Goal: Task Accomplishment & Management: Manage account settings

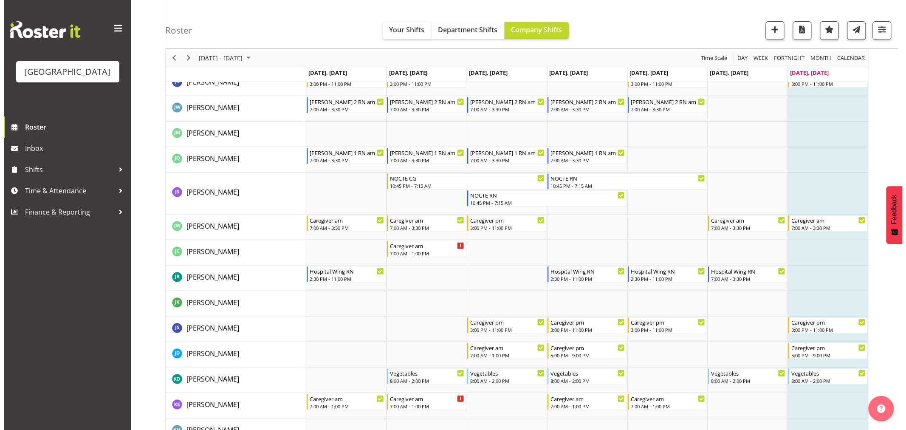
scroll to position [1321, 0]
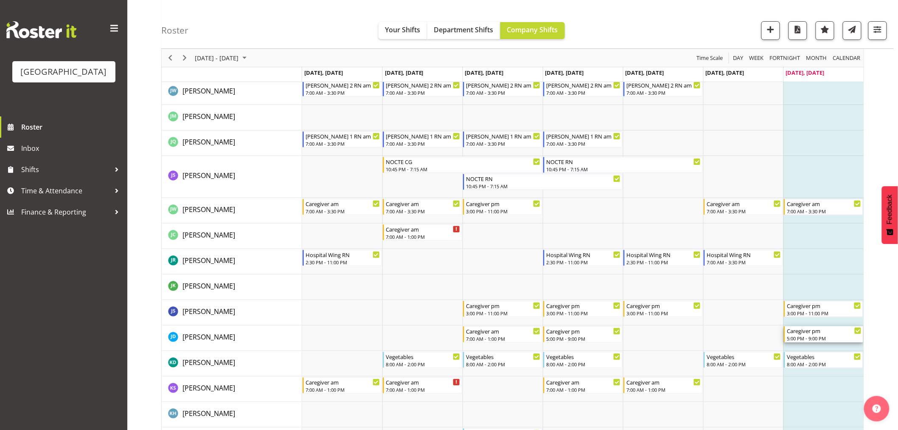
click at [839, 332] on div "Caregiver pm" at bounding box center [824, 330] width 75 height 8
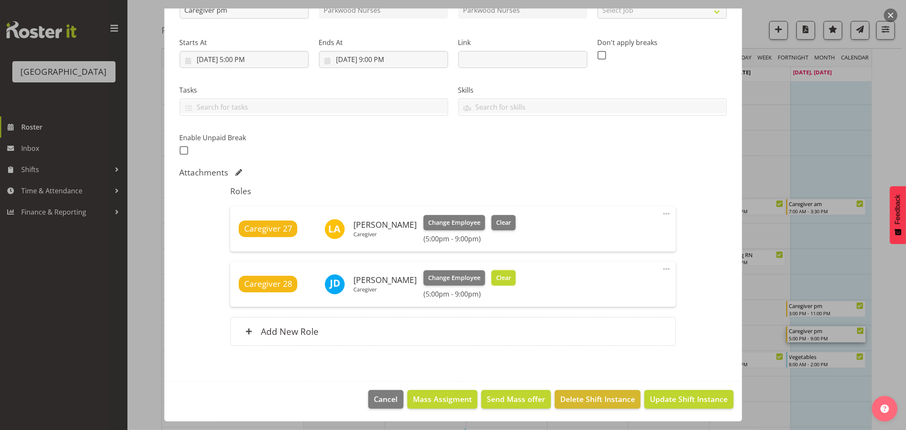
click at [501, 276] on span "Clear" at bounding box center [503, 277] width 15 height 9
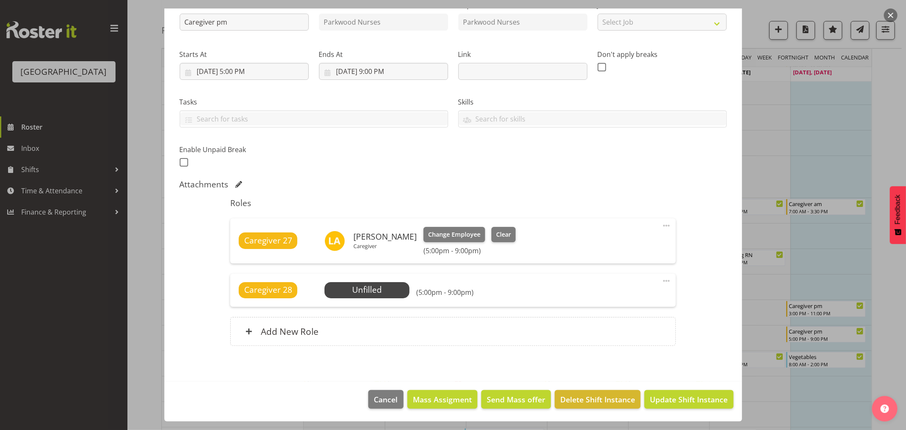
scroll to position [99, 0]
click at [669, 404] on span "Update Shift Instance" at bounding box center [689, 399] width 78 height 11
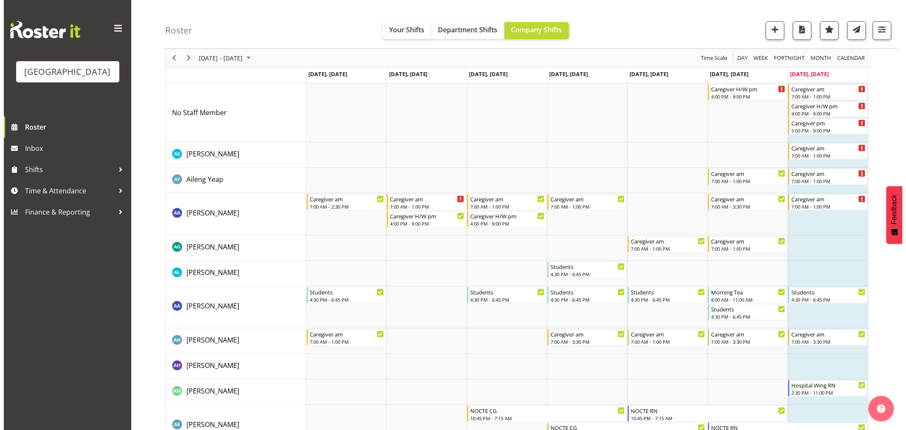
scroll to position [0, 0]
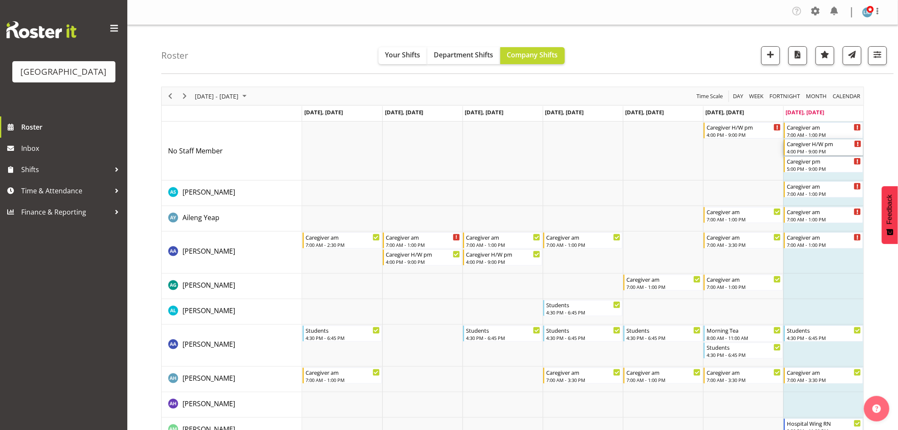
click at [823, 151] on div "4:00 PM - 9:00 PM" at bounding box center [824, 151] width 75 height 7
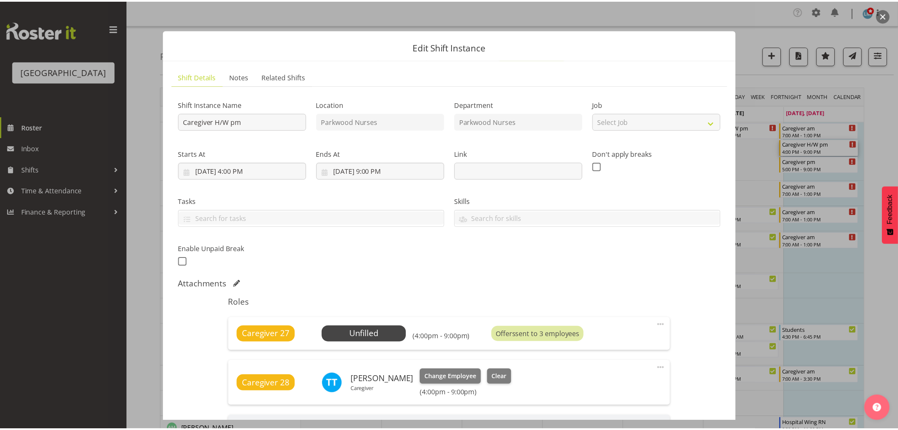
scroll to position [141, 0]
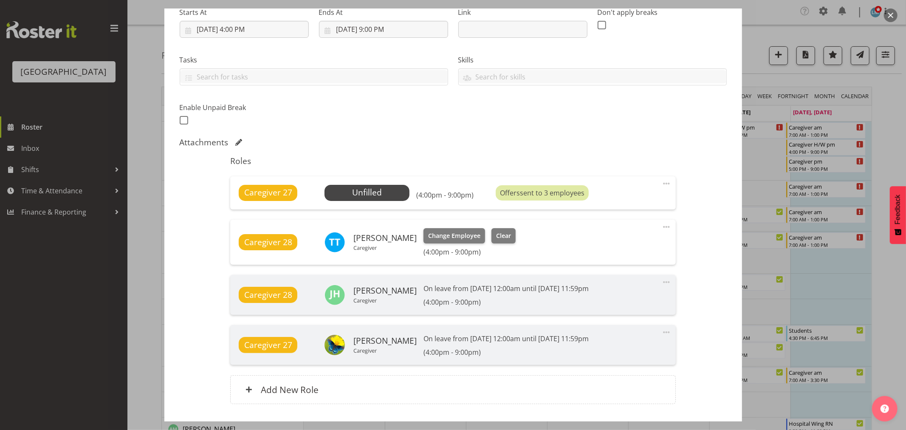
click at [898, 118] on div at bounding box center [453, 215] width 906 height 430
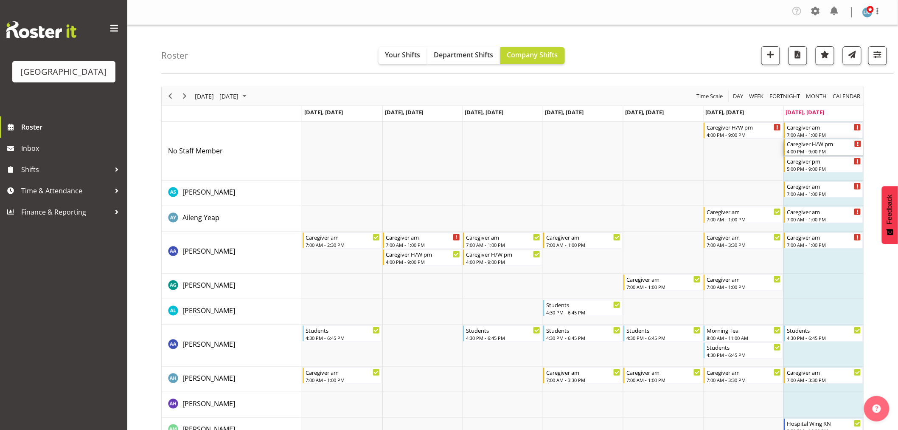
click at [816, 146] on div "Caregiver H/W pm" at bounding box center [824, 143] width 75 height 8
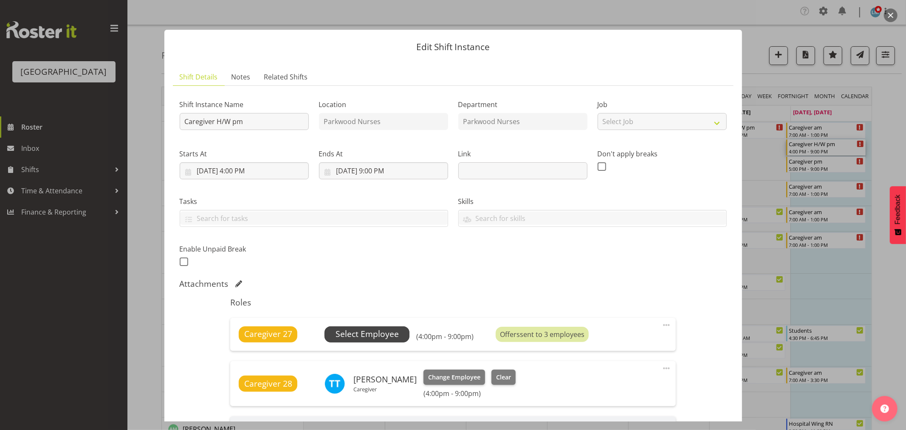
click at [352, 333] on span "Select Employee" at bounding box center [366, 334] width 63 height 12
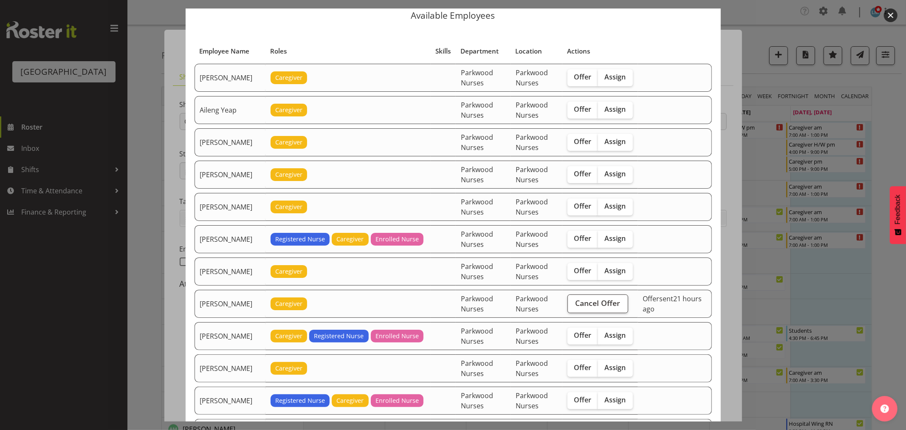
scroll to position [47, 0]
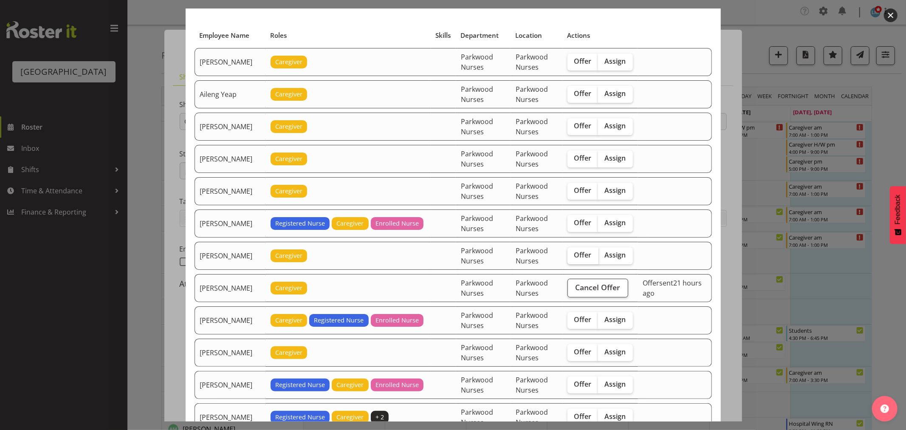
click at [576, 259] on span "Offer" at bounding box center [582, 254] width 17 height 8
click at [573, 258] on input "Offer" at bounding box center [570, 255] width 6 height 6
checkbox input "true"
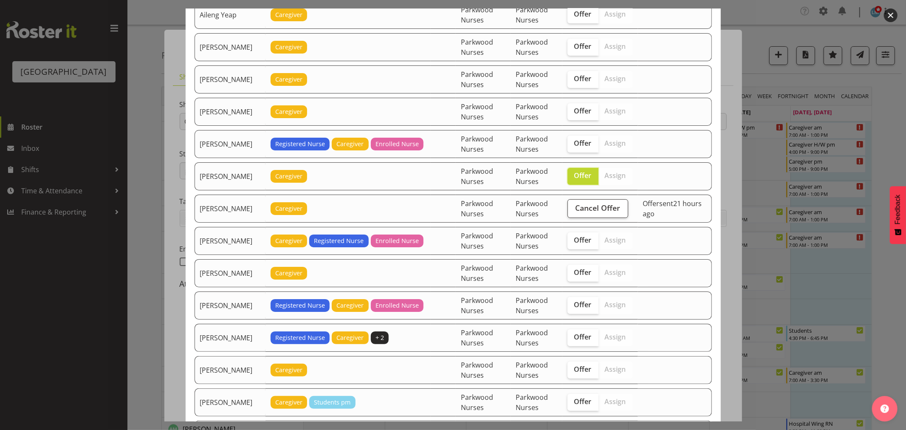
scroll to position [141, 0]
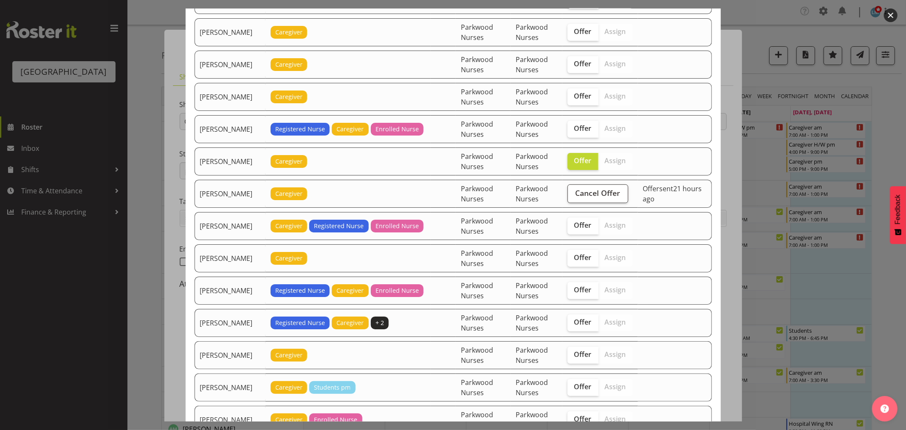
click at [892, 162] on div at bounding box center [453, 215] width 906 height 430
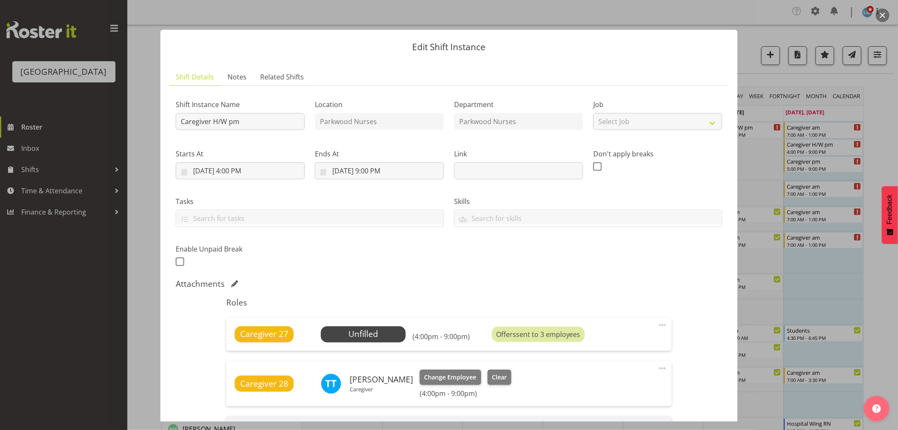
click at [885, 154] on div at bounding box center [449, 215] width 898 height 430
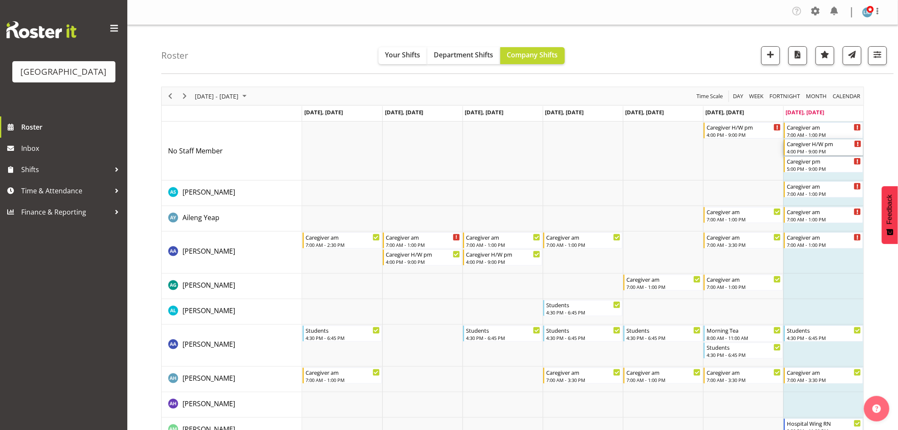
click at [829, 149] on div "4:00 PM - 9:00 PM" at bounding box center [824, 151] width 75 height 7
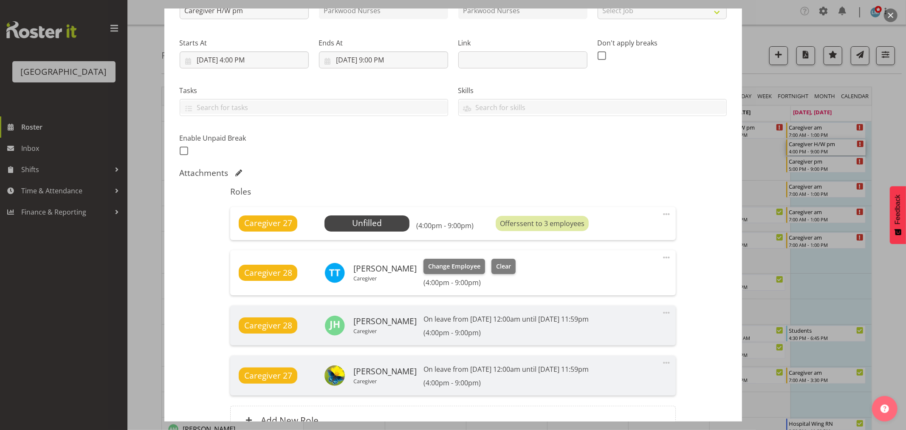
scroll to position [189, 0]
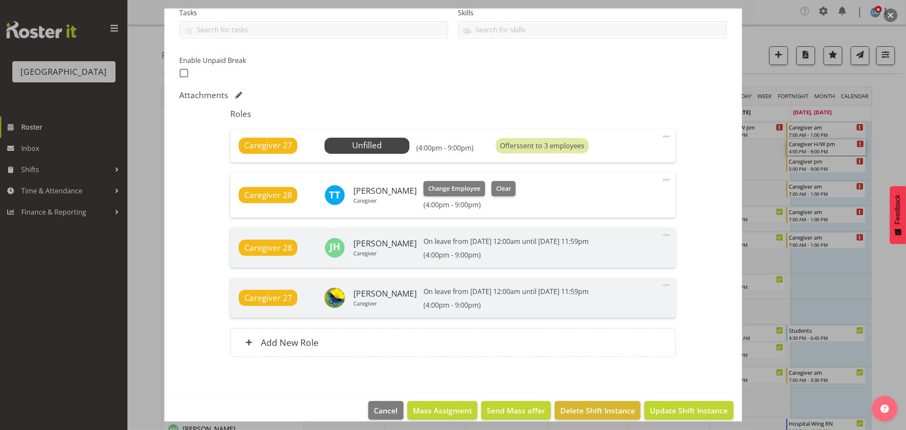
click at [885, 127] on div at bounding box center [453, 215] width 906 height 430
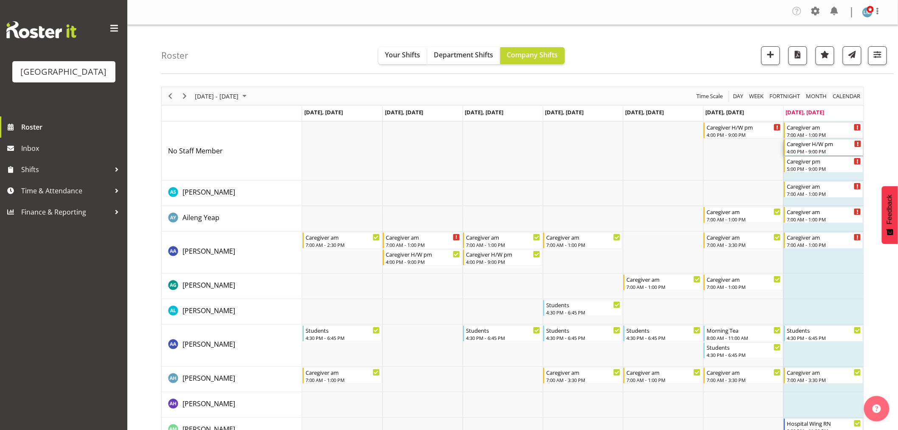
click at [827, 147] on div "Caregiver H/W pm" at bounding box center [824, 143] width 75 height 8
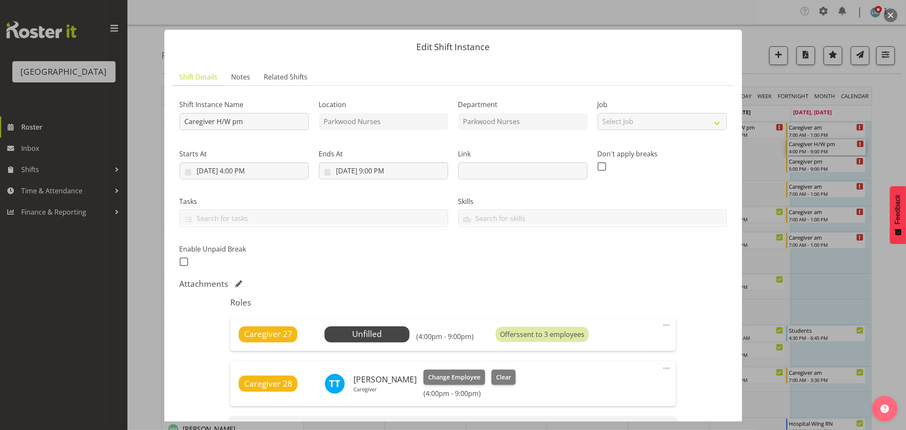
scroll to position [200, 0]
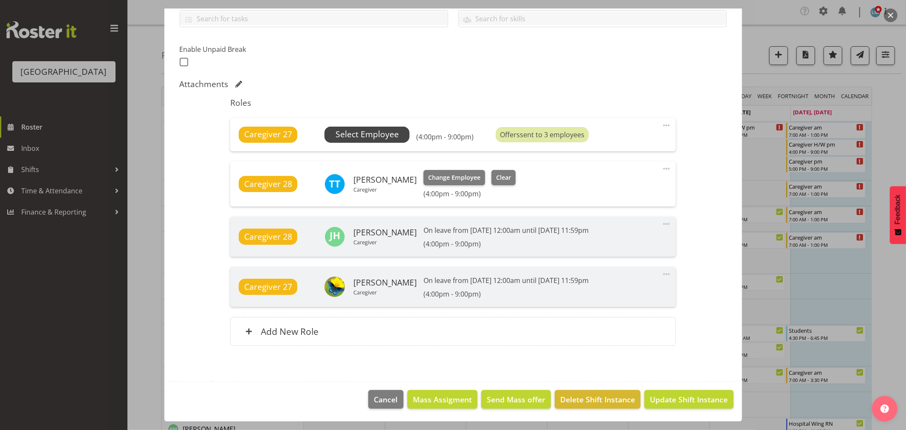
click at [366, 135] on span "Select Employee" at bounding box center [366, 134] width 63 height 12
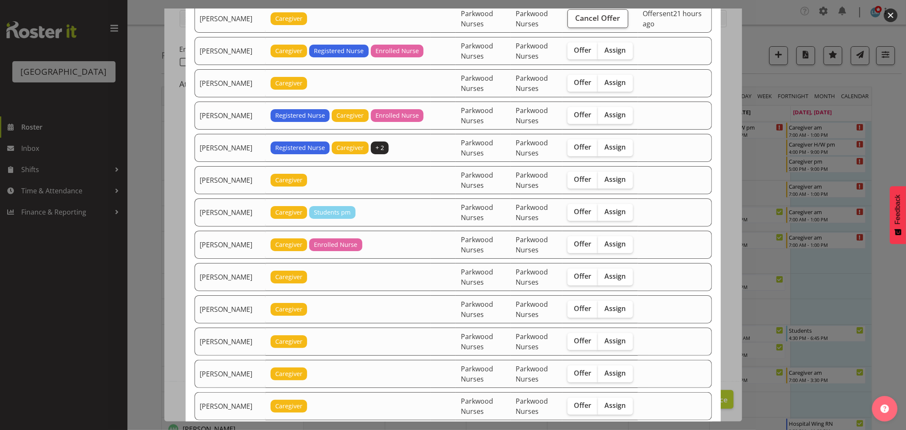
scroll to position [330, 0]
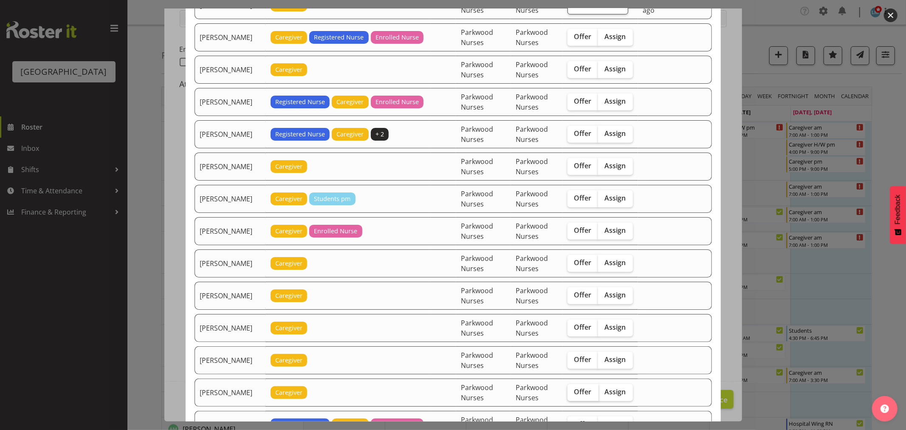
click at [578, 391] on span "Offer" at bounding box center [582, 391] width 17 height 8
click at [573, 391] on input "Offer" at bounding box center [570, 392] width 6 height 6
checkbox input "true"
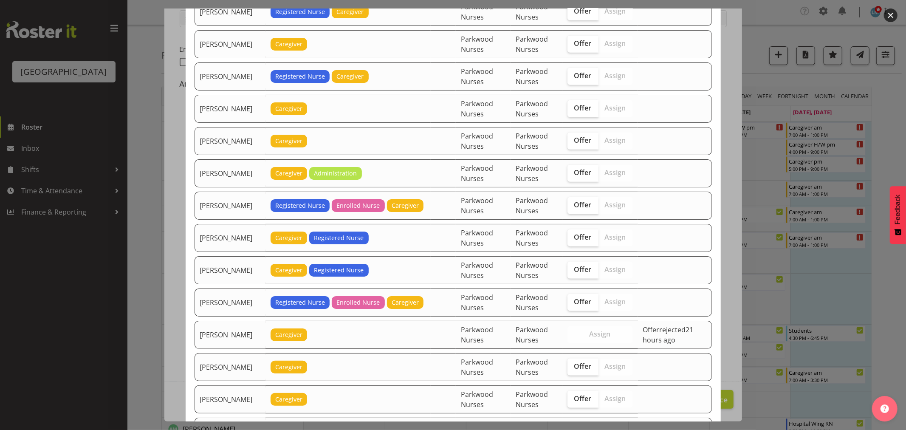
scroll to position [849, 0]
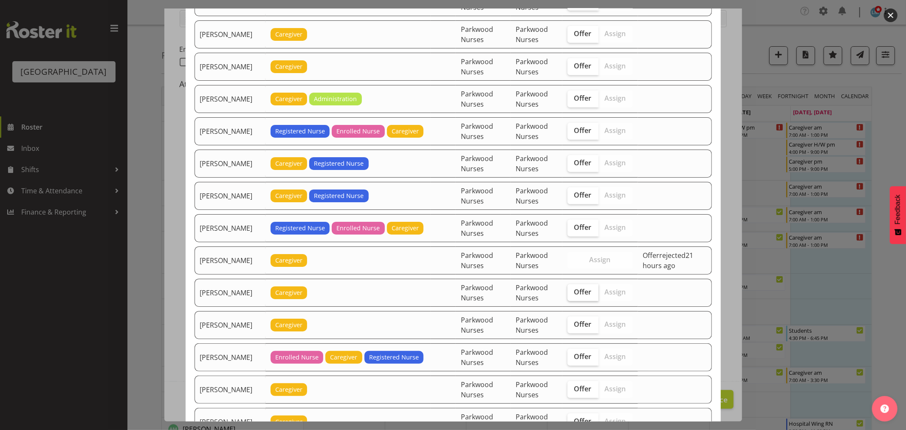
click at [578, 296] on span "Offer" at bounding box center [582, 291] width 17 height 8
click at [573, 295] on input "Offer" at bounding box center [570, 292] width 6 height 6
checkbox input "true"
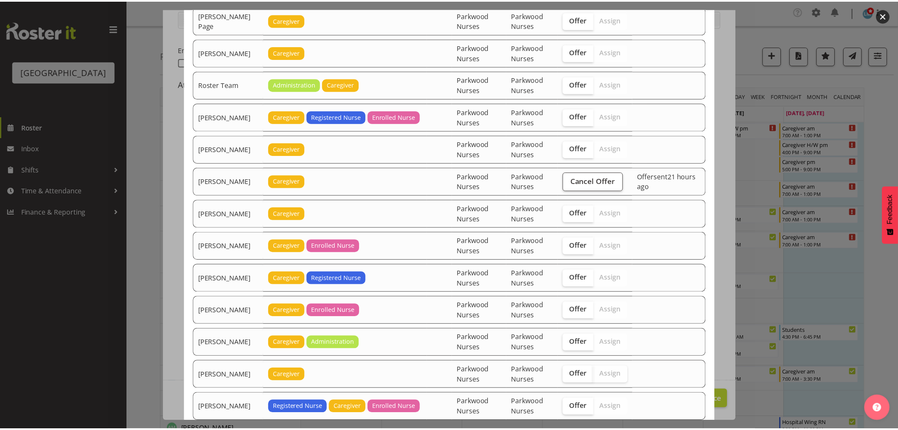
scroll to position [1415, 0]
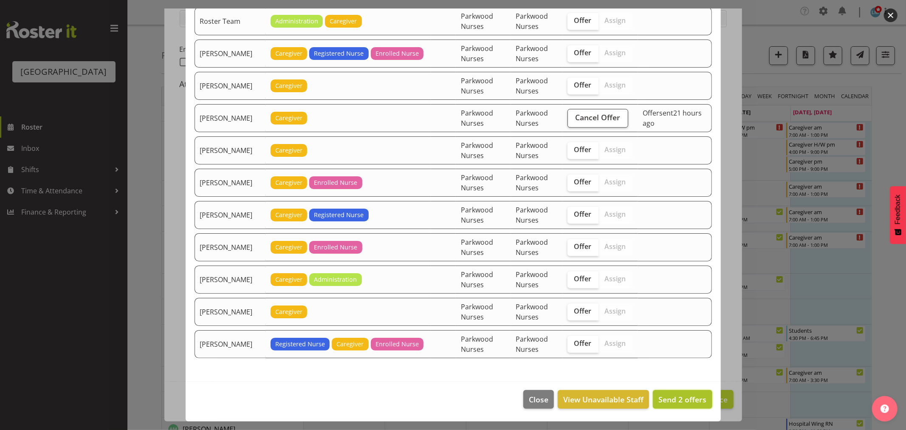
click at [670, 398] on span "Send 2 offers" at bounding box center [682, 399] width 48 height 10
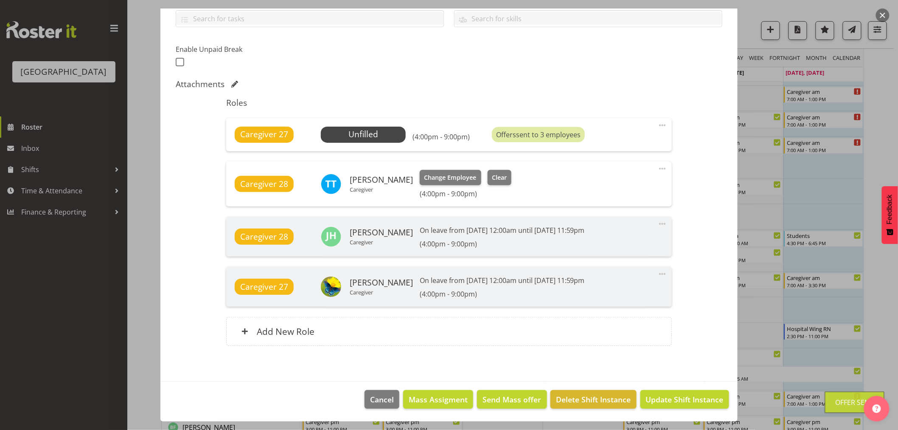
scroll to position [141, 0]
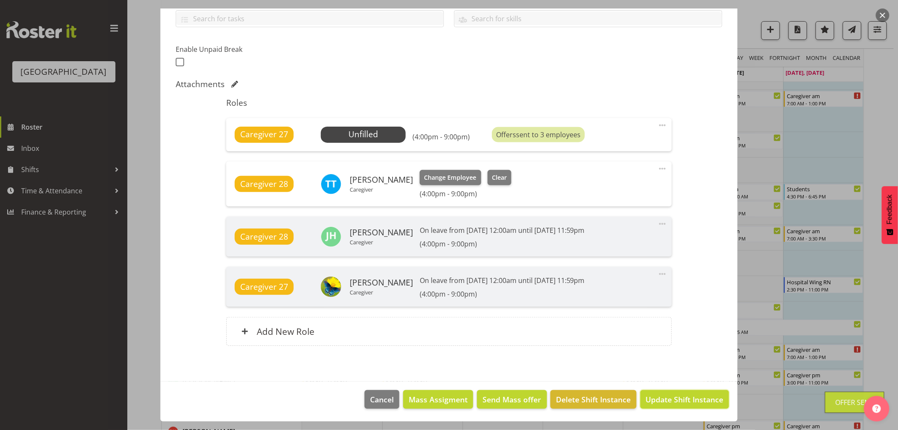
click at [670, 398] on span "Update Shift Instance" at bounding box center [685, 399] width 78 height 11
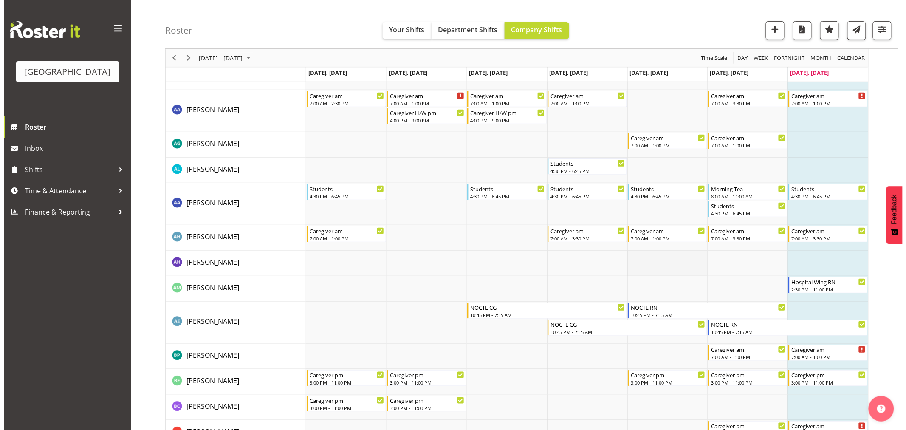
scroll to position [0, 0]
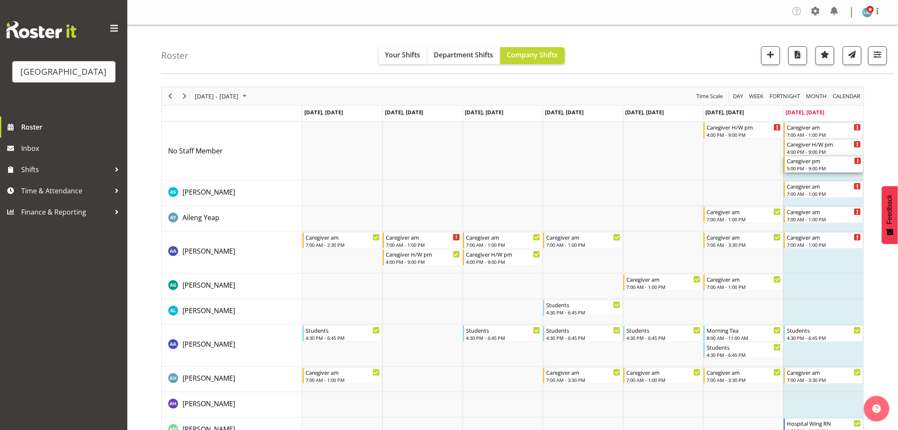
click at [809, 166] on div "5:00 PM - 9:00 PM" at bounding box center [824, 168] width 75 height 7
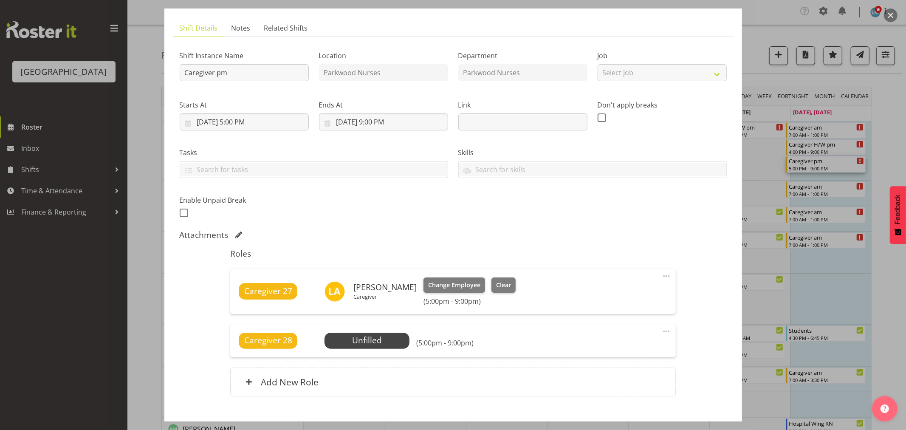
scroll to position [99, 0]
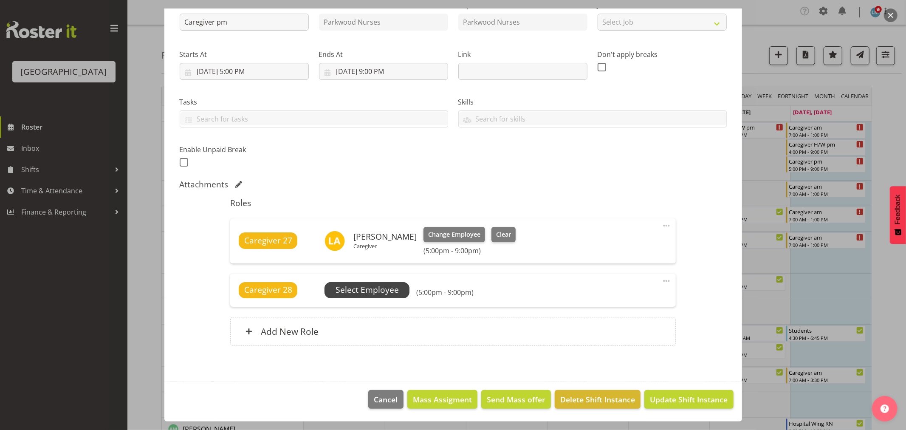
click at [346, 291] on span "Select Employee" at bounding box center [366, 290] width 63 height 12
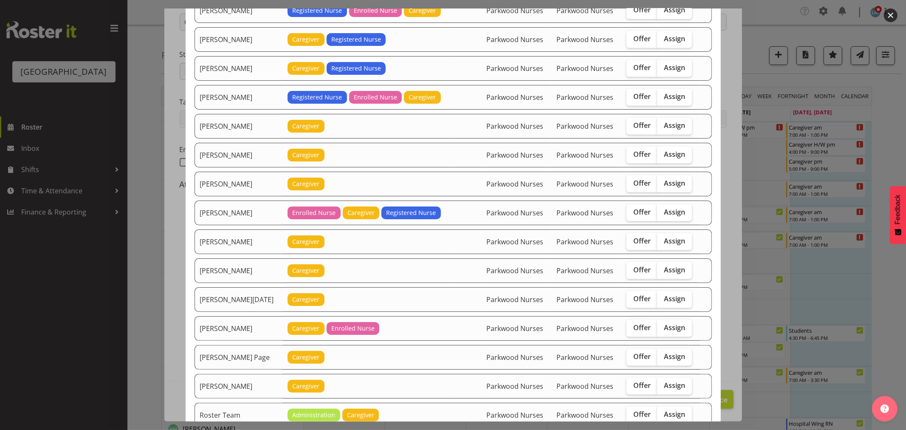
scroll to position [943, 0]
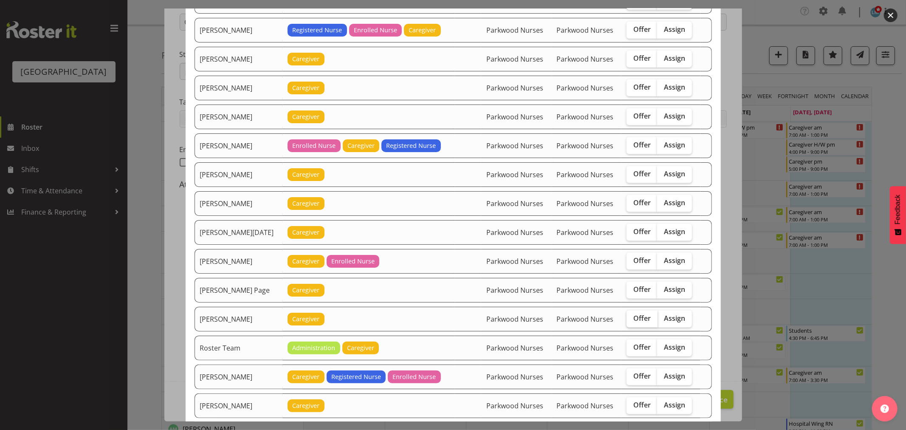
click at [642, 320] on span "Offer" at bounding box center [641, 318] width 17 height 8
click at [632, 320] on input "Offer" at bounding box center [629, 318] width 6 height 6
checkbox input "true"
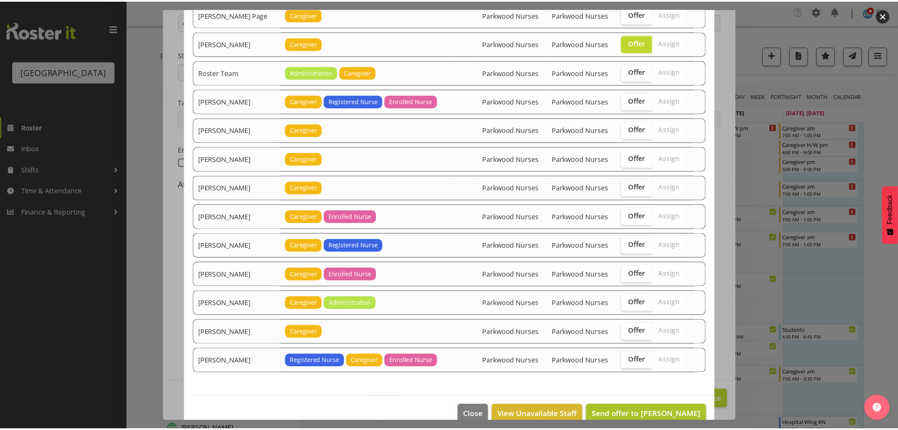
scroll to position [1238, 0]
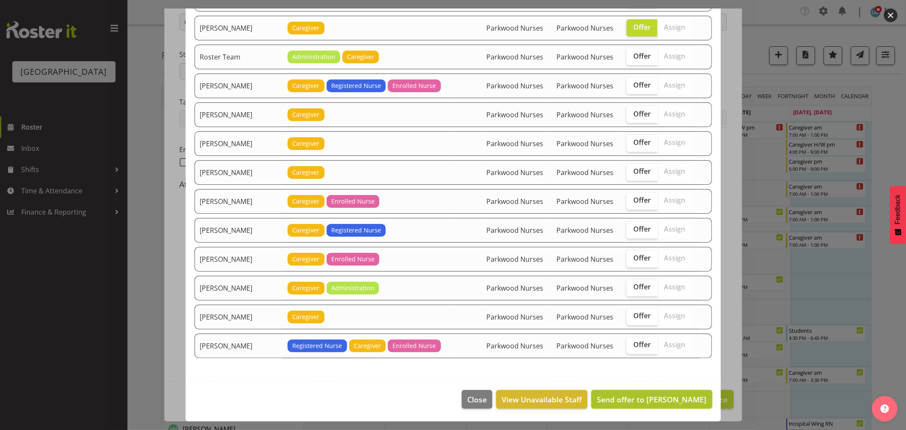
click at [682, 394] on span "Send offer to Roldan R Lopiga" at bounding box center [652, 399] width 110 height 10
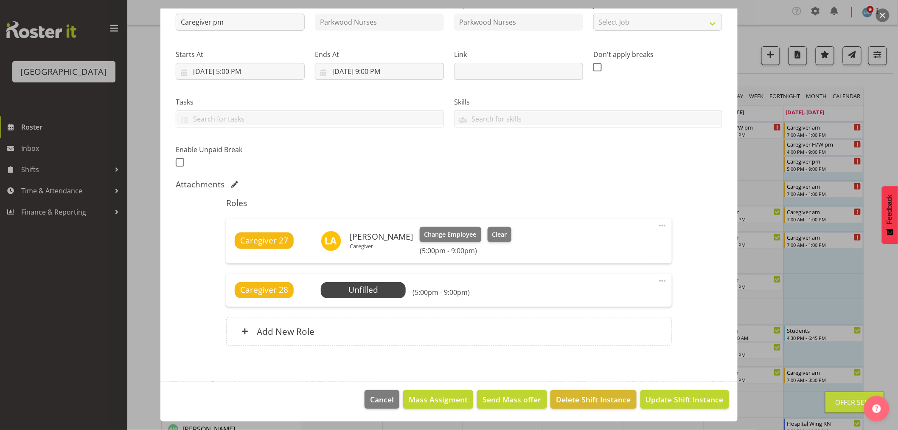
scroll to position [283, 0]
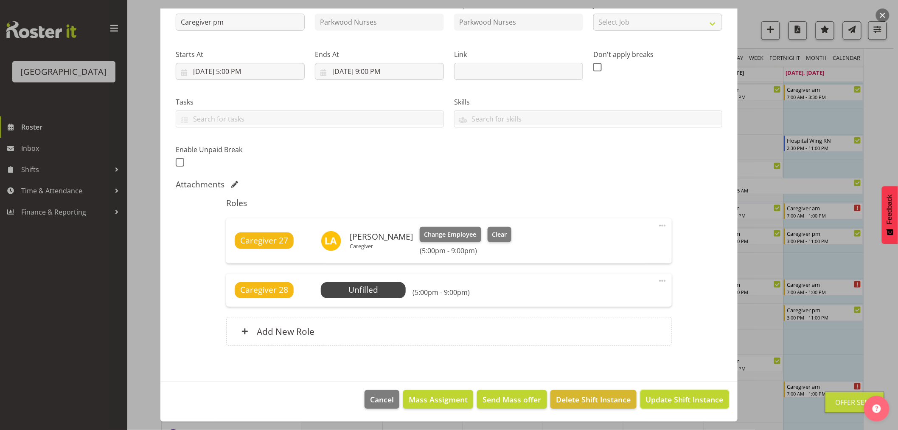
click at [682, 394] on span "Update Shift Instance" at bounding box center [685, 399] width 78 height 11
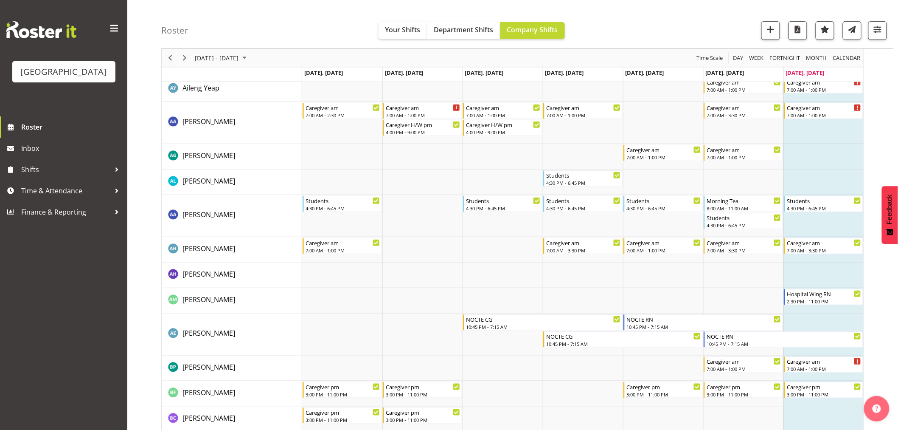
scroll to position [0, 0]
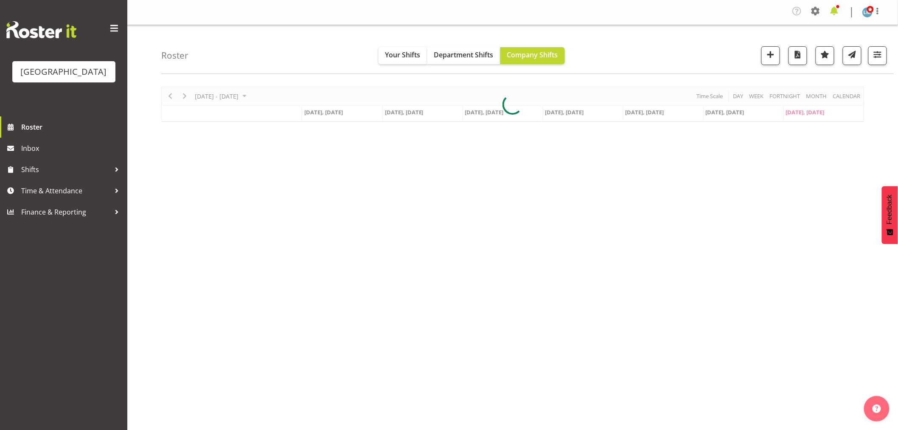
click at [829, 14] on span at bounding box center [835, 11] width 14 height 14
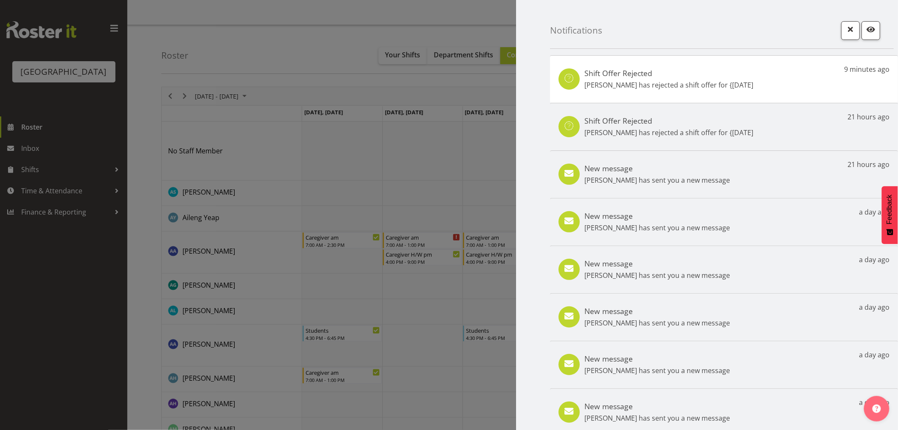
click at [780, 179] on div "New message [PERSON_NAME] has sent you a new message 21 hours ago" at bounding box center [724, 174] width 348 height 48
click at [780, 179] on div "New message Maricon Nillo has sent you a new message 21 hours ago" at bounding box center [724, 174] width 348 height 48
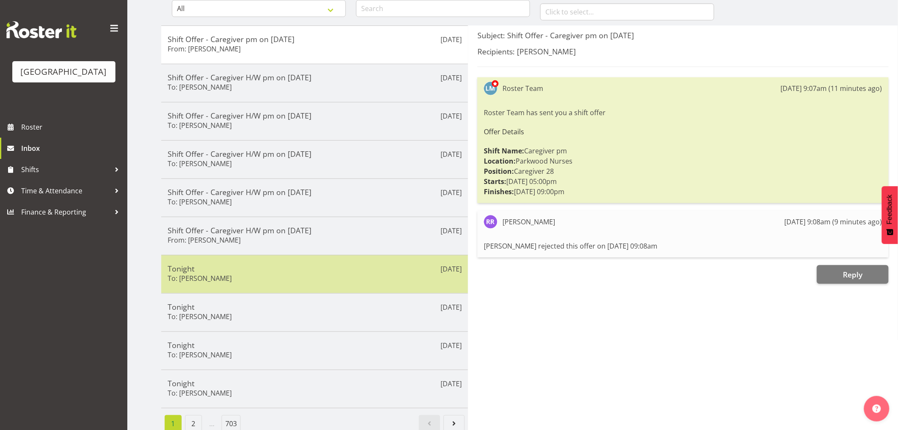
scroll to position [106, 0]
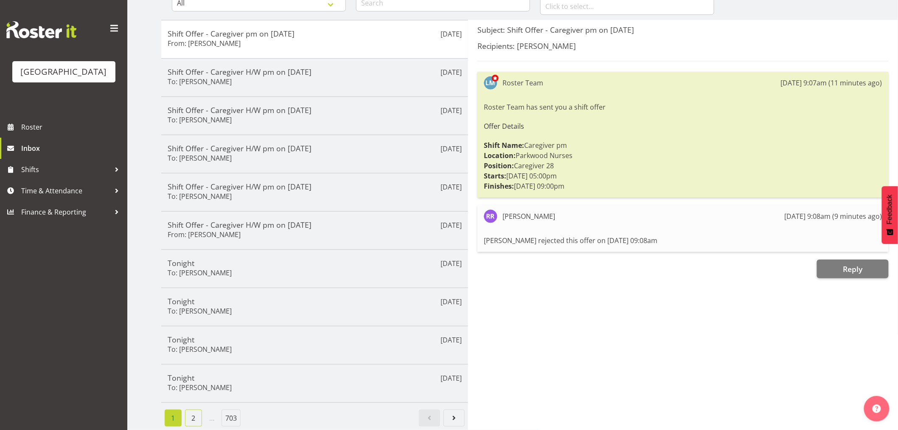
click at [193, 411] on link "2" at bounding box center [193, 417] width 17 height 17
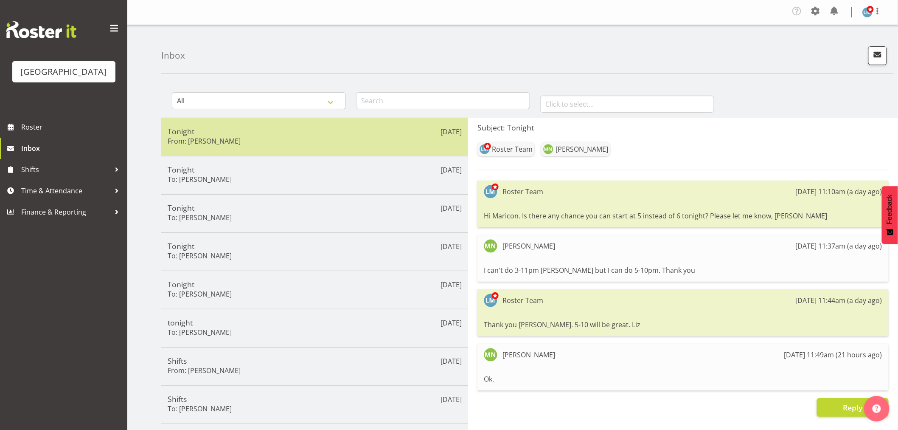
click at [250, 128] on h5 "Tonight" at bounding box center [315, 131] width 294 height 9
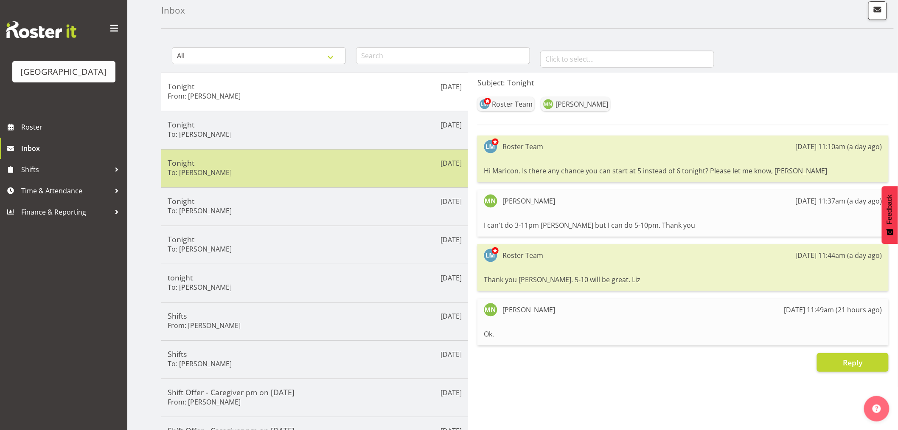
scroll to position [94, 0]
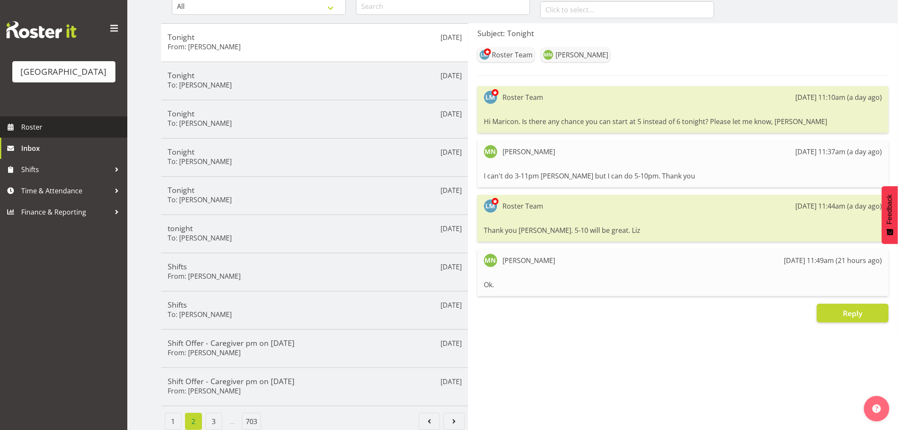
click at [43, 133] on span "Roster" at bounding box center [72, 127] width 102 height 13
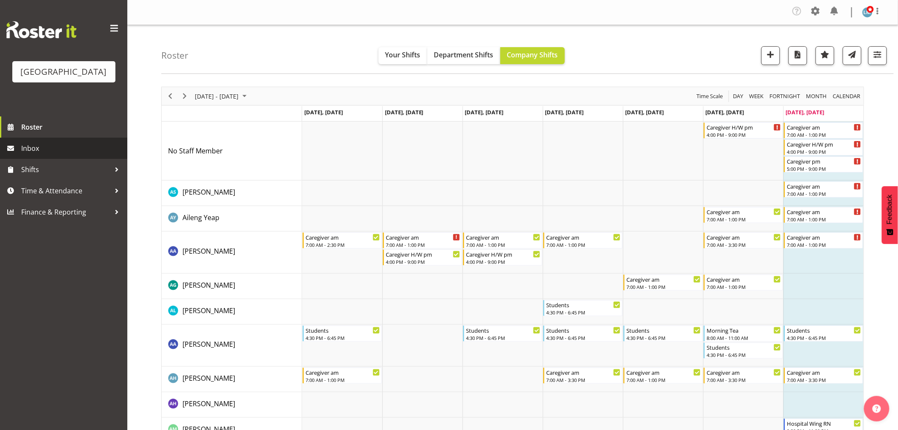
click at [19, 159] on link "Inbox" at bounding box center [63, 148] width 127 height 21
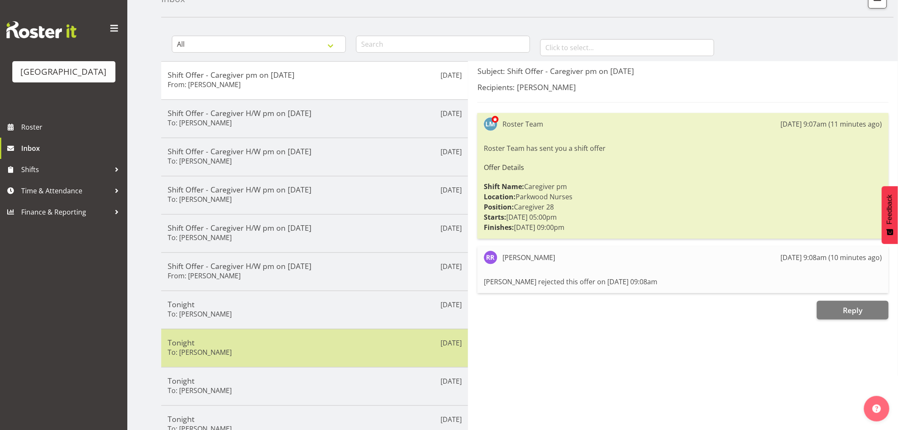
scroll to position [106, 0]
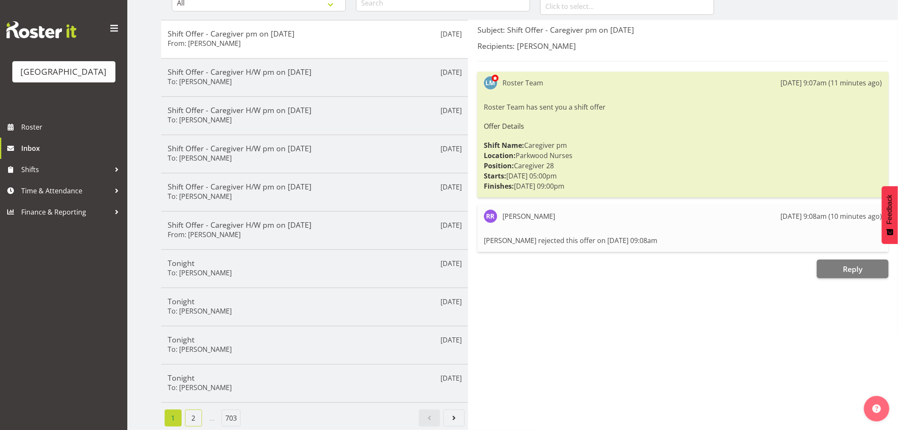
click at [190, 410] on link "2" at bounding box center [193, 417] width 17 height 17
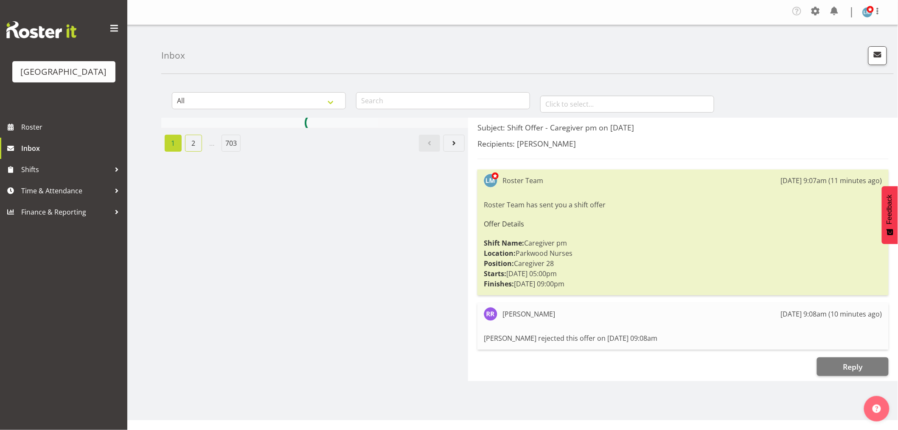
scroll to position [0, 0]
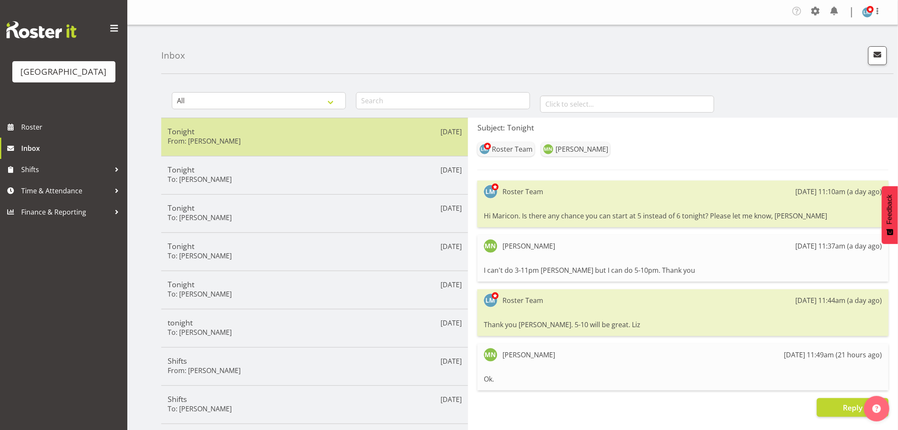
click at [226, 150] on div "[DATE] Tonight From: [PERSON_NAME]" at bounding box center [314, 137] width 307 height 38
click at [206, 143] on h6 "From: Maricon Nillo" at bounding box center [204, 141] width 73 height 8
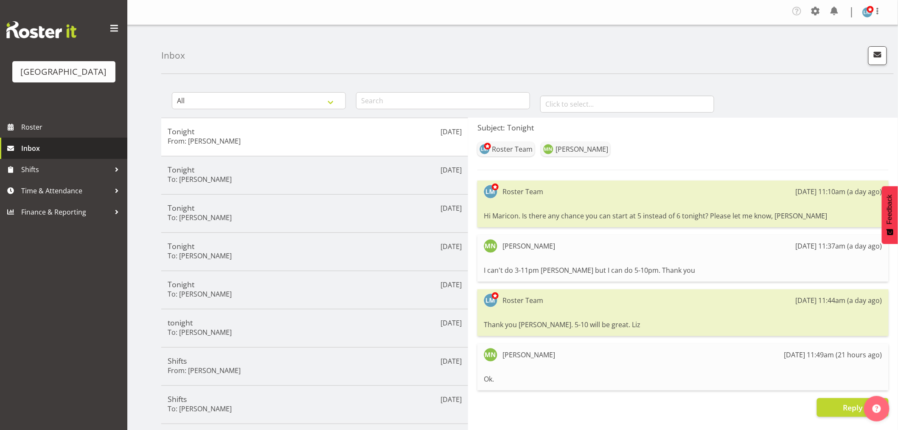
click at [45, 155] on span "Inbox" at bounding box center [72, 148] width 102 height 13
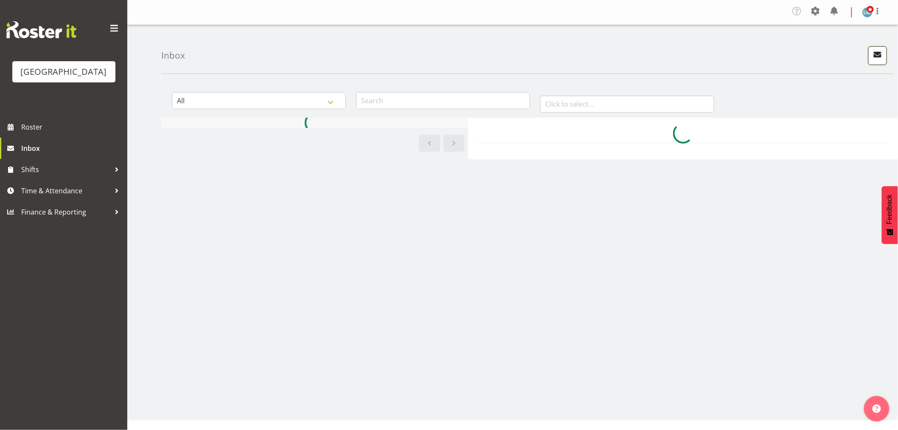
click at [881, 54] on span "button" at bounding box center [877, 54] width 11 height 11
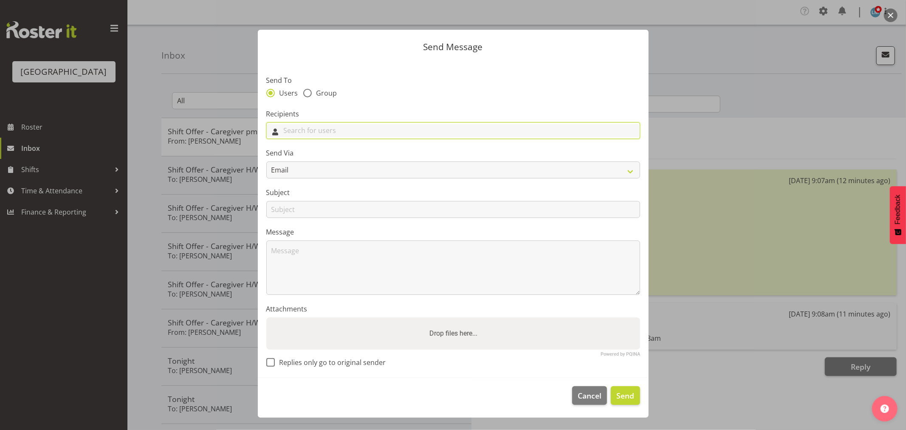
click at [383, 128] on input "text" at bounding box center [453, 130] width 373 height 13
type input "Mari"
click at [311, 200] on span "[PERSON_NAME]" at bounding box center [299, 196] width 53 height 9
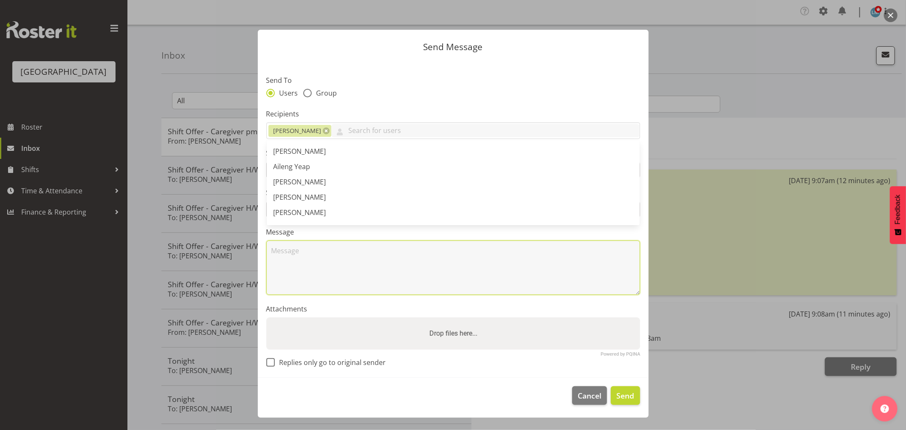
click at [295, 270] on textarea at bounding box center [453, 267] width 374 height 54
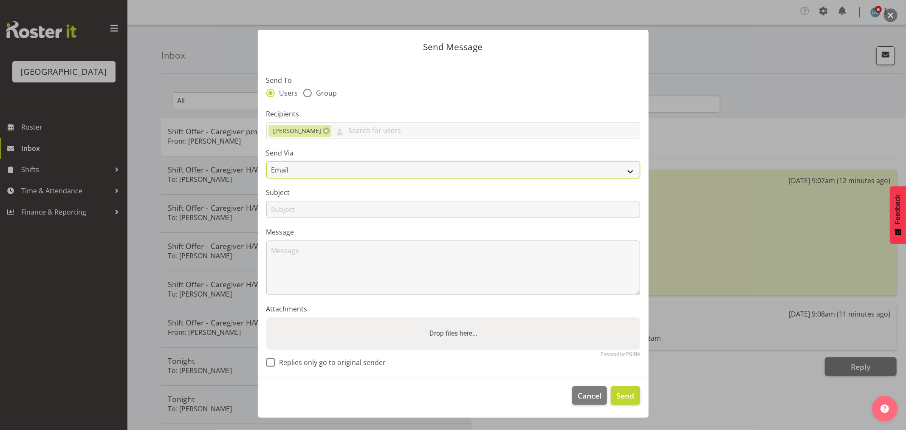
click at [280, 170] on select "Email SMS" at bounding box center [453, 169] width 374 height 17
select select "sms"
click at [266, 161] on select "Email SMS" at bounding box center [453, 169] width 374 height 17
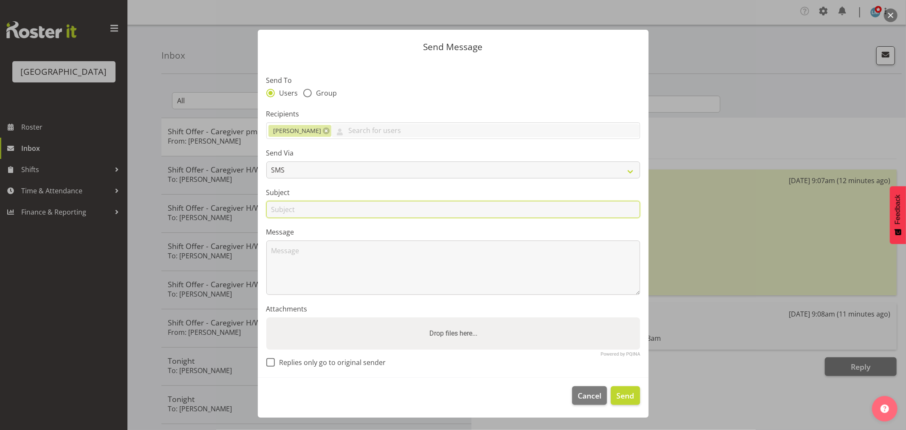
click at [284, 211] on input "text" at bounding box center [453, 209] width 374 height 17
type input "[DATE] 31st"
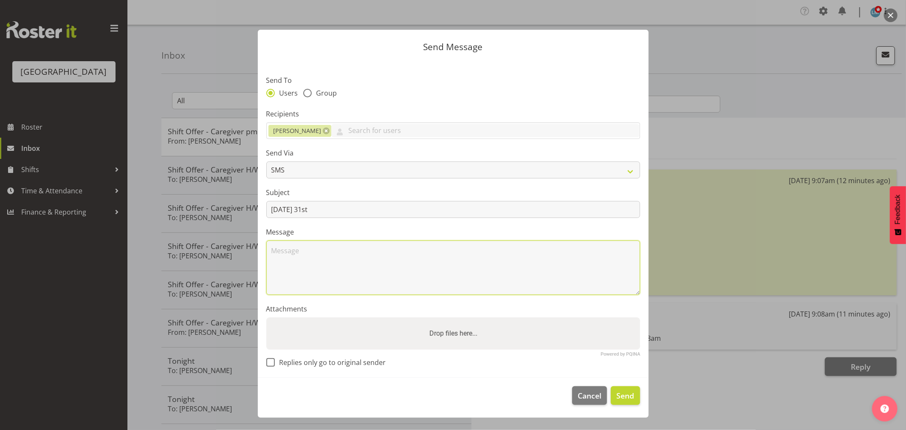
click at [287, 245] on textarea at bounding box center [453, 267] width 374 height 54
click at [269, 248] on textarea "Can you please start again today at 5pm till 10pm. Thanks Wendy" at bounding box center [453, 267] width 374 height 54
type textarea "HI Maricon Can you please start again today at 5pm till 10pm. Thanks Wendy"
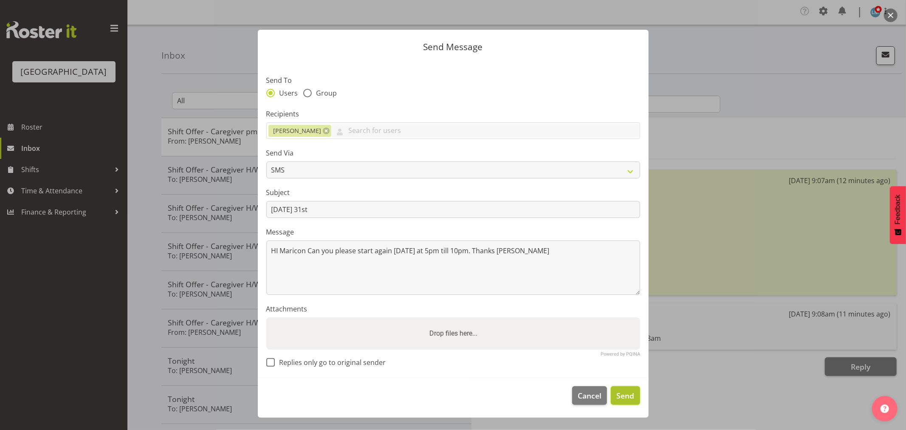
click at [630, 394] on span "Send" at bounding box center [625, 395] width 18 height 11
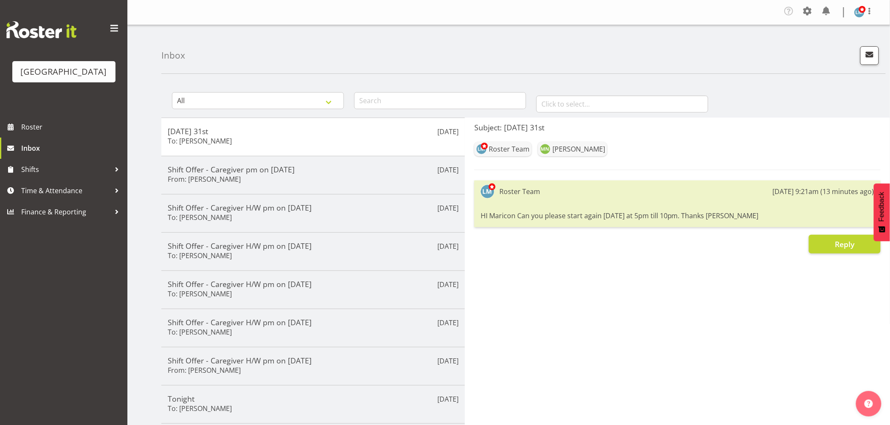
click at [26, 303] on div "Parkwood Retirement Village Roster Inbox Shifts Time & Attendance Finance & Rep…" at bounding box center [63, 212] width 127 height 425
click at [48, 133] on span "Roster" at bounding box center [72, 127] width 102 height 13
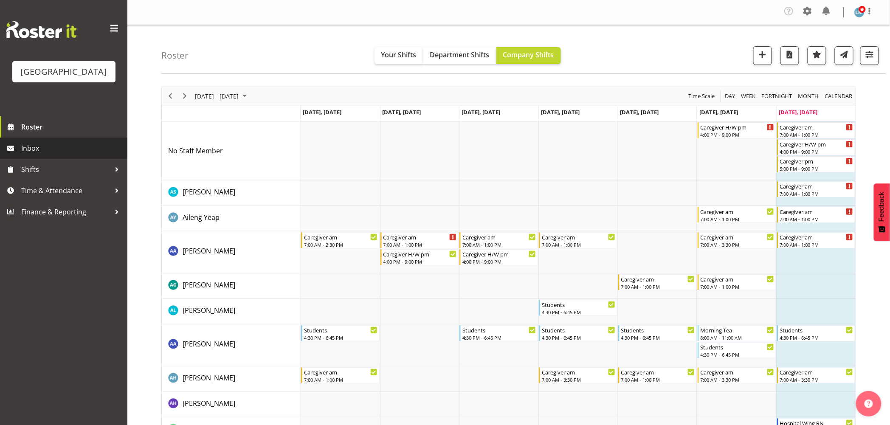
click at [41, 155] on span "Inbox" at bounding box center [72, 148] width 102 height 13
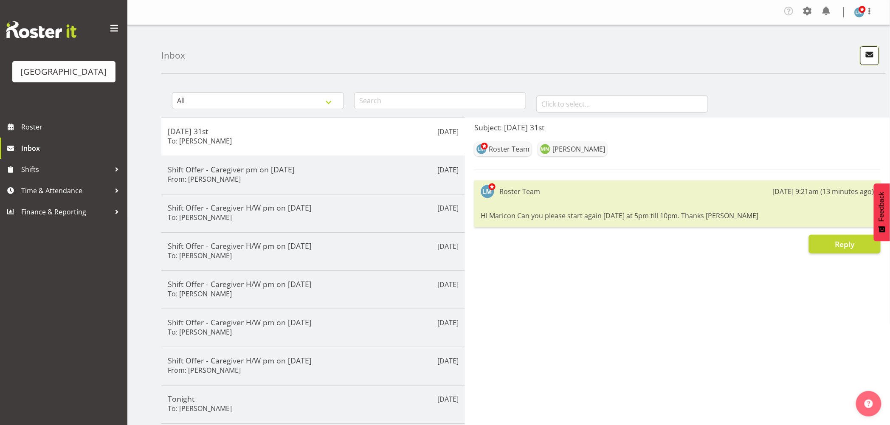
click at [867, 58] on span "button" at bounding box center [869, 54] width 11 height 11
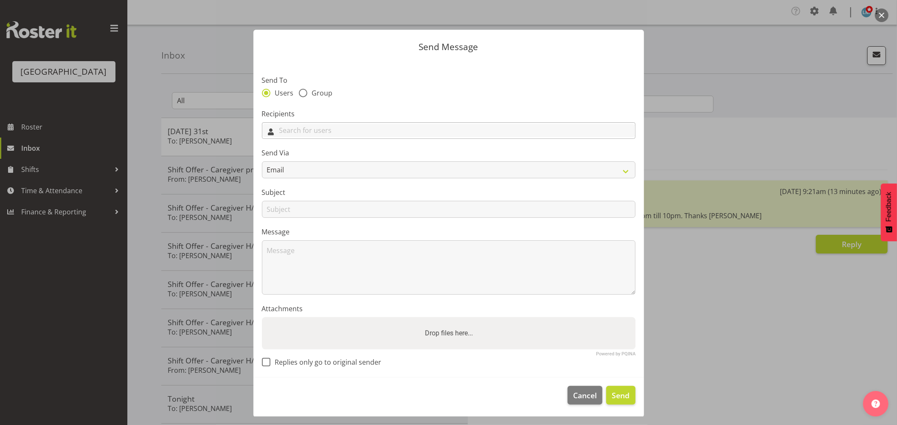
click at [374, 131] on input "text" at bounding box center [448, 130] width 373 height 13
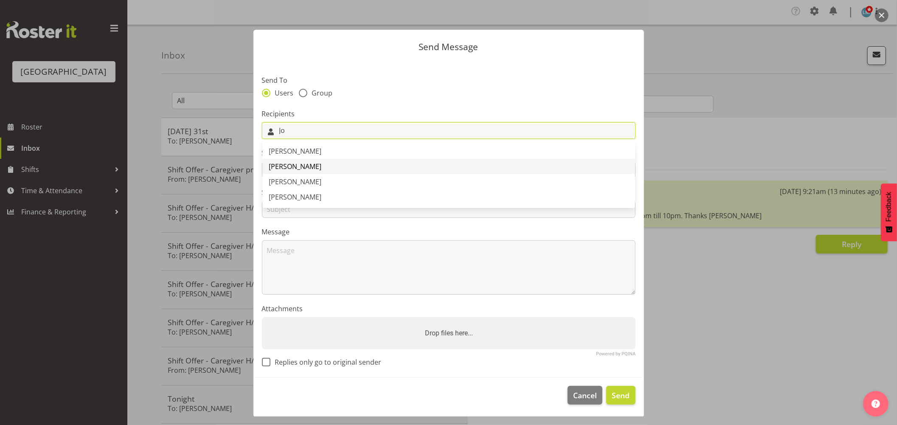
type input "Jo"
click at [309, 169] on span "[PERSON_NAME]" at bounding box center [295, 166] width 53 height 9
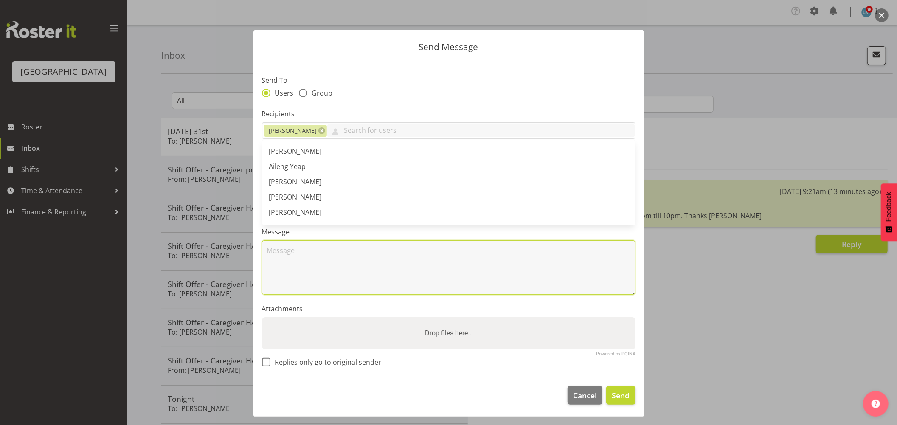
click at [325, 248] on textarea at bounding box center [449, 267] width 374 height 54
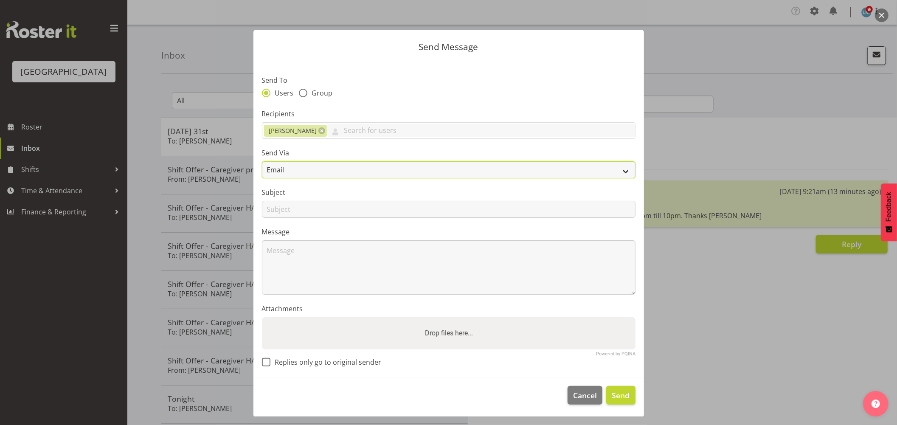
click at [287, 165] on select "Email SMS" at bounding box center [449, 169] width 374 height 17
select select "sms"
click at [262, 161] on select "Email SMS" at bounding box center [449, 169] width 374 height 17
click at [282, 209] on input "text" at bounding box center [449, 209] width 374 height 17
type input "Shift"
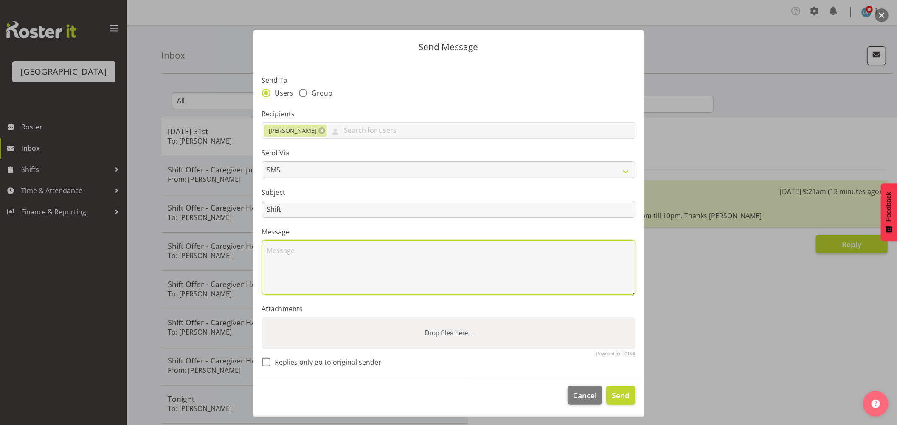
click at [329, 274] on textarea at bounding box center [449, 267] width 374 height 54
click at [515, 249] on textarea "Hi Jo I have put you out on Ressie tonight as you are Med comp. Thanks Wendy Ho…" at bounding box center [449, 267] width 374 height 54
click at [532, 246] on textarea "Hi Jo I have put you out on Ressie tonight as you are Med comp. Hope this is ok." at bounding box center [449, 267] width 374 height 54
click at [350, 250] on textarea "Hi Jo I have put you out on Ressie tonight as you are Med comp. Hope this is ok…" at bounding box center [449, 267] width 374 height 54
type textarea "Hi Jo I have put you out in Ressie tonight as you are Med comp. Hope this is ok…"
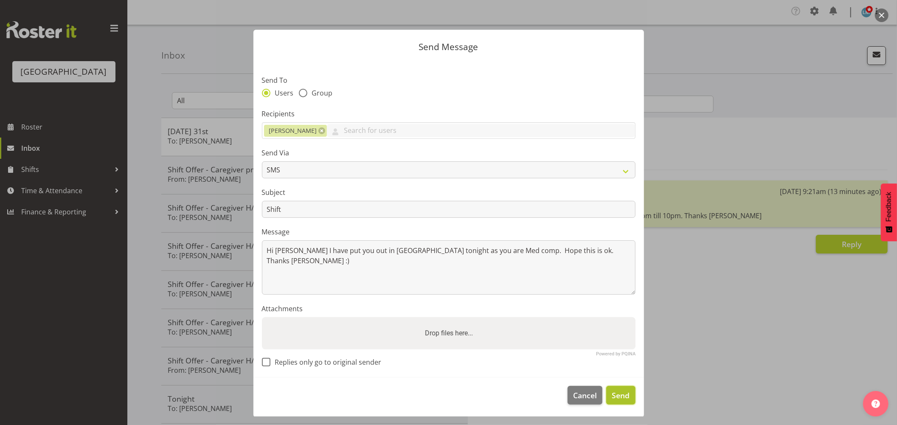
click at [619, 401] on span "Send" at bounding box center [621, 395] width 18 height 11
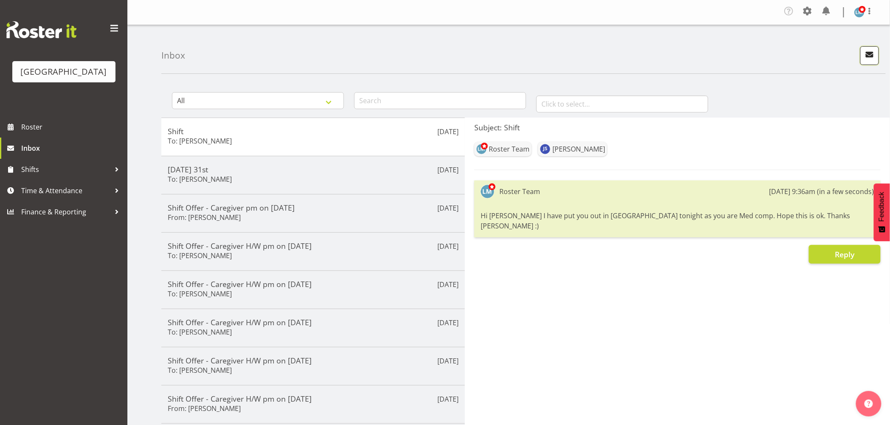
click at [867, 56] on span "button" at bounding box center [869, 54] width 11 height 11
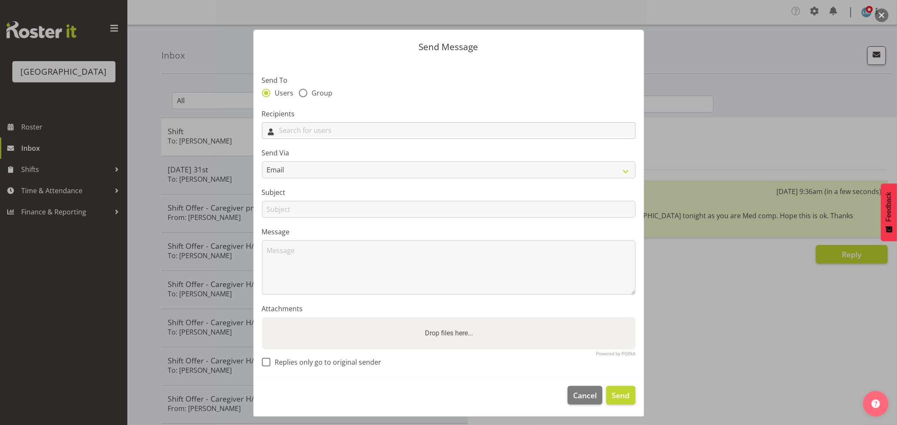
click at [296, 135] on input "text" at bounding box center [448, 130] width 373 height 13
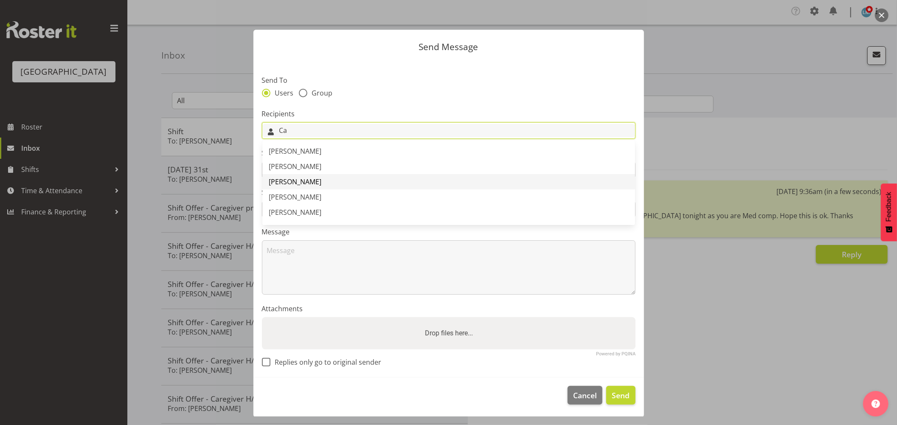
type input "Ca"
click at [298, 179] on span "[PERSON_NAME]" at bounding box center [295, 181] width 53 height 9
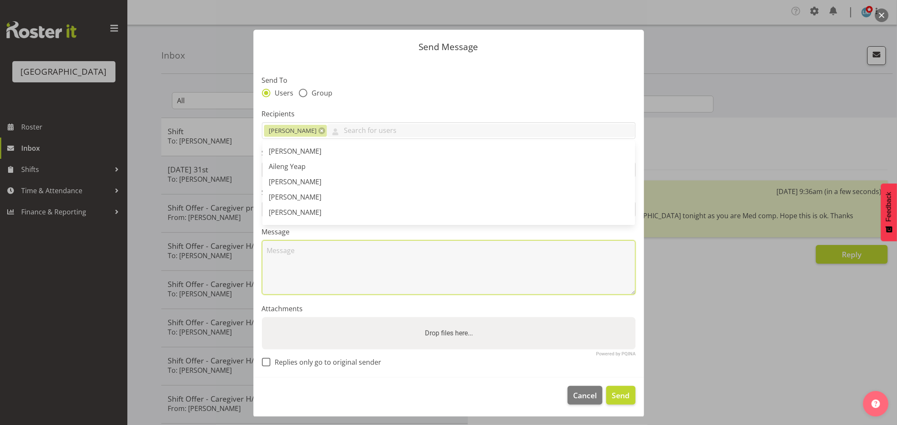
click at [304, 266] on textarea at bounding box center [449, 267] width 374 height 54
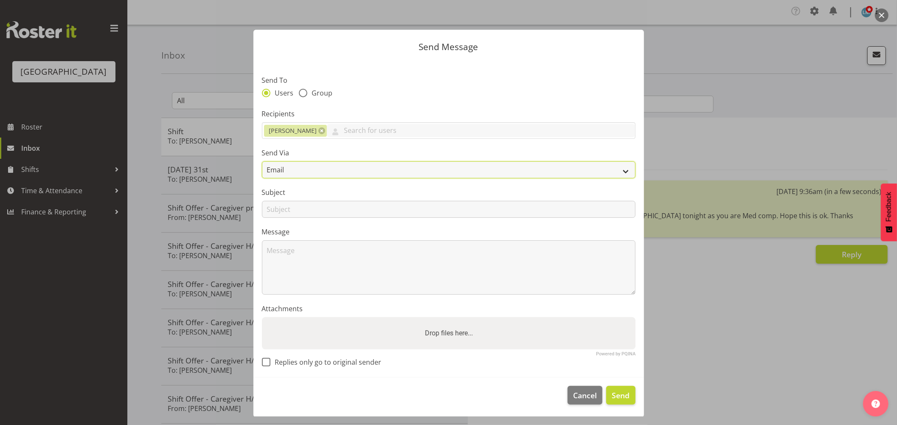
click at [310, 171] on select "Email SMS" at bounding box center [449, 169] width 374 height 17
click at [779, 111] on div at bounding box center [448, 212] width 897 height 425
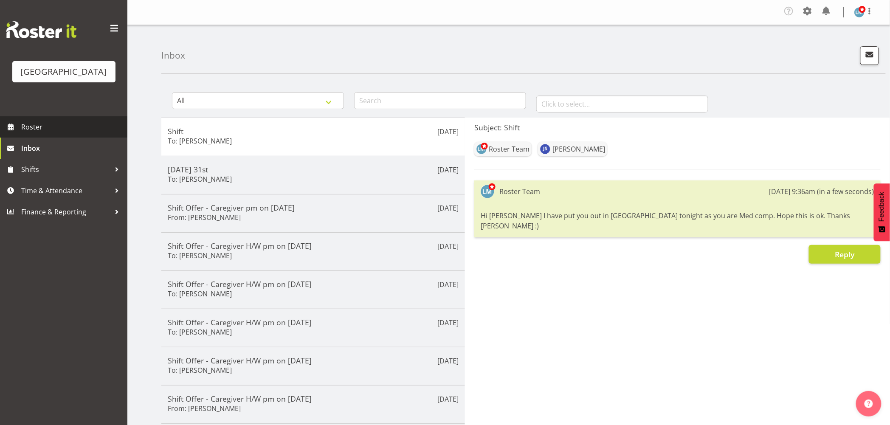
click at [43, 133] on span "Roster" at bounding box center [72, 127] width 102 height 13
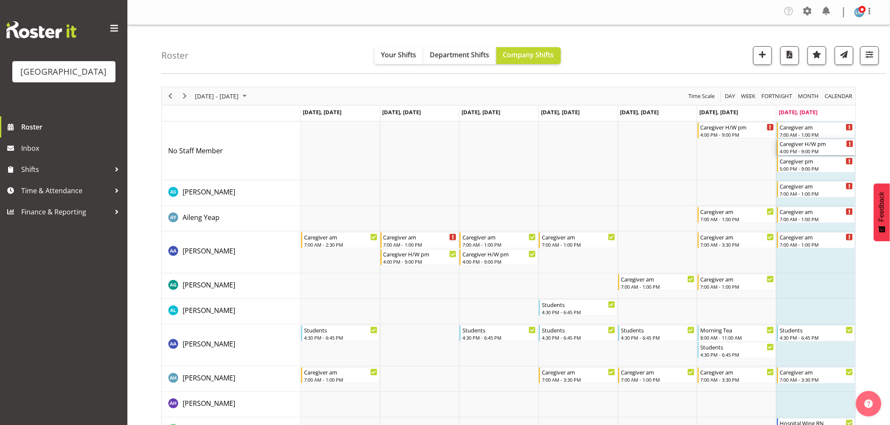
click at [788, 143] on div "Caregiver H/W pm" at bounding box center [817, 143] width 74 height 8
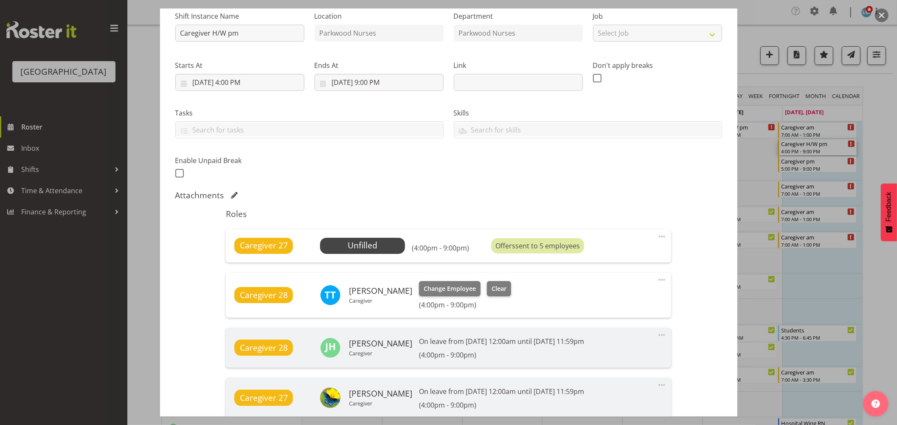
scroll to position [189, 0]
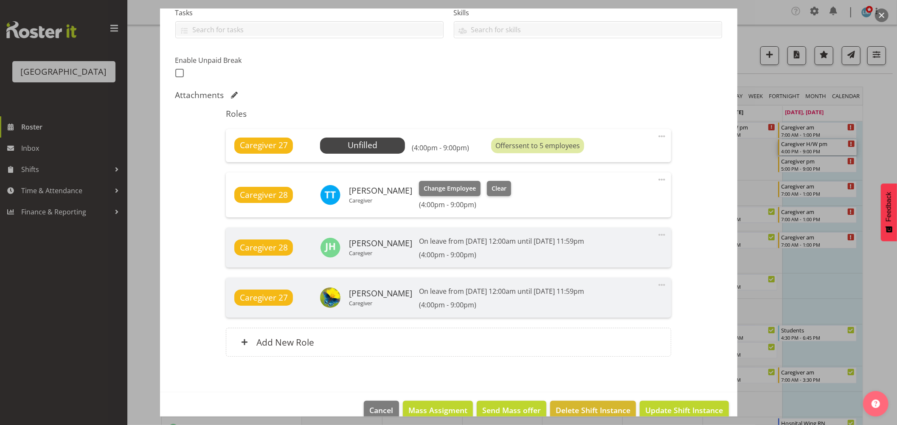
click at [884, 113] on div at bounding box center [448, 212] width 897 height 425
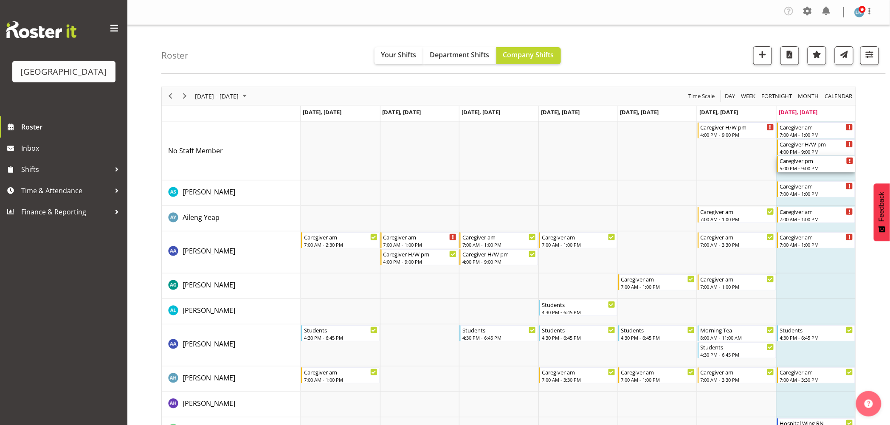
click at [809, 169] on div "5:00 PM - 9:00 PM" at bounding box center [817, 168] width 74 height 7
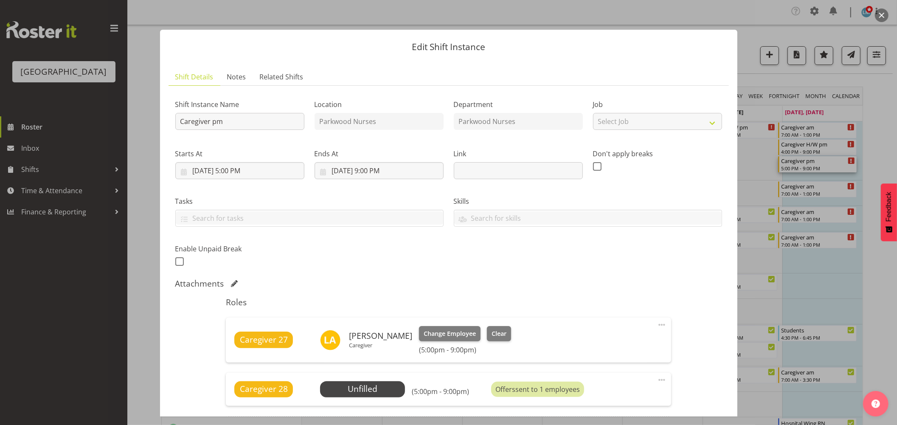
scroll to position [104, 0]
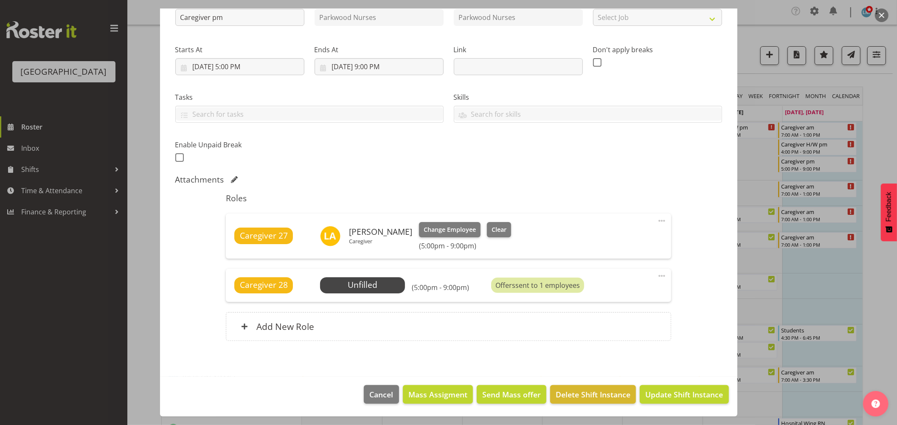
click at [375, 294] on div "Caregiver 28 Unfilled Select Employee (5:00pm - 9:00pm) Offers sent to 1 employ…" at bounding box center [448, 285] width 445 height 33
click at [379, 287] on span "Select Employee" at bounding box center [362, 285] width 63 height 12
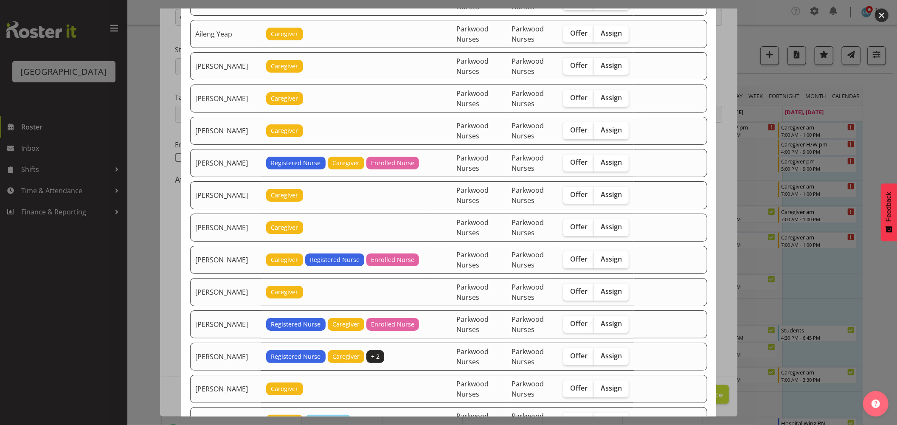
scroll to position [189, 0]
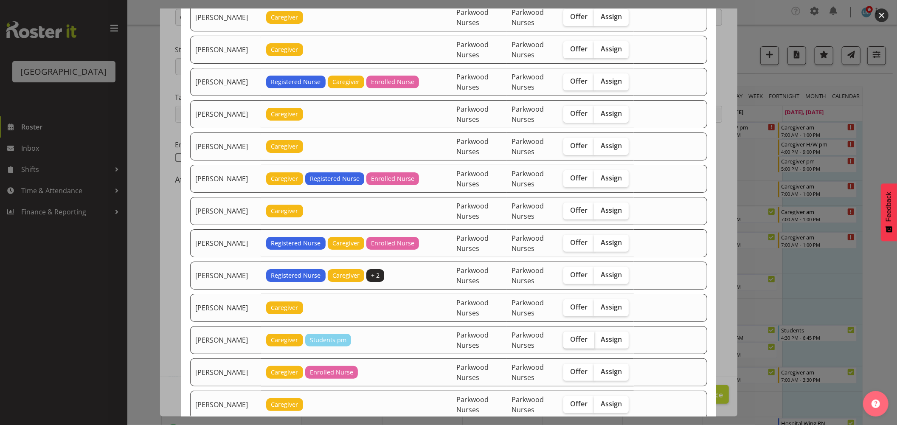
click at [578, 340] on span "Offer" at bounding box center [578, 339] width 17 height 8
click at [569, 340] on input "Offer" at bounding box center [566, 340] width 6 height 6
checkbox input "true"
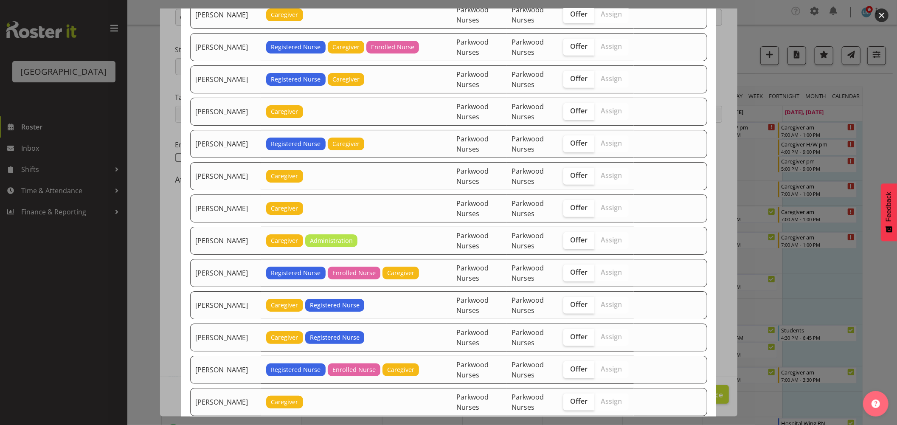
scroll to position [754, 0]
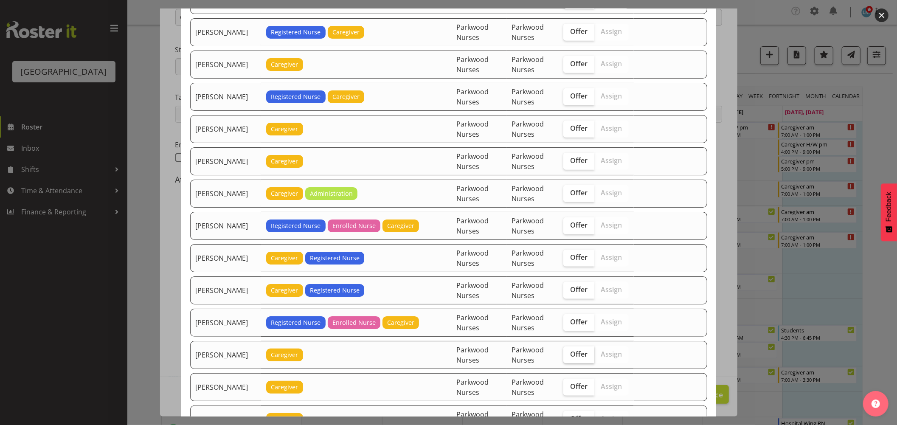
click at [580, 353] on span "Offer" at bounding box center [578, 354] width 17 height 8
click at [569, 353] on input "Offer" at bounding box center [566, 355] width 6 height 6
checkbox input "true"
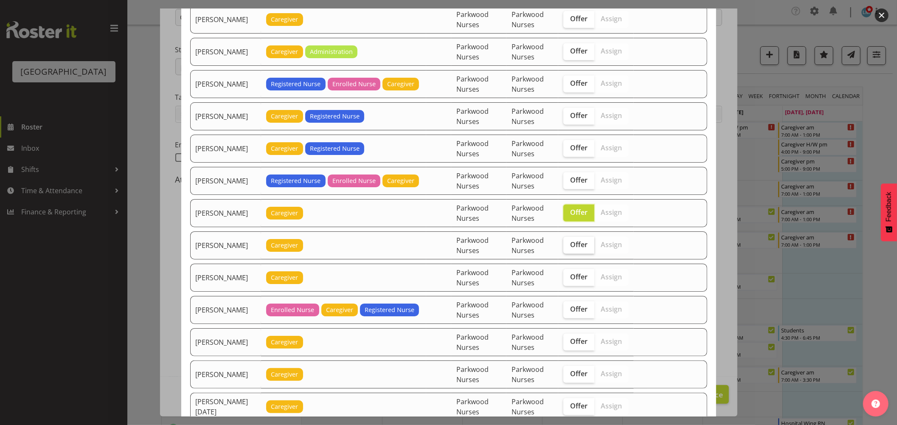
click at [577, 248] on span "Offer" at bounding box center [578, 244] width 17 height 8
click at [569, 248] on input "Offer" at bounding box center [566, 245] width 6 height 6
checkbox input "true"
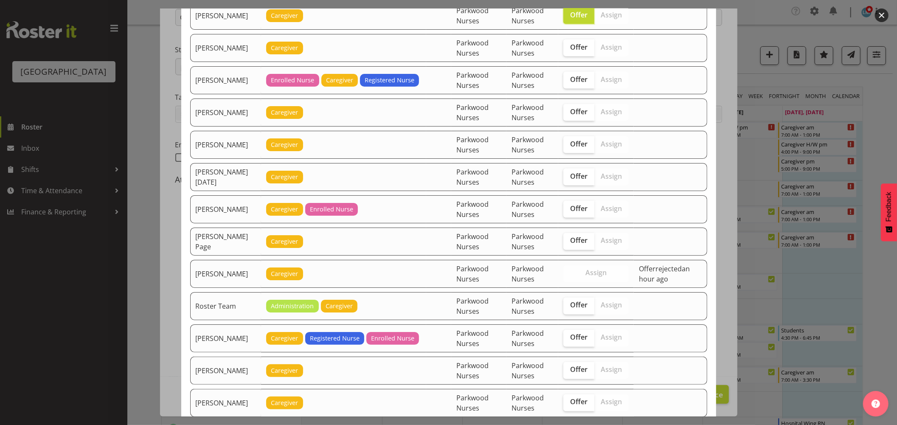
scroll to position [1179, 0]
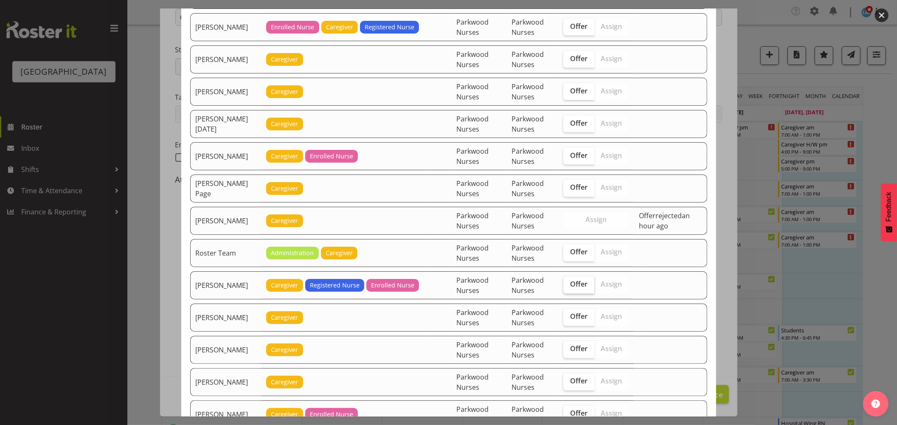
click at [579, 287] on span "Offer" at bounding box center [578, 284] width 17 height 8
click at [569, 287] on input "Offer" at bounding box center [566, 285] width 6 height 6
checkbox input "true"
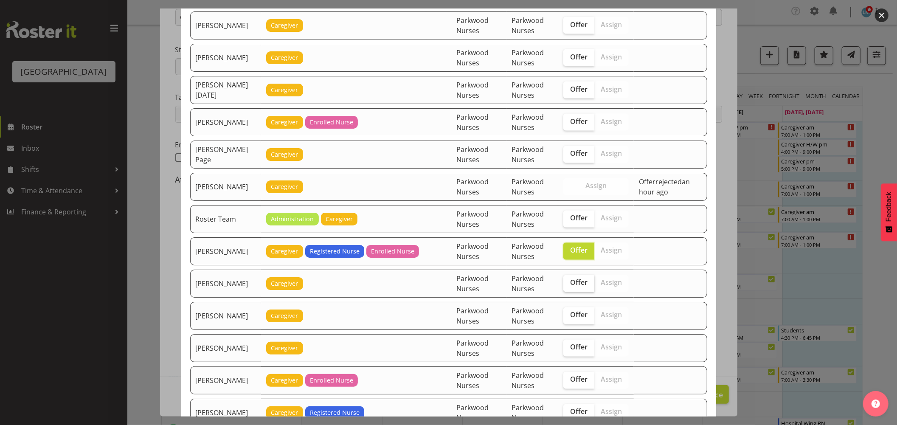
scroll to position [1226, 0]
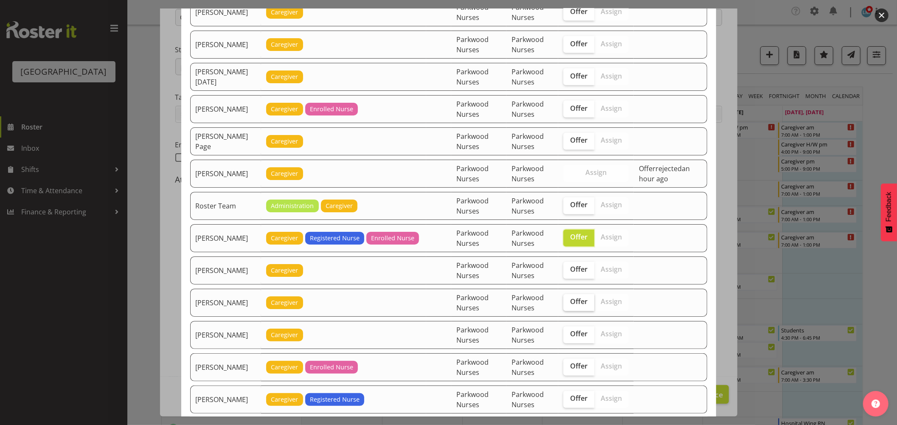
click at [579, 302] on span "Offer" at bounding box center [578, 302] width 17 height 8
click at [569, 302] on input "Offer" at bounding box center [566, 302] width 6 height 6
checkbox input "true"
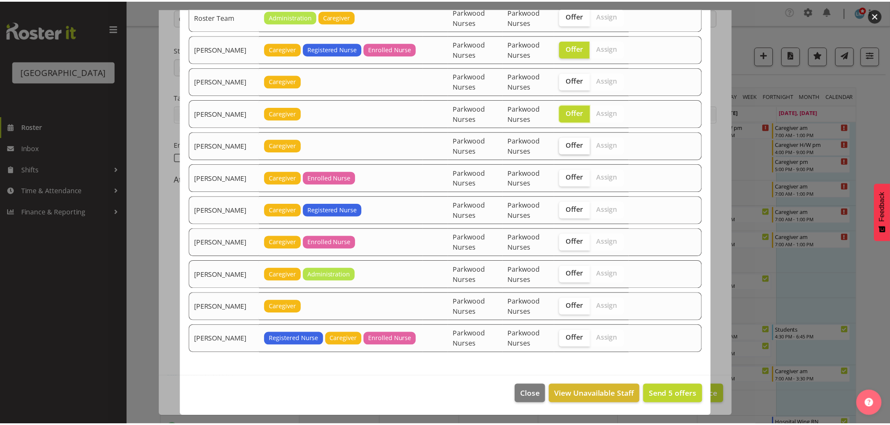
scroll to position [1420, 0]
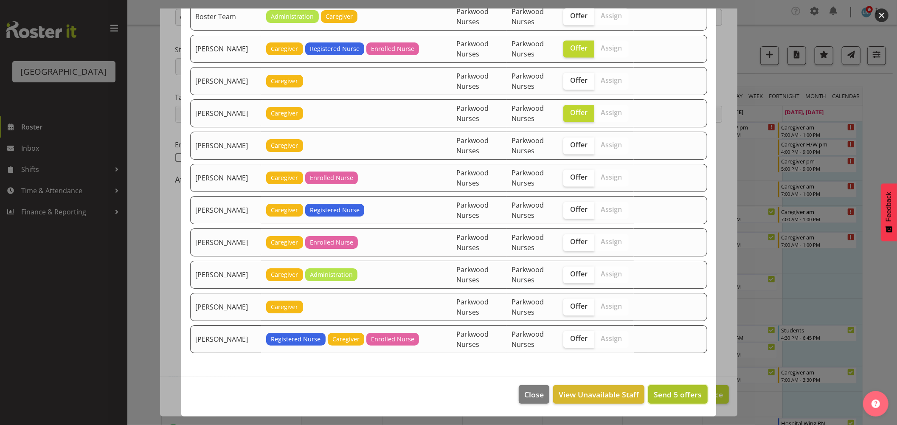
click at [685, 389] on span "Send 5 offers" at bounding box center [678, 394] width 48 height 10
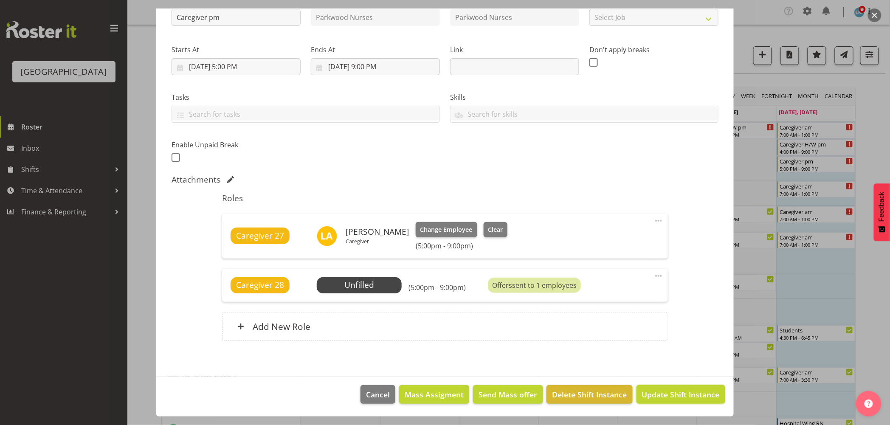
click at [685, 389] on span "Update Shift Instance" at bounding box center [681, 394] width 78 height 11
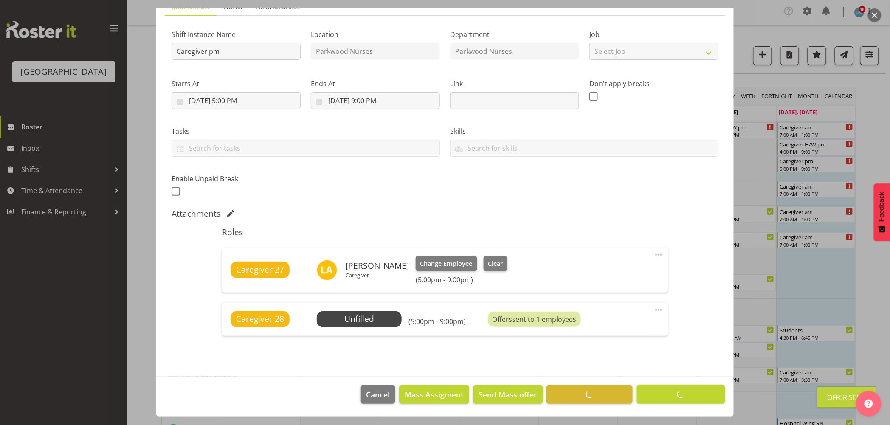
scroll to position [70, 0]
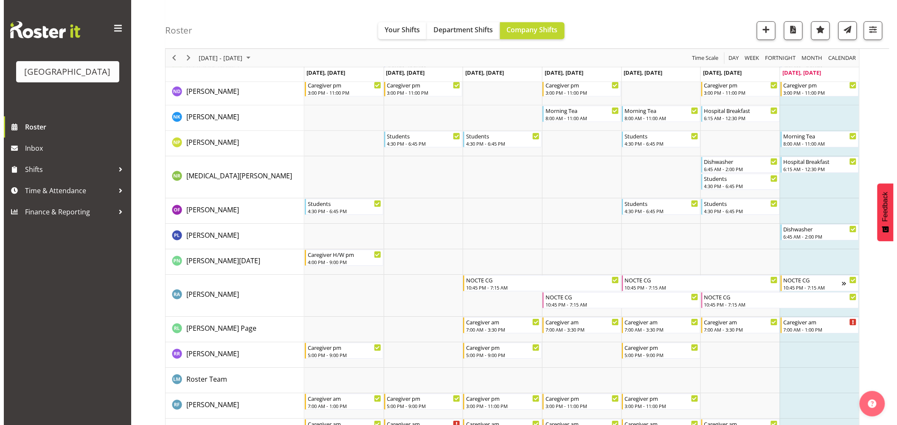
scroll to position [2453, 0]
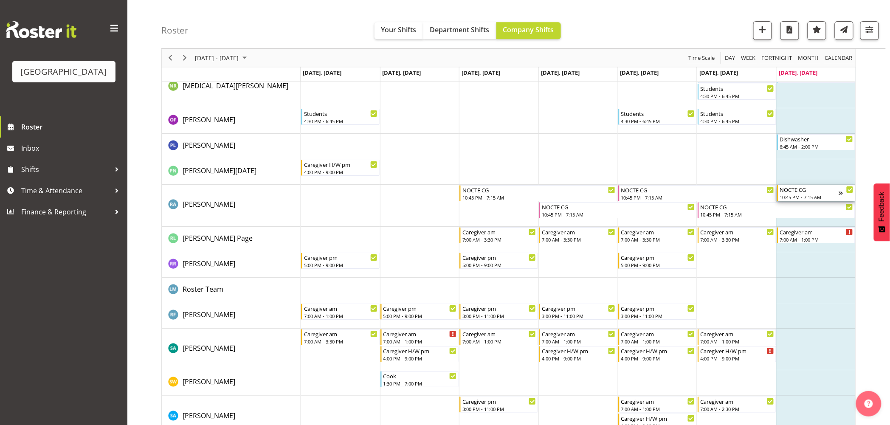
click at [811, 192] on div "NOCTE CG" at bounding box center [809, 189] width 59 height 8
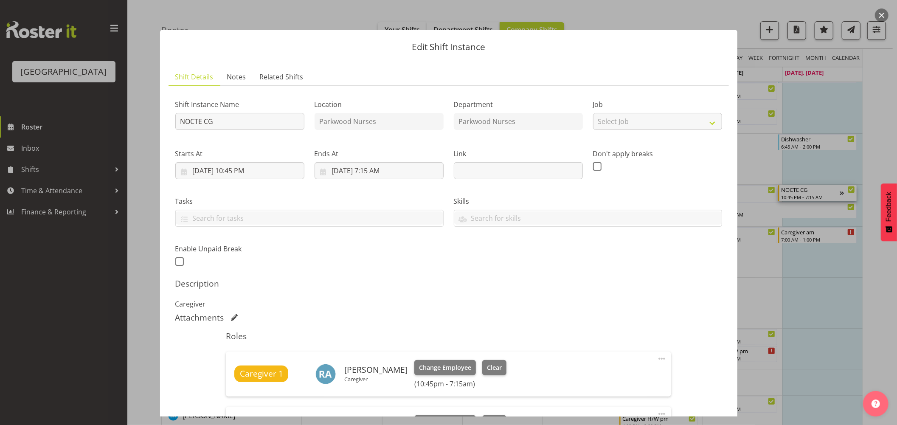
scroll to position [141, 0]
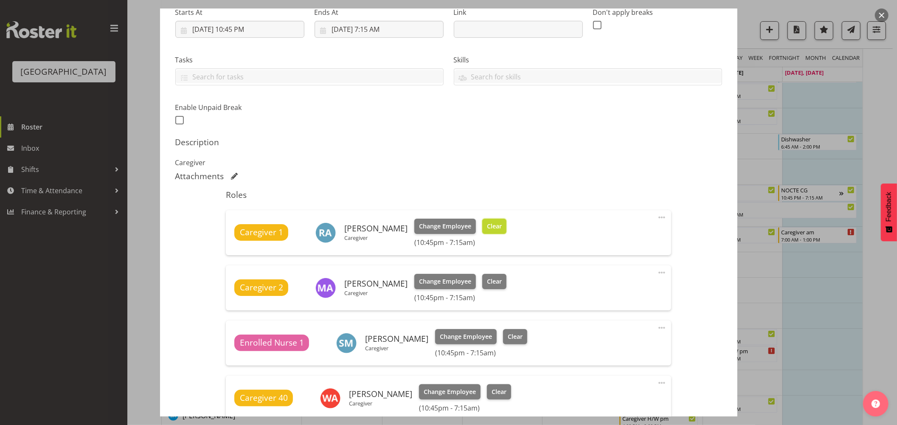
click at [489, 223] on span "Clear" at bounding box center [494, 226] width 15 height 9
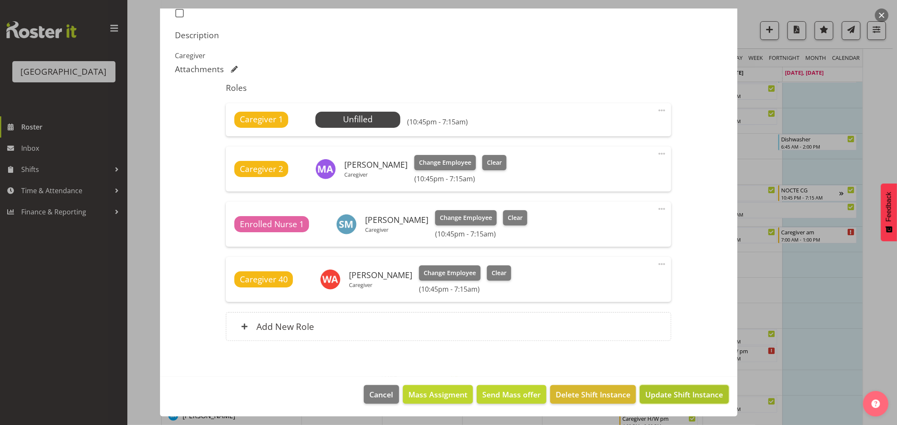
click at [653, 396] on span "Update Shift Instance" at bounding box center [684, 394] width 78 height 11
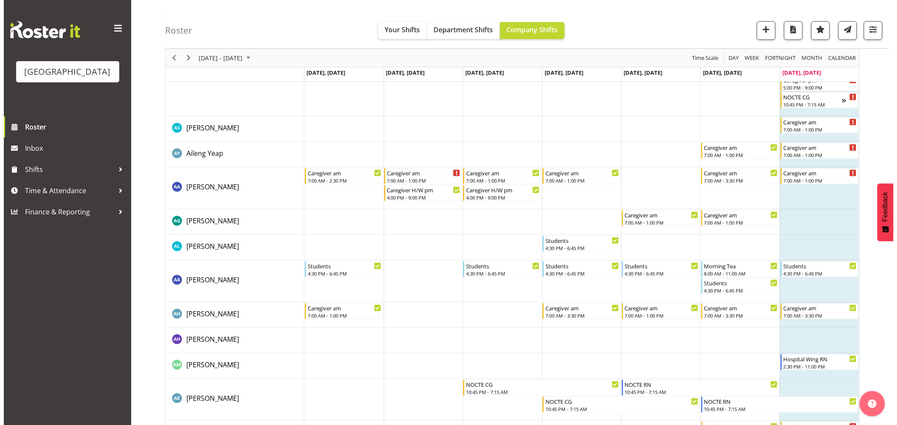
scroll to position [0, 0]
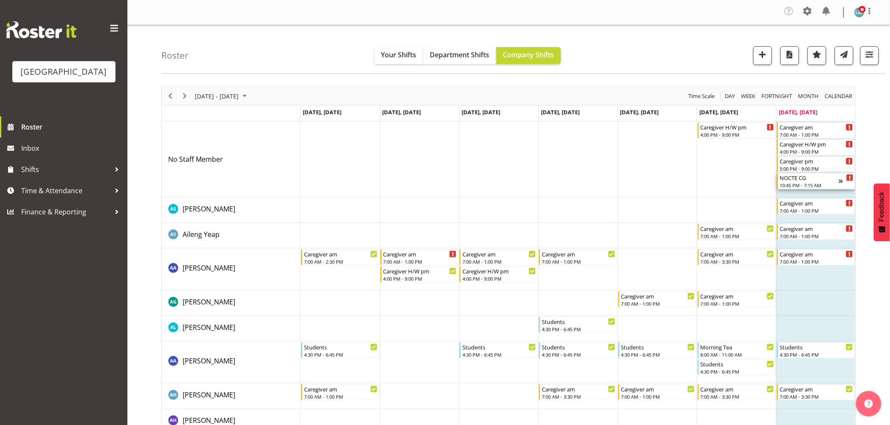
click at [799, 181] on div "NOCTE CG 10:45 PM - 7:15 AM" at bounding box center [809, 181] width 59 height 16
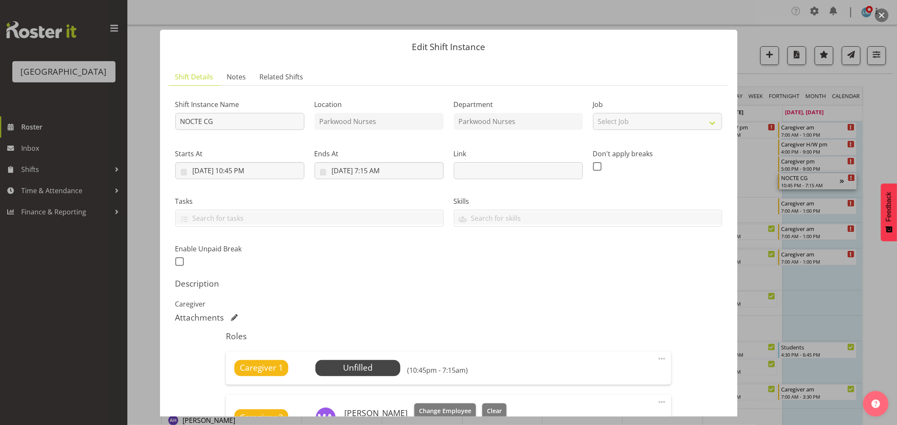
scroll to position [94, 0]
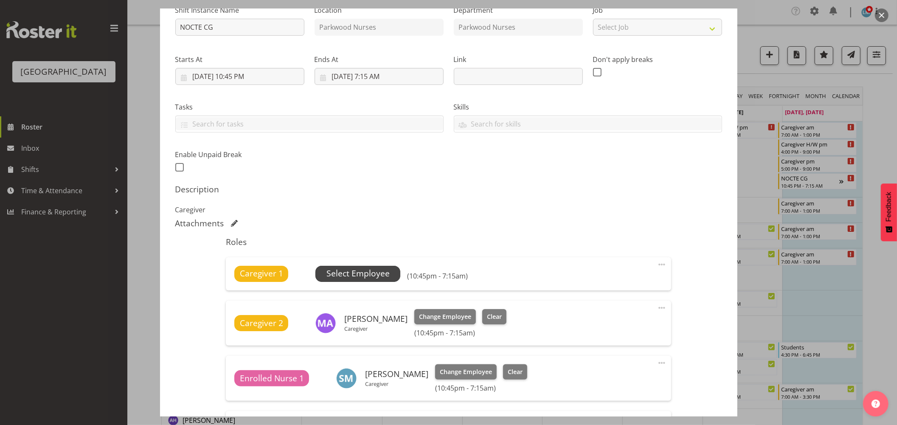
click at [347, 277] on span "Select Employee" at bounding box center [357, 273] width 63 height 12
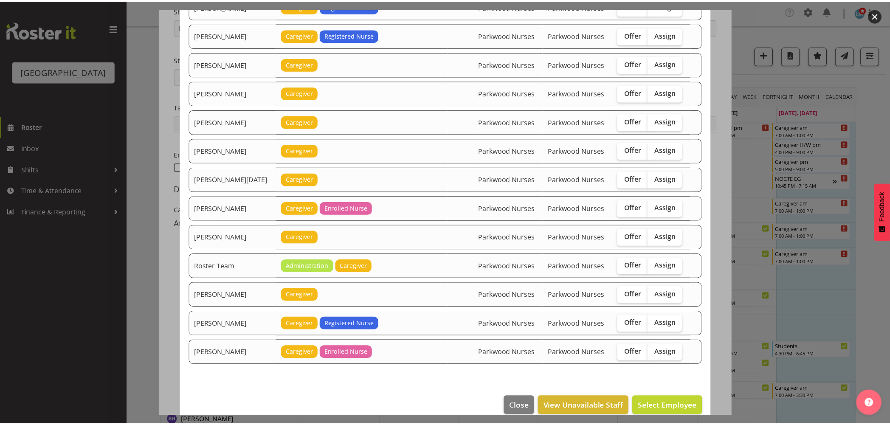
scroll to position [519, 0]
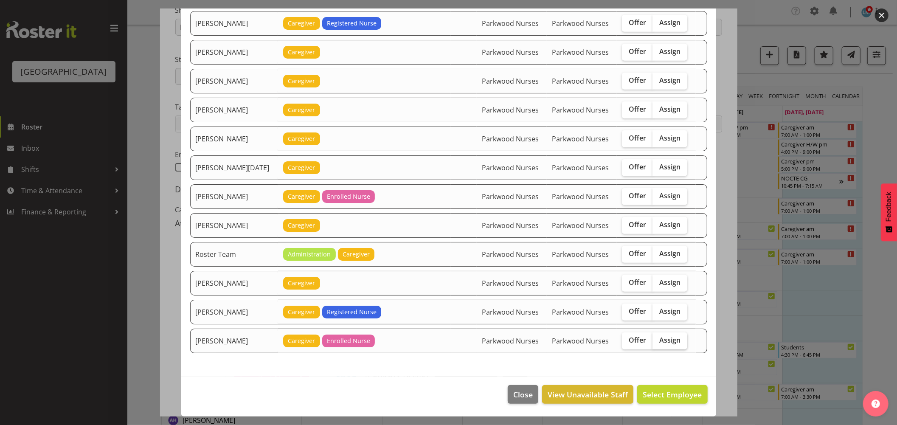
click at [663, 341] on span "Assign" at bounding box center [669, 340] width 21 height 8
click at [658, 341] on input "Assign" at bounding box center [656, 341] width 6 height 6
checkbox input "true"
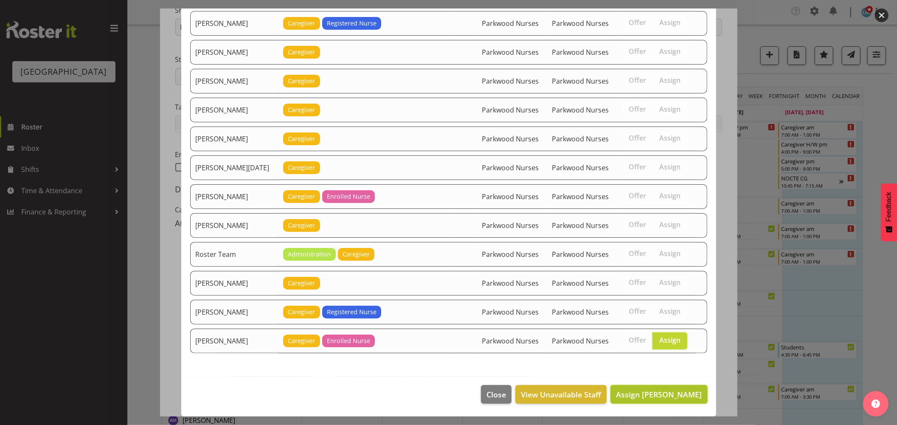
click at [672, 397] on span "Assign Vanessa Cantwell" at bounding box center [659, 394] width 86 height 10
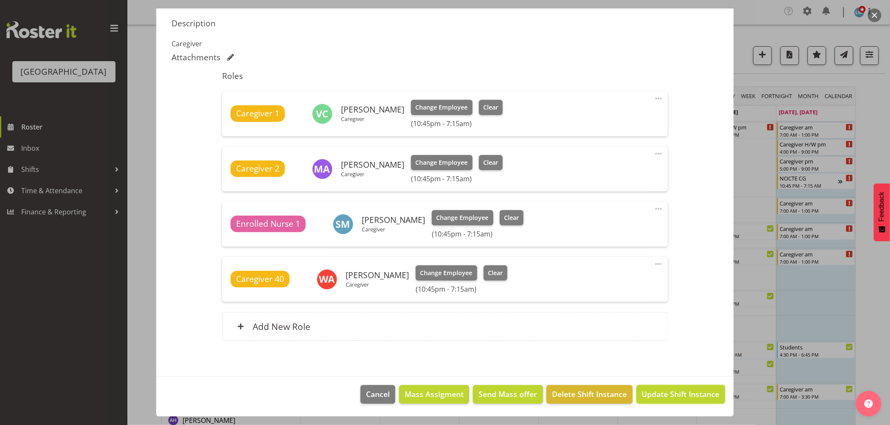
click at [672, 397] on span "Update Shift Instance" at bounding box center [681, 393] width 78 height 11
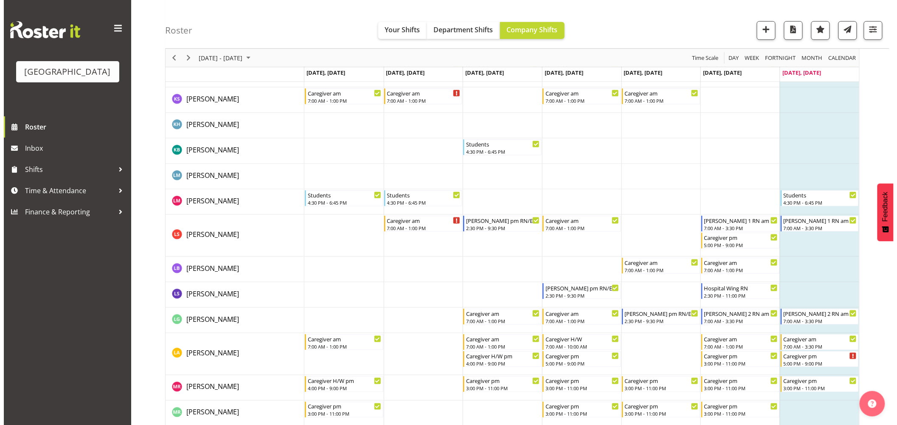
scroll to position [1642, 0]
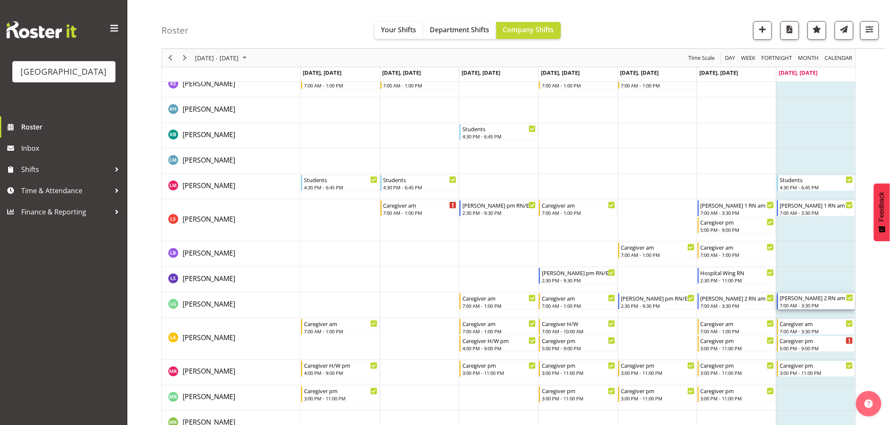
click at [800, 300] on div "[PERSON_NAME] 2 RN am" at bounding box center [817, 297] width 74 height 8
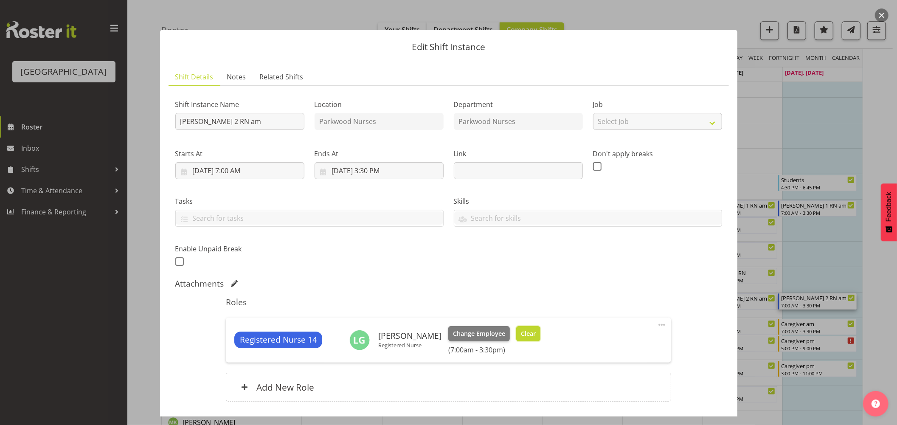
click at [524, 332] on span "Clear" at bounding box center [528, 333] width 15 height 9
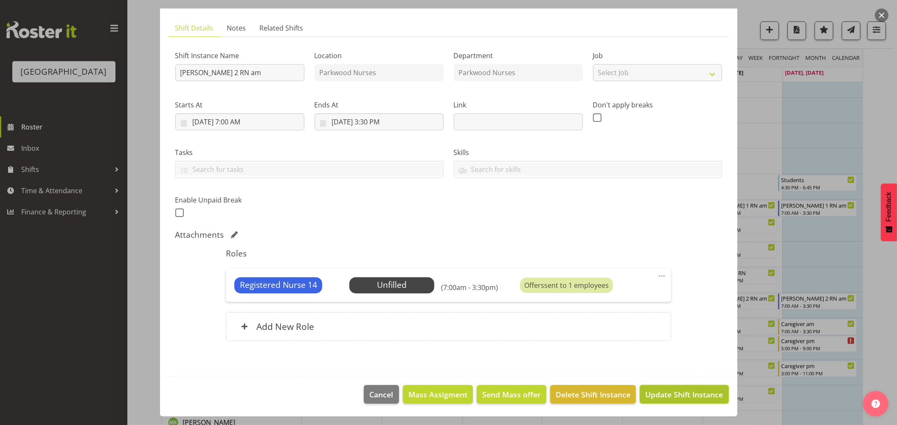
click at [702, 394] on span "Update Shift Instance" at bounding box center [684, 394] width 78 height 11
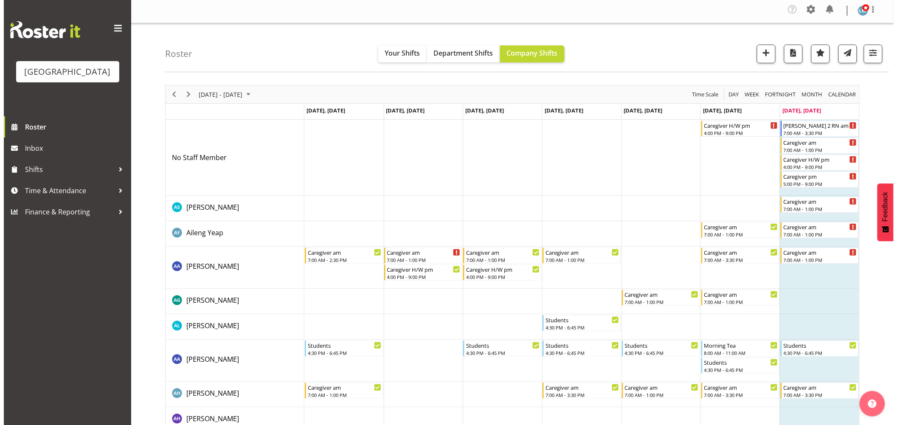
scroll to position [0, 0]
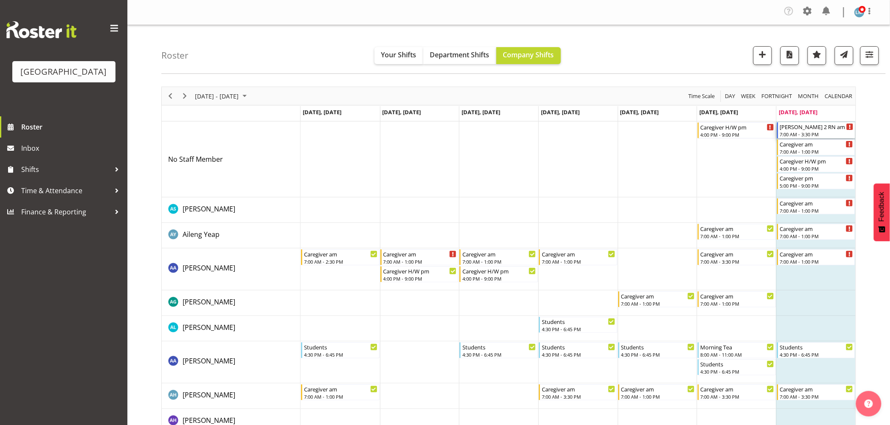
click at [810, 128] on div "[PERSON_NAME] 2 RN am" at bounding box center [817, 126] width 74 height 8
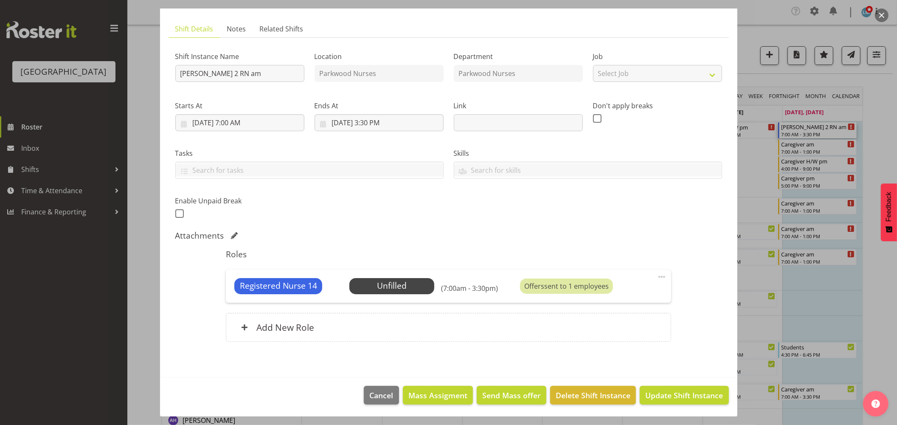
scroll to position [49, 0]
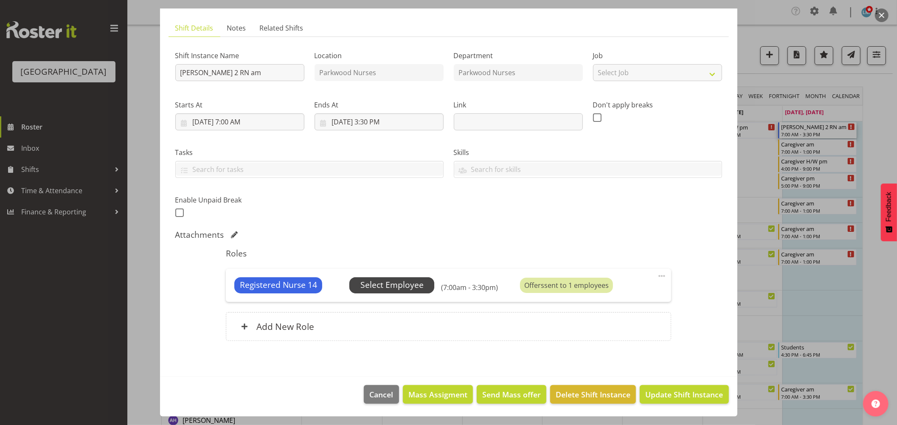
click at [420, 286] on span "Select Employee" at bounding box center [391, 285] width 63 height 12
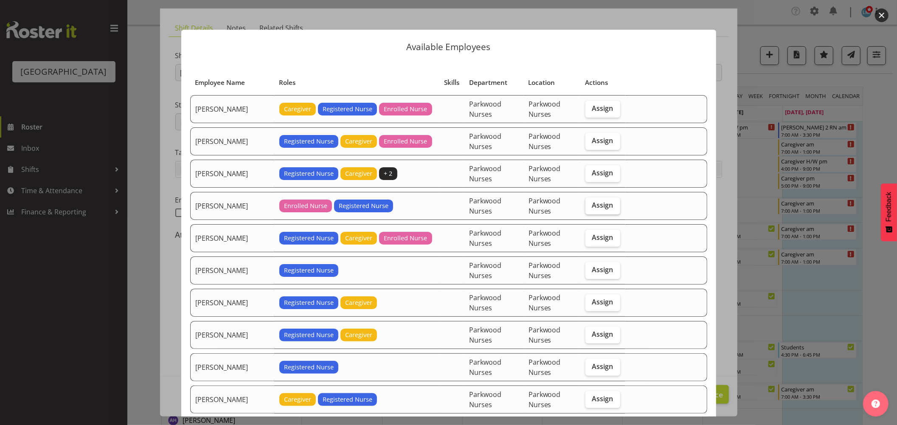
click at [592, 207] on span "Assign" at bounding box center [602, 205] width 21 height 8
click at [591, 207] on input "Assign" at bounding box center [588, 206] width 6 height 6
checkbox input "true"
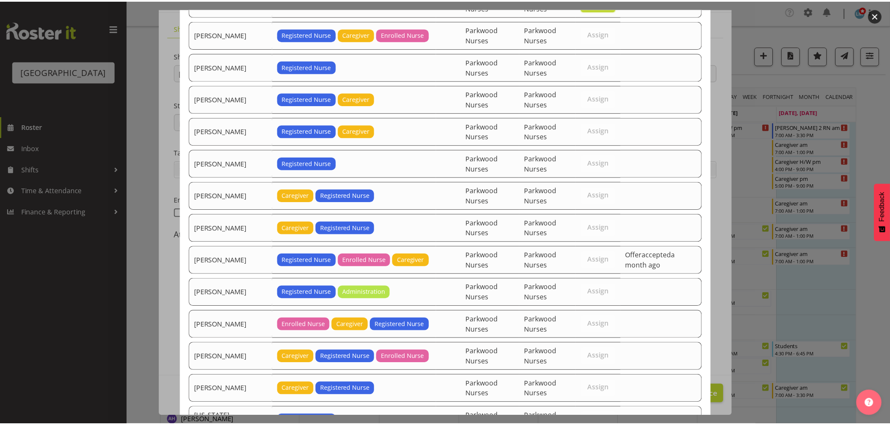
scroll to position [320, 0]
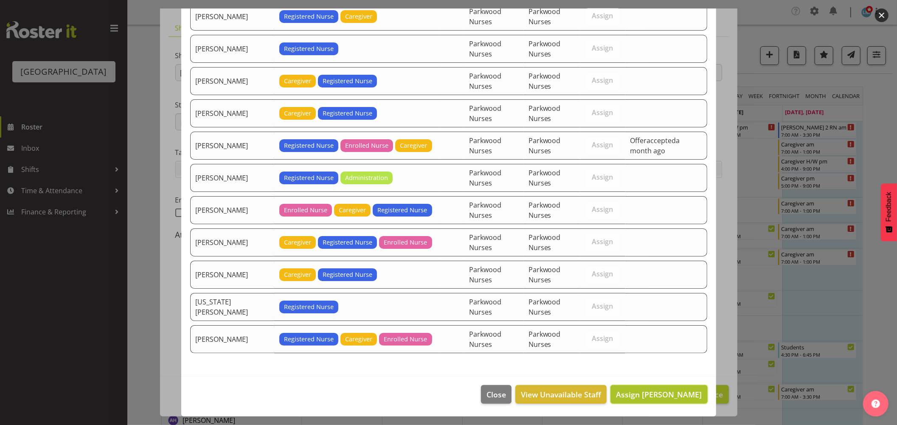
click at [673, 387] on button "Assign Freya Horder" at bounding box center [659, 394] width 97 height 19
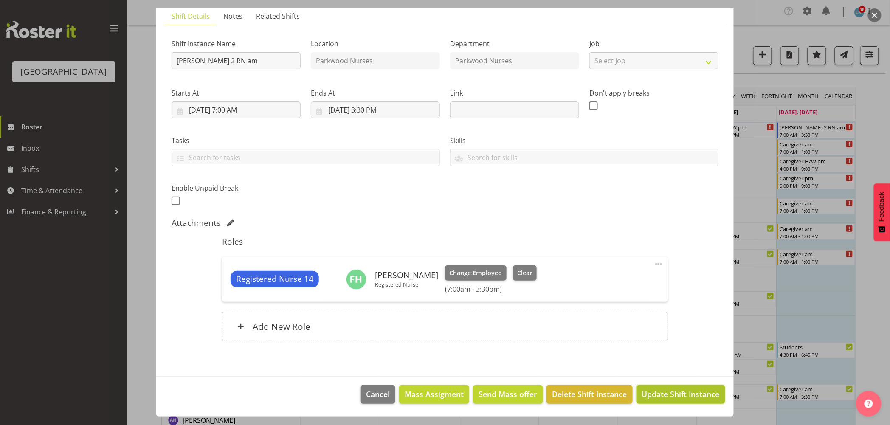
click at [673, 388] on button "Update Shift Instance" at bounding box center [680, 394] width 89 height 19
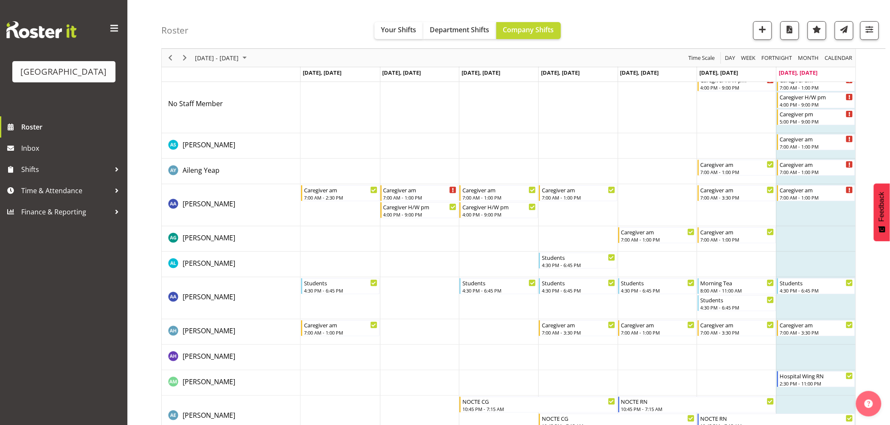
scroll to position [0, 0]
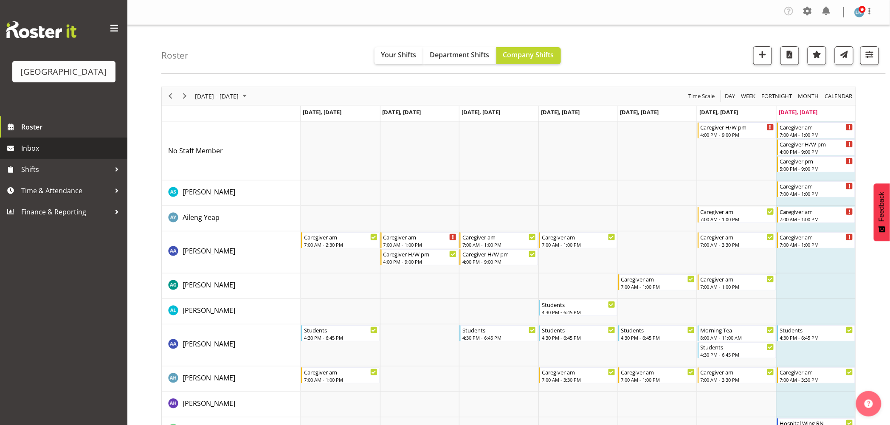
click at [22, 155] on span "Inbox" at bounding box center [72, 148] width 102 height 13
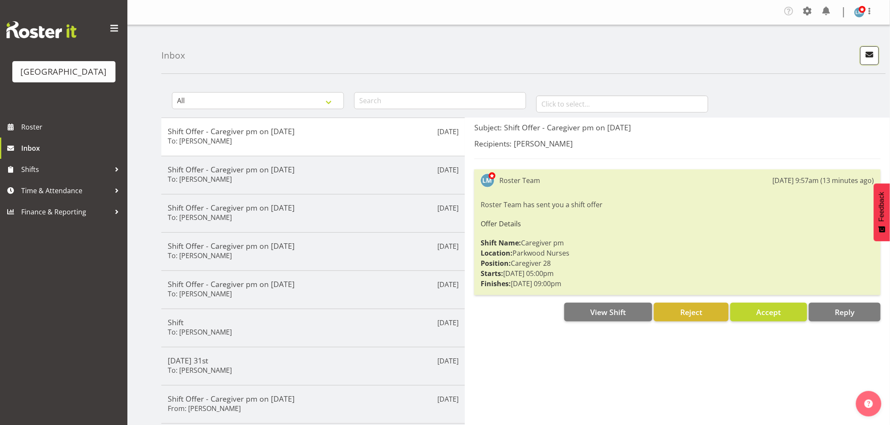
click at [870, 54] on span "button" at bounding box center [869, 54] width 11 height 11
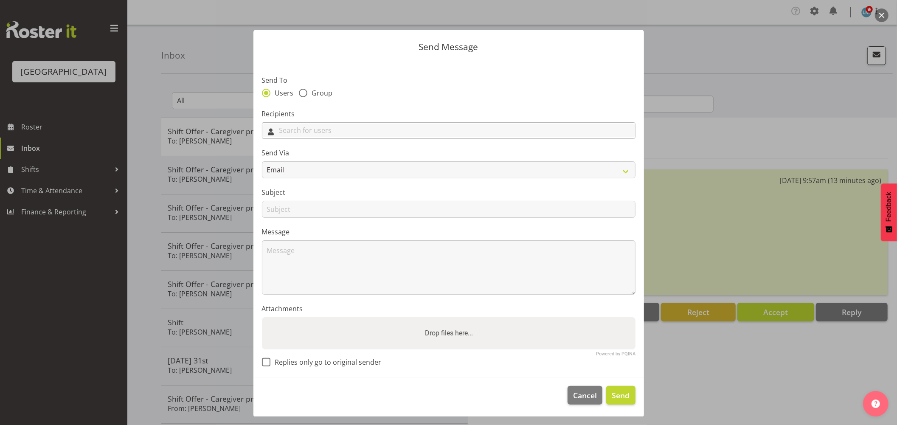
click at [361, 132] on input "text" at bounding box center [448, 130] width 373 height 13
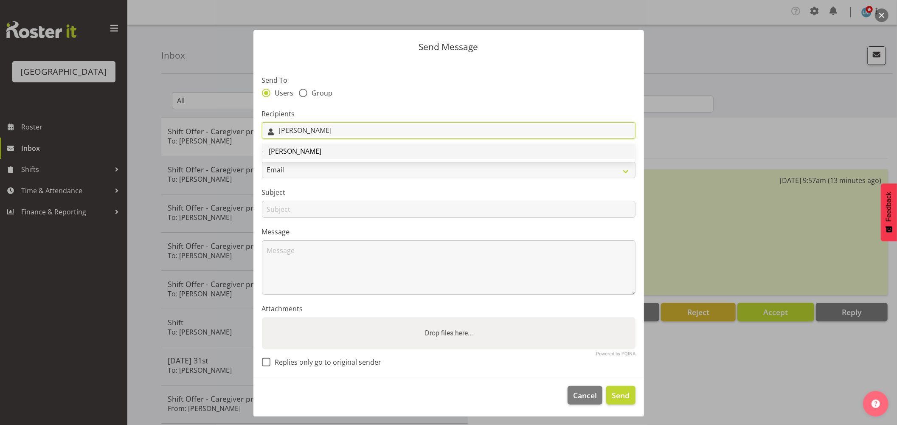
type input "[PERSON_NAME]"
click at [331, 155] on link "[PERSON_NAME]" at bounding box center [448, 151] width 373 height 15
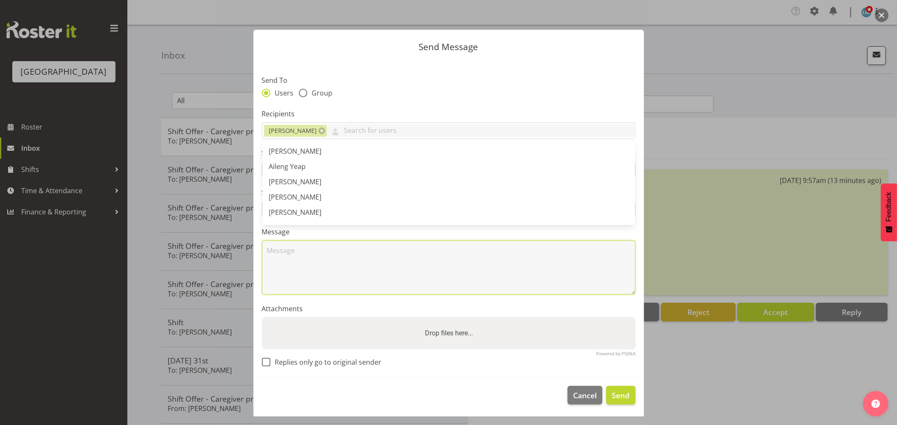
click at [291, 270] on textarea at bounding box center [449, 267] width 374 height 54
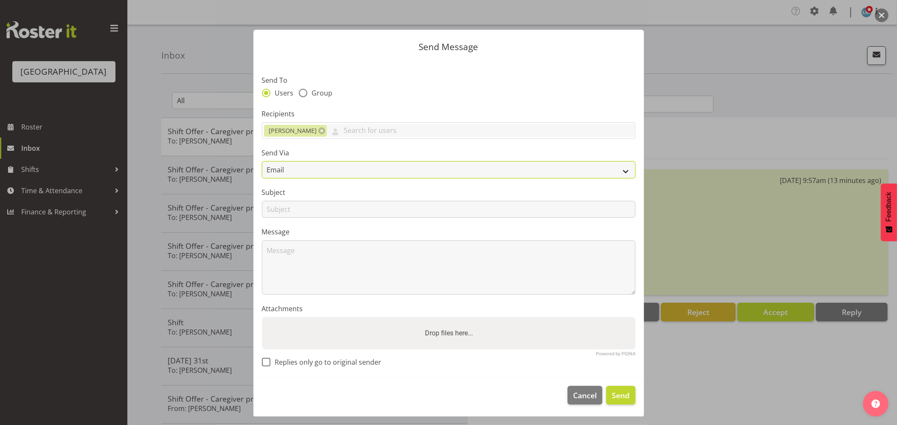
click at [275, 166] on select "Email SMS" at bounding box center [449, 169] width 374 height 17
select select "sms"
click at [262, 161] on select "Email SMS" at bounding box center [449, 169] width 374 height 17
click at [276, 210] on input "text" at bounding box center [449, 209] width 374 height 17
type input "[DATE] 1st"
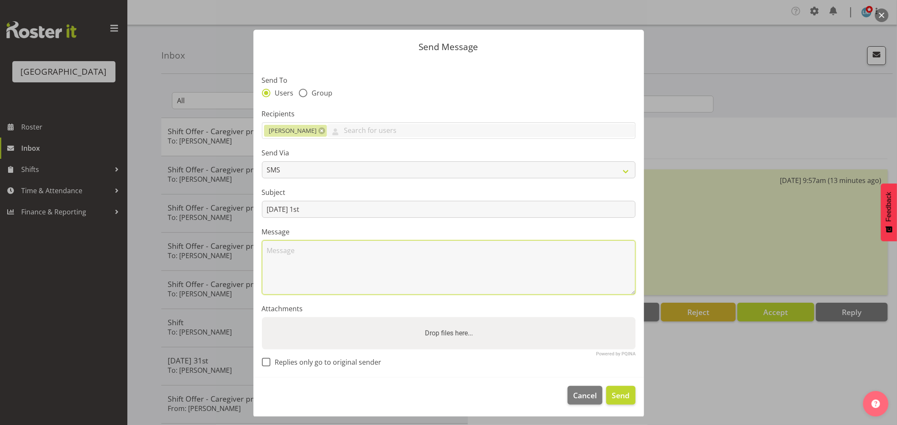
click at [348, 256] on textarea at bounding box center [449, 267] width 374 height 54
click at [275, 249] on textarea "[PERSON_NAME]" at bounding box center [449, 267] width 374 height 54
click at [295, 258] on textarea "Hi [PERSON_NAME]" at bounding box center [449, 267] width 374 height 54
type textarea "Hi [PERSON_NAME] you are feeling better, just wondering if you will be in [DATE…"
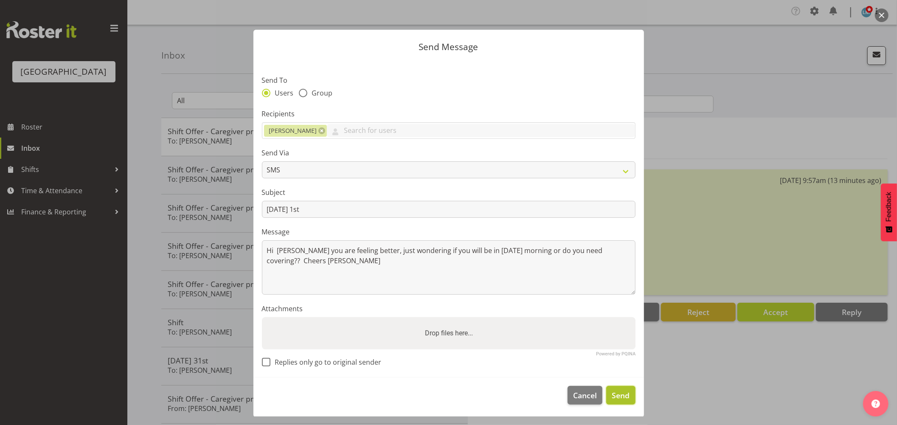
click at [617, 395] on span "Send" at bounding box center [621, 395] width 18 height 11
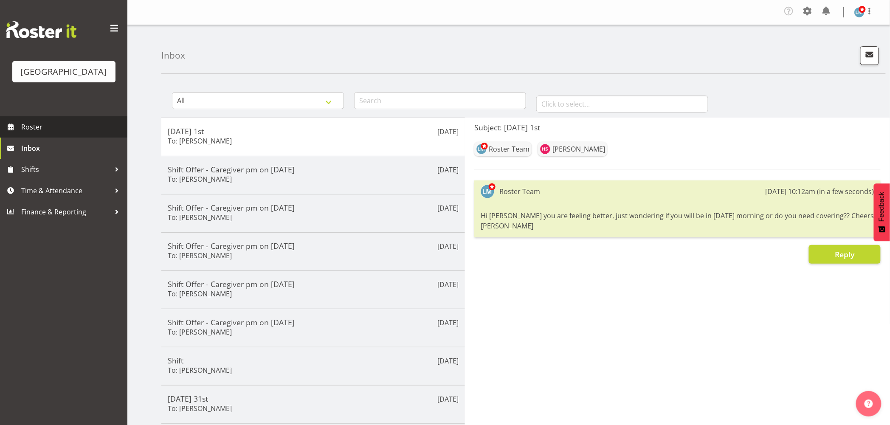
click at [46, 133] on span "Roster" at bounding box center [72, 127] width 102 height 13
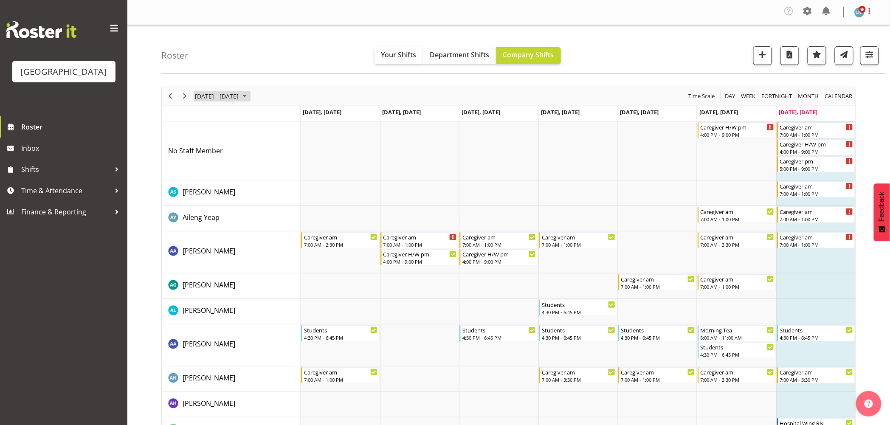
click at [250, 94] on span "August 25 - 31, 2025" at bounding box center [244, 96] width 10 height 11
click at [287, 114] on span "next month" at bounding box center [284, 117] width 15 height 15
click at [200, 149] on span "1" at bounding box center [203, 146] width 13 height 13
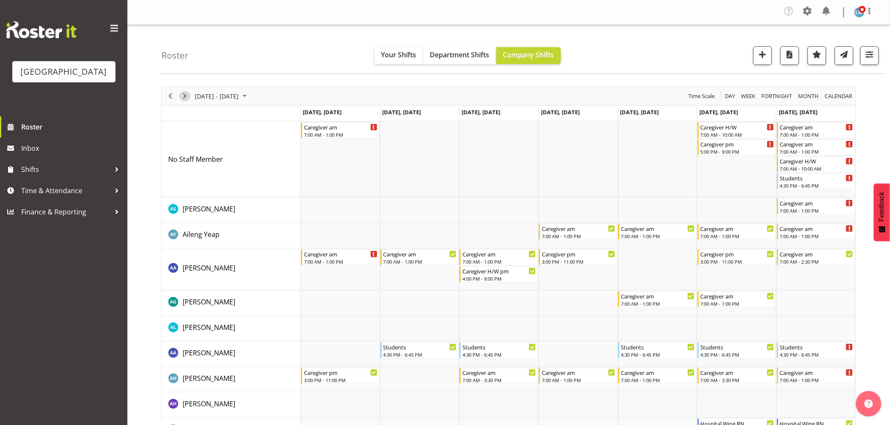
click at [184, 96] on span "Next" at bounding box center [185, 96] width 10 height 11
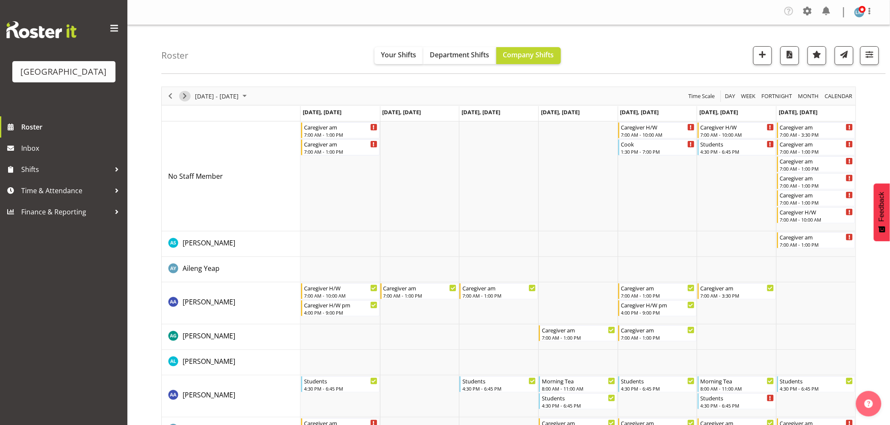
click at [184, 96] on span "Next" at bounding box center [185, 96] width 10 height 11
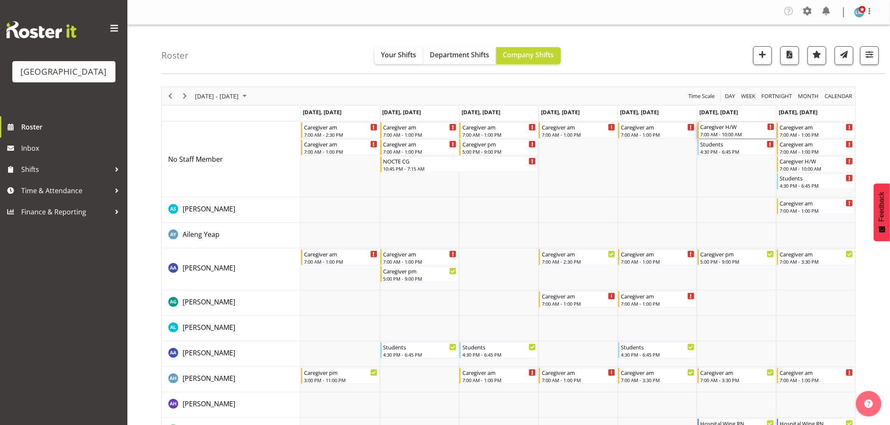
click at [720, 129] on div "Caregiver H/W" at bounding box center [738, 126] width 74 height 8
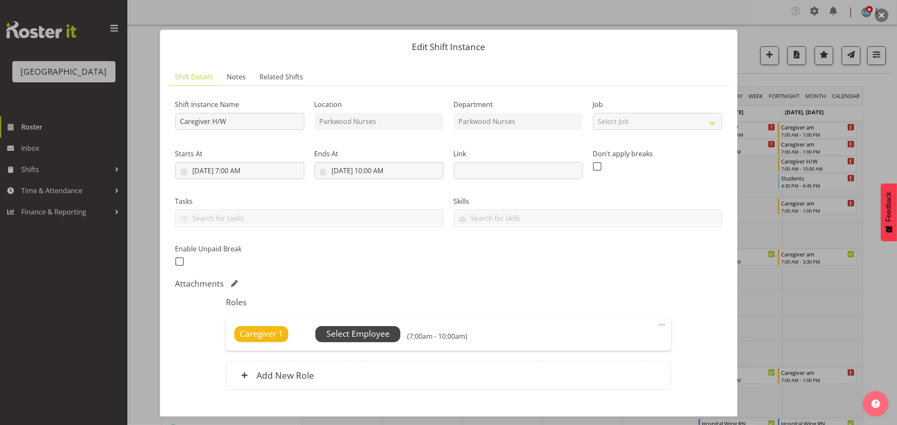
click at [372, 333] on span "Select Employee" at bounding box center [357, 334] width 63 height 12
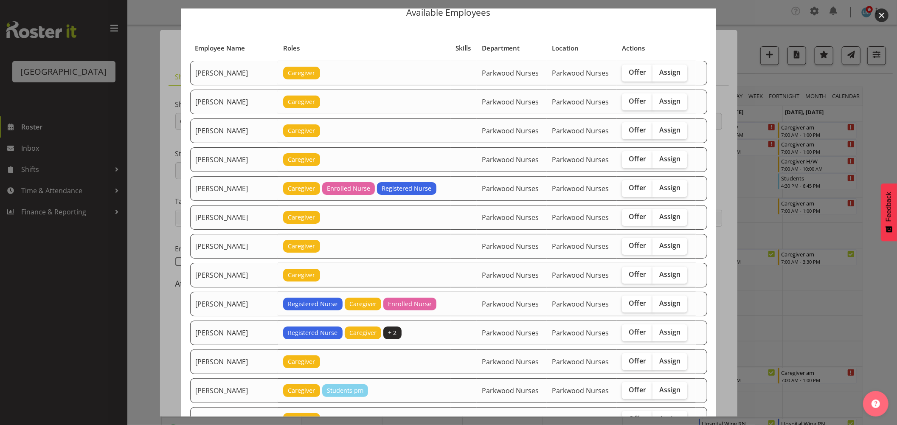
scroll to position [47, 0]
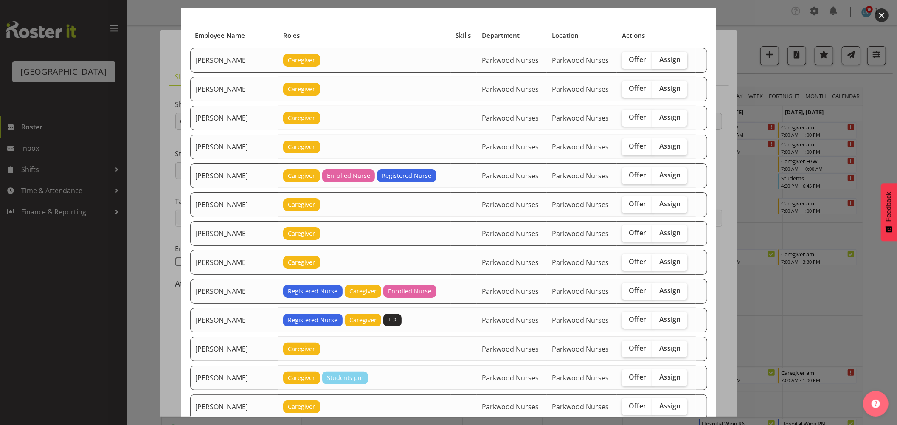
click at [678, 55] on label "Assign" at bounding box center [670, 60] width 35 height 17
click at [658, 57] on input "Assign" at bounding box center [656, 60] width 6 height 6
checkbox input "true"
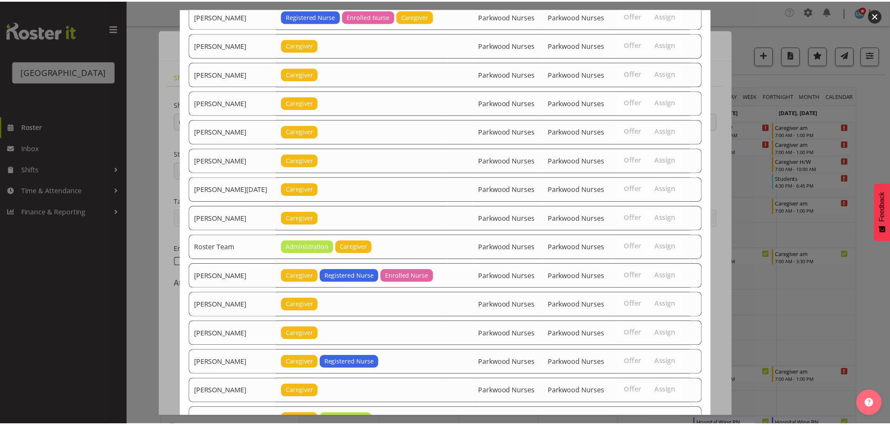
scroll to position [953, 0]
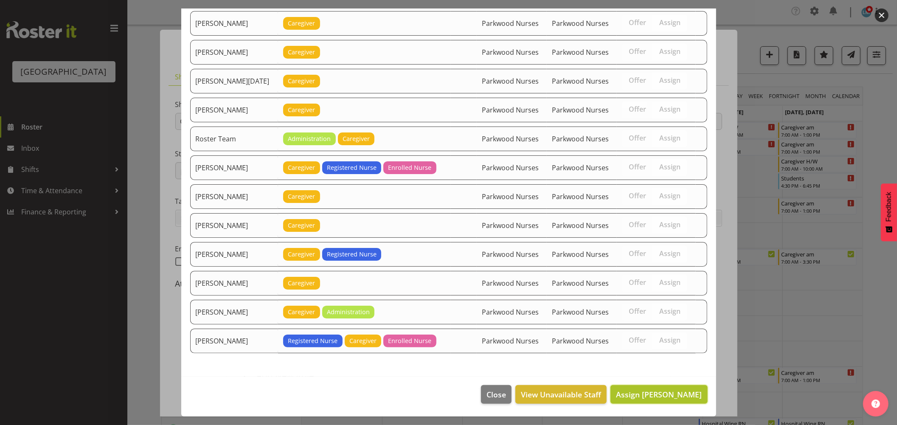
click at [681, 391] on span "Assign [PERSON_NAME]" at bounding box center [659, 394] width 86 height 10
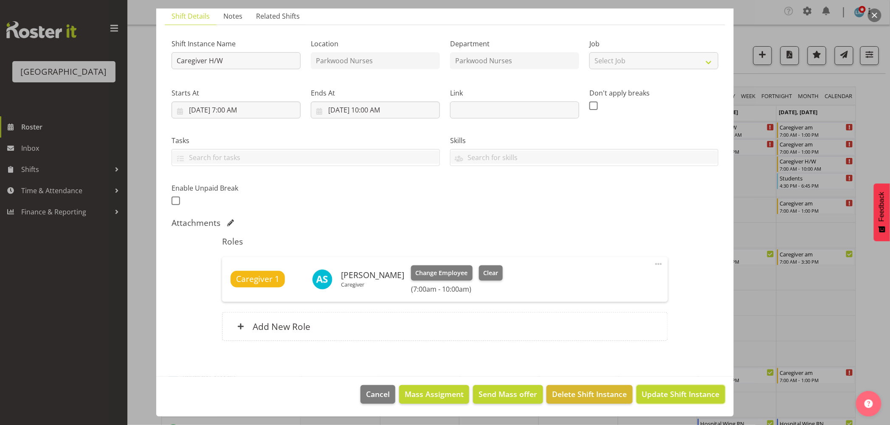
click at [681, 391] on span "Update Shift Instance" at bounding box center [681, 393] width 78 height 11
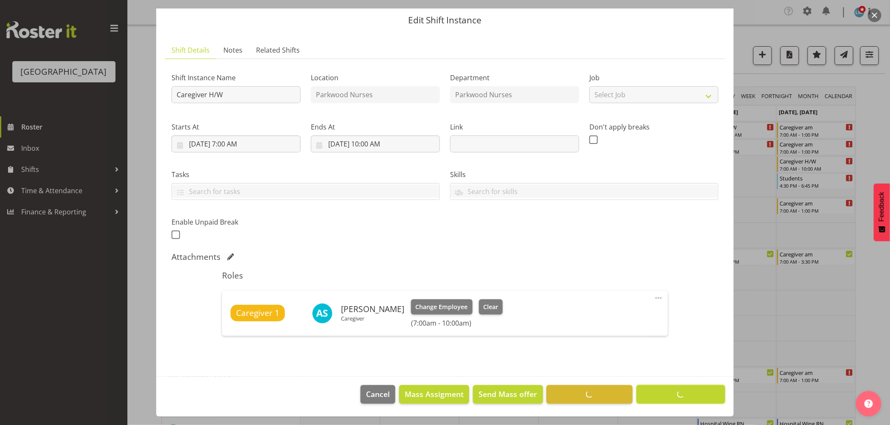
scroll to position [27, 0]
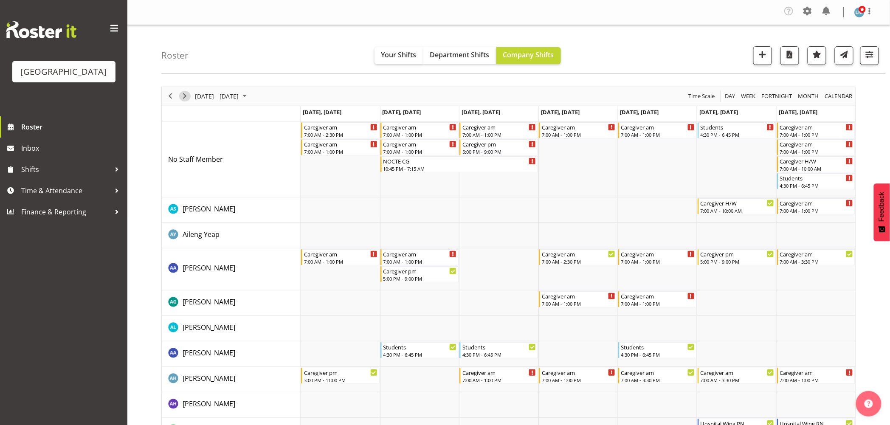
click at [186, 95] on span "Next" at bounding box center [185, 96] width 10 height 11
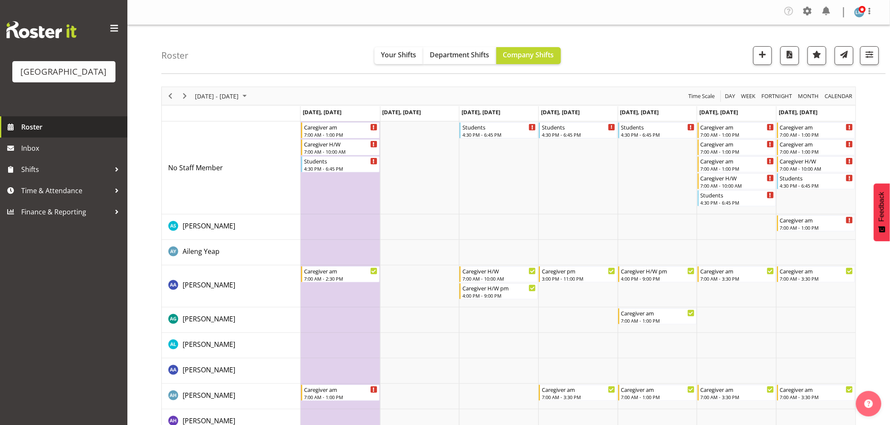
click at [44, 133] on span "Roster" at bounding box center [72, 127] width 102 height 13
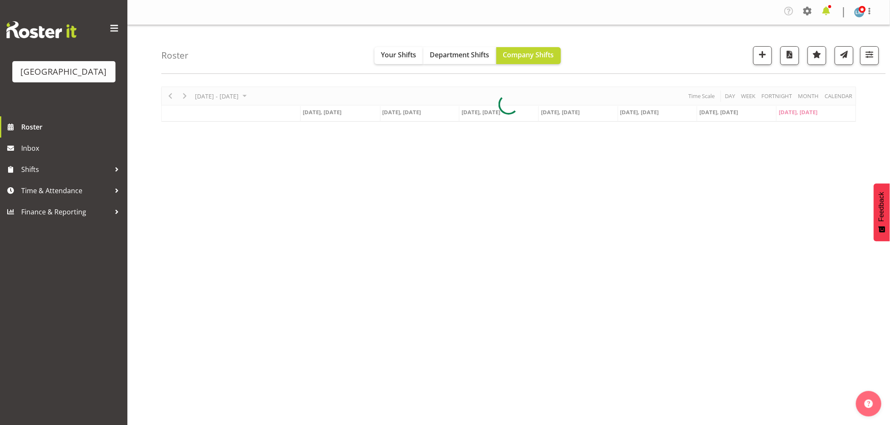
click at [830, 11] on span at bounding box center [826, 11] width 14 height 14
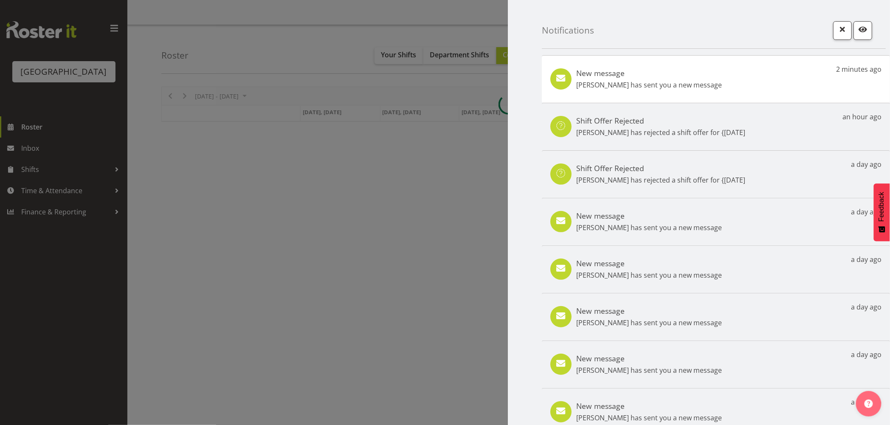
click at [729, 87] on div "New message Heidi Swierczynski has sent you a new message 2 minutes ago" at bounding box center [716, 79] width 348 height 48
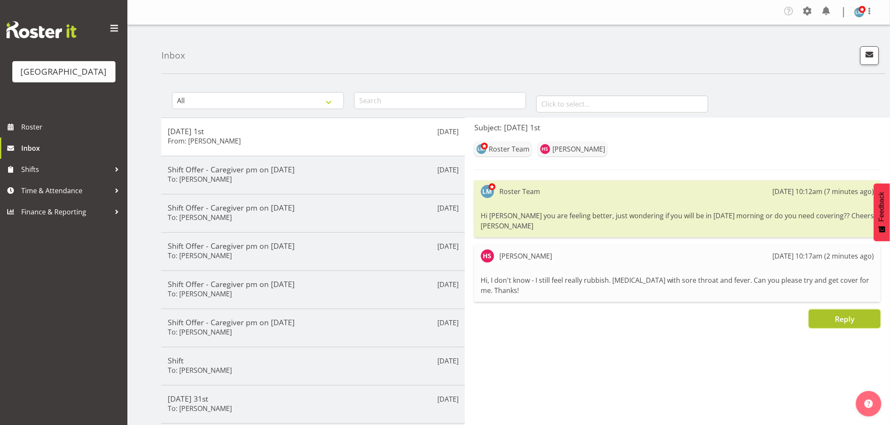
click at [850, 321] on span "Reply" at bounding box center [845, 319] width 20 height 10
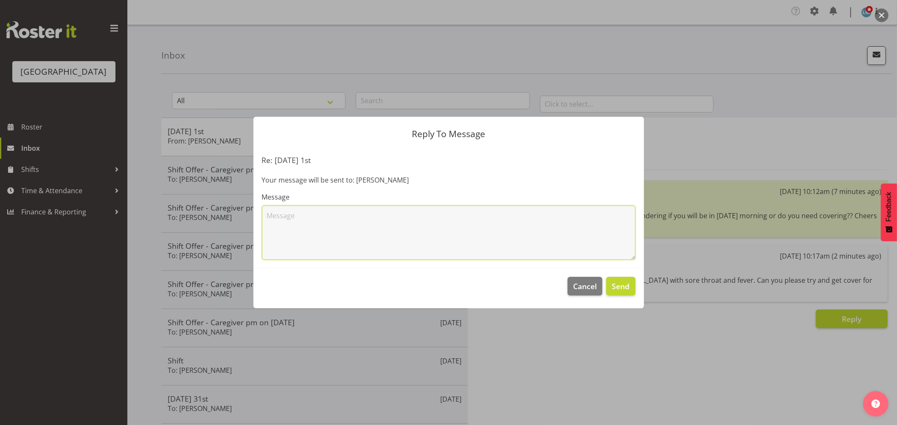
click at [490, 232] on textarea at bounding box center [449, 232] width 374 height 54
type textarea "H"
click at [274, 214] on textarea "ok Take care" at bounding box center [449, 232] width 374 height 54
click at [312, 216] on textarea "OK Take care" at bounding box center [449, 232] width 374 height 54
click at [279, 213] on textarea "OK Take care and Ill get cover." at bounding box center [449, 232] width 374 height 54
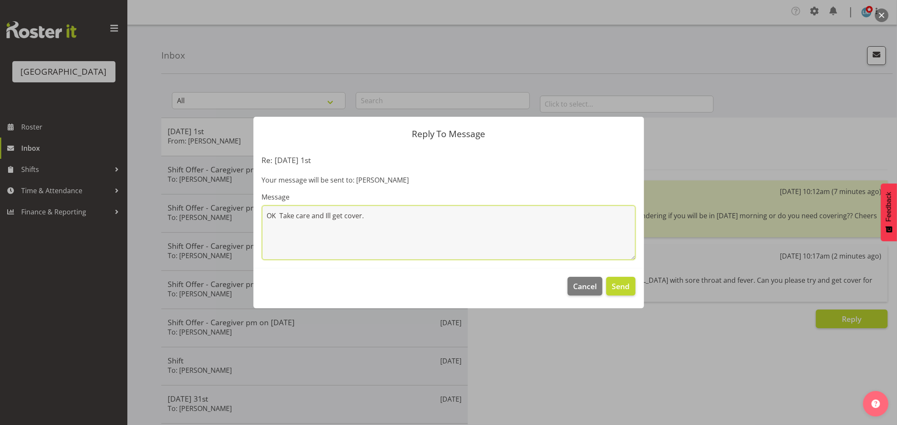
click at [378, 219] on textarea "OK Take care and Ill get cover." at bounding box center [449, 232] width 374 height 54
type textarea "O"
type textarea "r"
click at [290, 214] on textarea "Rest Up Ill cover you for tomorrow. Take cares" at bounding box center [449, 232] width 374 height 54
click at [303, 214] on textarea "Rest Up!!! Ill cover you for tomorrow. Take cares" at bounding box center [449, 232] width 374 height 54
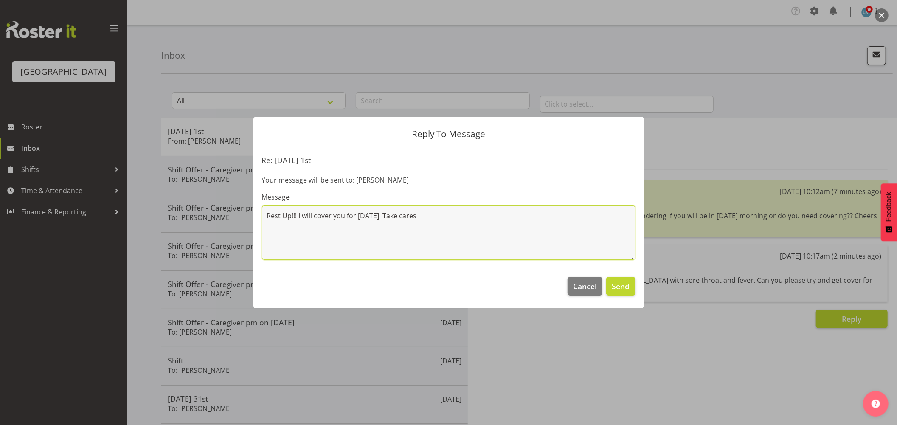
click at [428, 214] on textarea "Rest Up!!! I will cover you for tomorrow. Take cares" at bounding box center [449, 232] width 374 height 54
type textarea "Rest Up!!! I will cover you for [DATE]. Take care. [PERSON_NAME]"
click at [610, 287] on button "Send" at bounding box center [620, 286] width 29 height 19
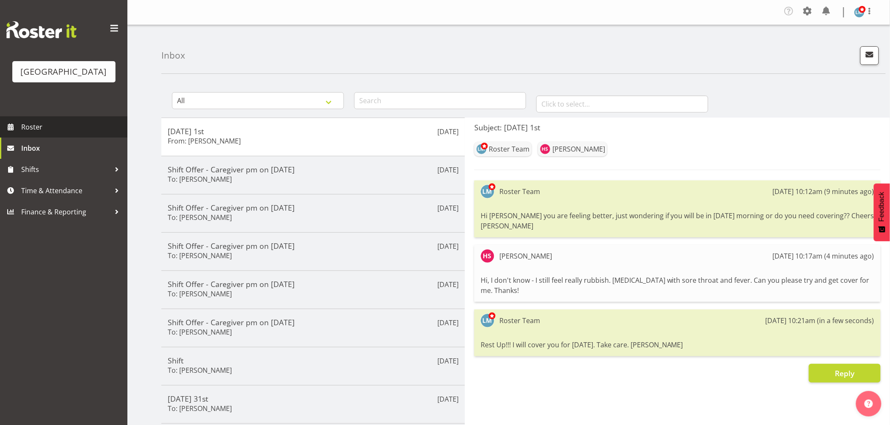
click at [56, 133] on span "Roster" at bounding box center [72, 127] width 102 height 13
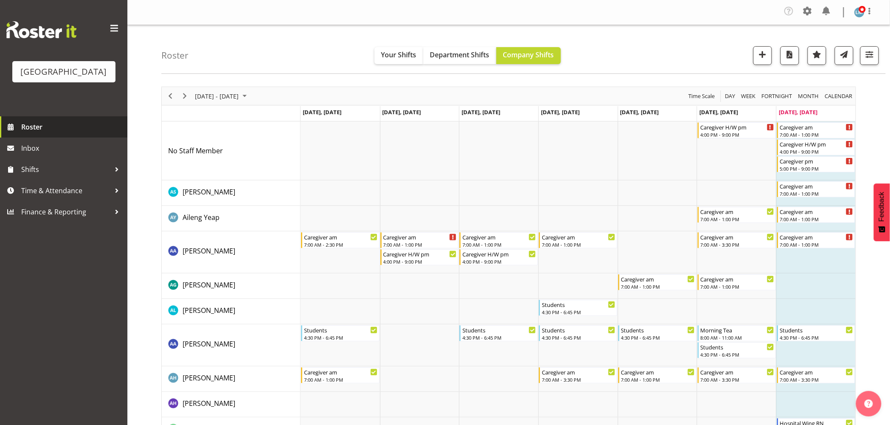
click at [48, 133] on span "Roster" at bounding box center [72, 127] width 102 height 13
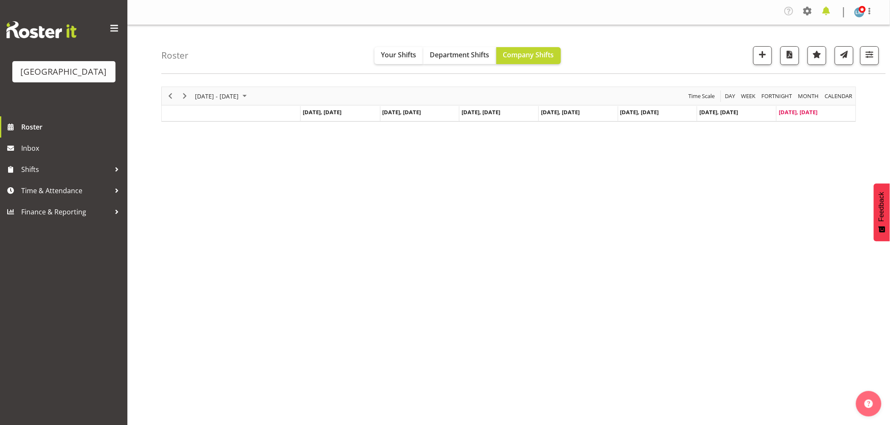
click at [828, 14] on span at bounding box center [826, 11] width 14 height 14
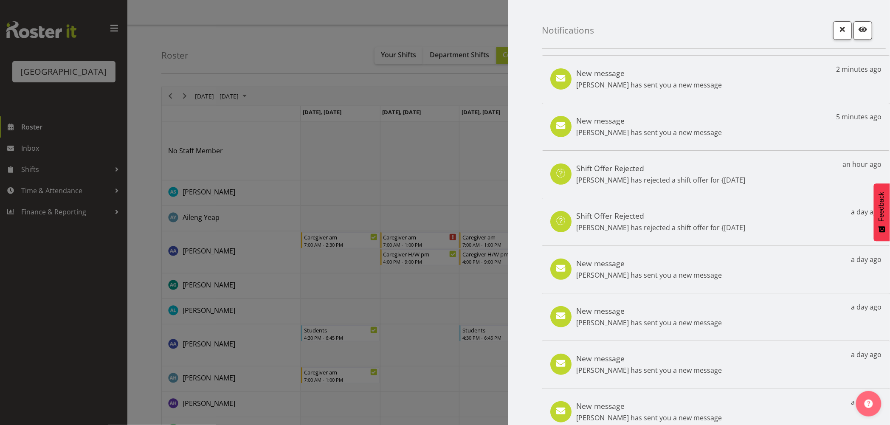
click at [672, 69] on h5 "New message" at bounding box center [649, 72] width 146 height 9
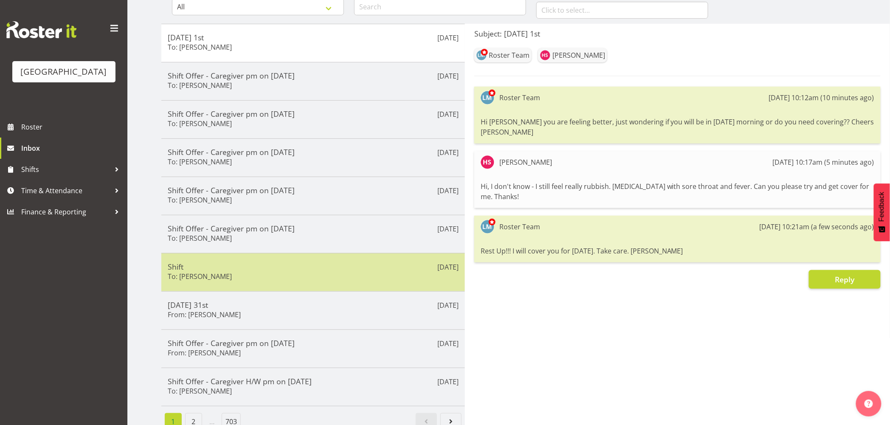
scroll to position [94, 0]
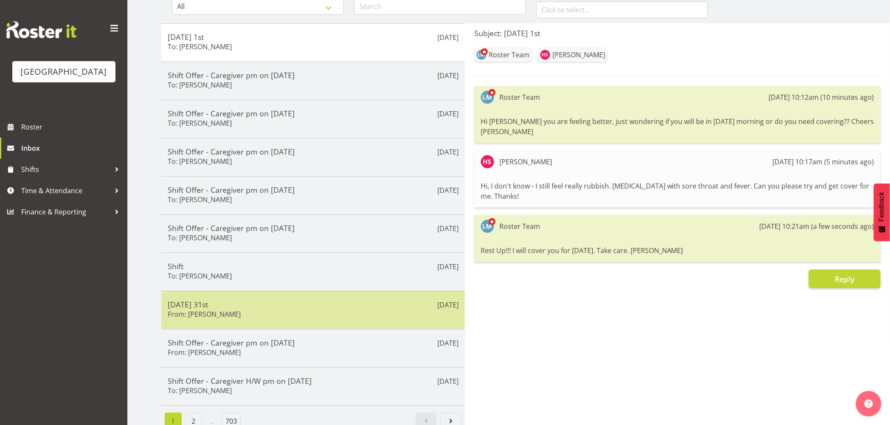
click at [226, 304] on h5 "[DATE] 31st" at bounding box center [313, 304] width 291 height 9
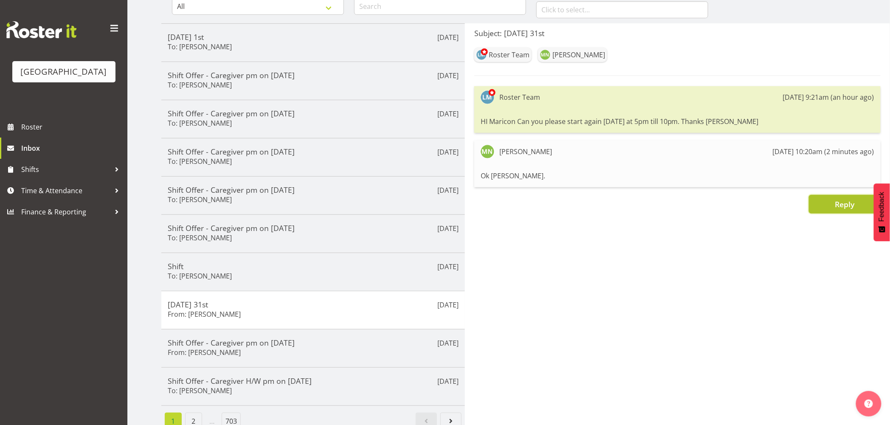
click at [840, 207] on span "Reply" at bounding box center [845, 204] width 20 height 10
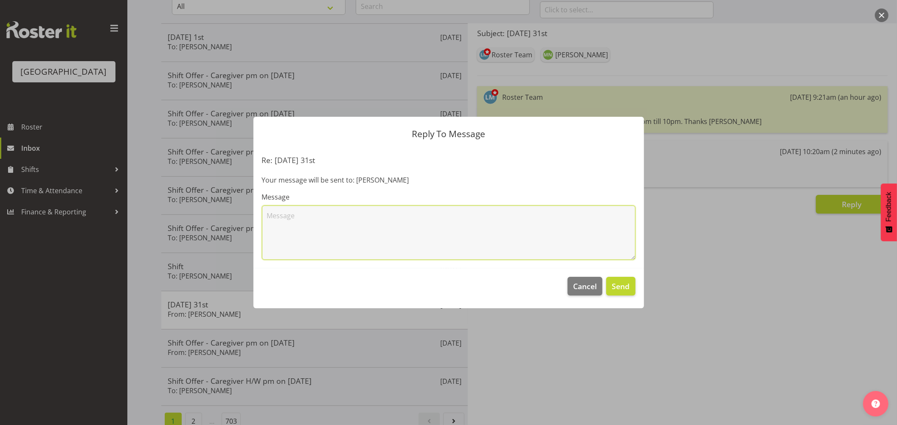
click at [363, 229] on textarea at bounding box center [449, 232] width 374 height 54
type textarea "Thank you"
click at [616, 284] on span "Send" at bounding box center [621, 286] width 18 height 11
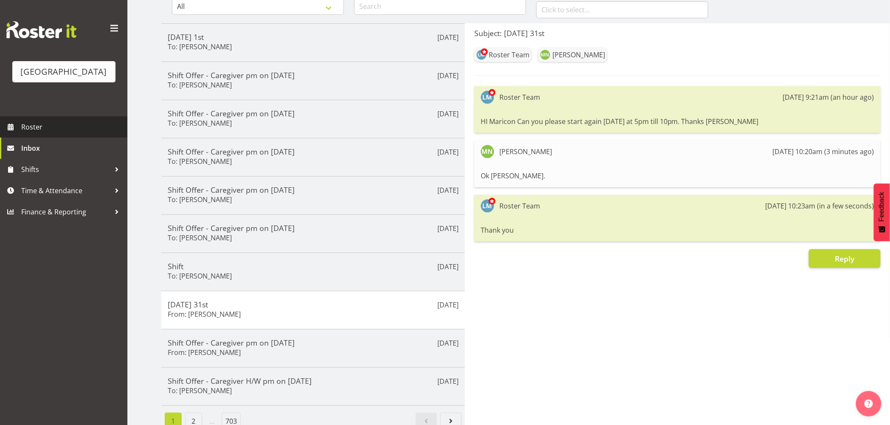
click at [30, 133] on span "Roster" at bounding box center [72, 127] width 102 height 13
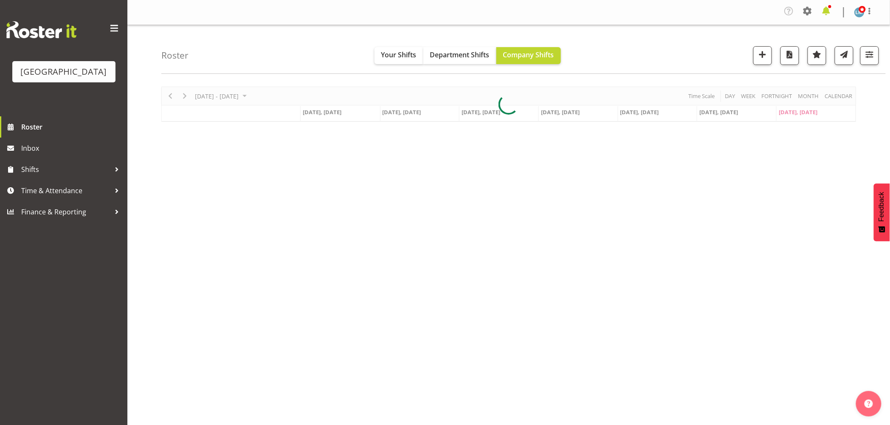
click at [828, 9] on span at bounding box center [826, 11] width 14 height 14
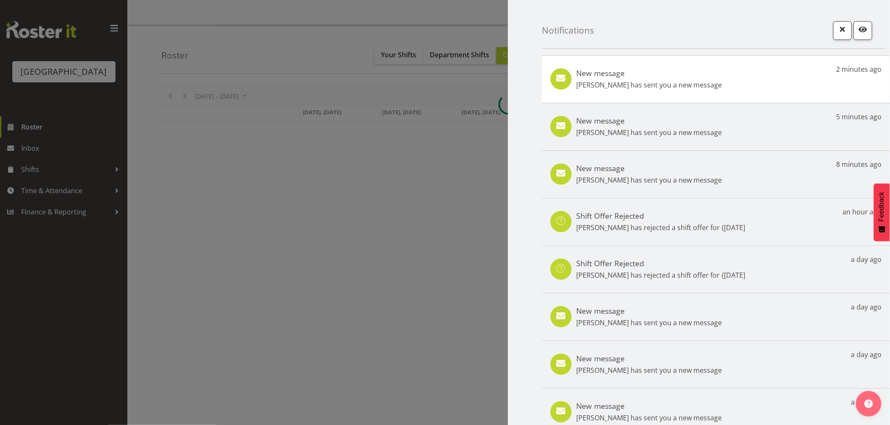
click at [671, 85] on p "Maricon Nillo has sent you a new message" at bounding box center [649, 85] width 146 height 10
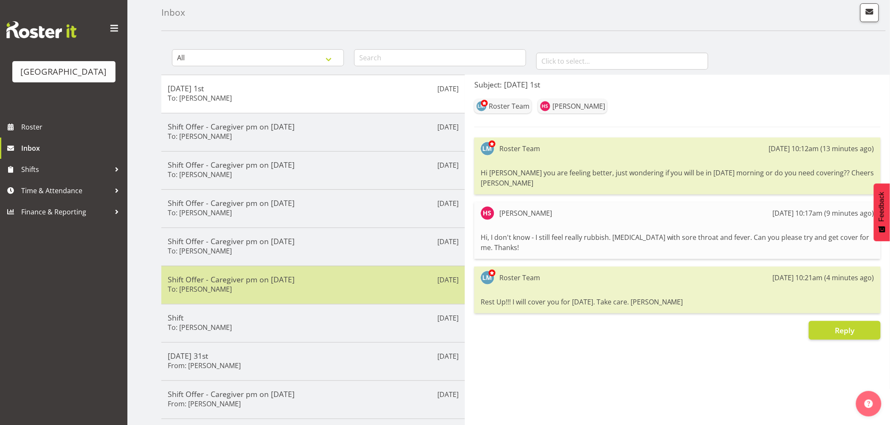
scroll to position [94, 0]
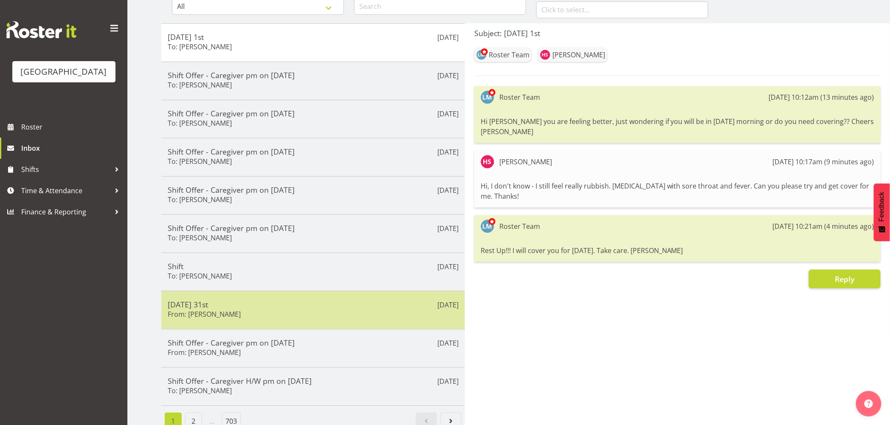
click at [250, 315] on div "[DATE] 31st From: [PERSON_NAME]" at bounding box center [313, 310] width 291 height 21
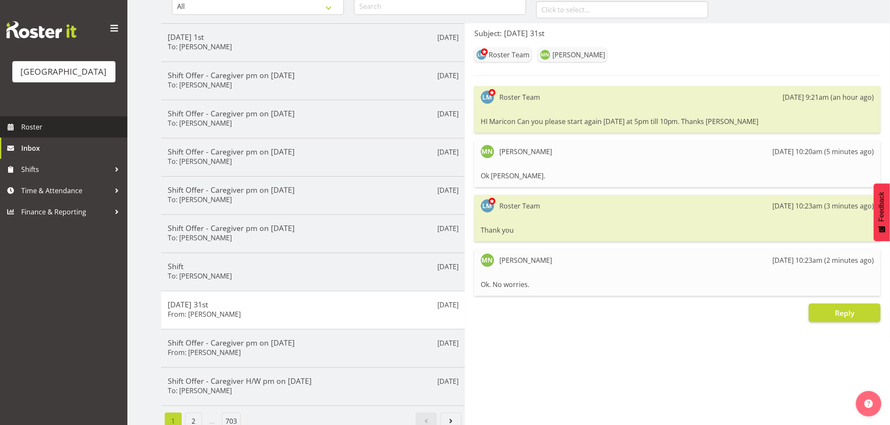
click at [41, 130] on link "Roster" at bounding box center [63, 126] width 127 height 21
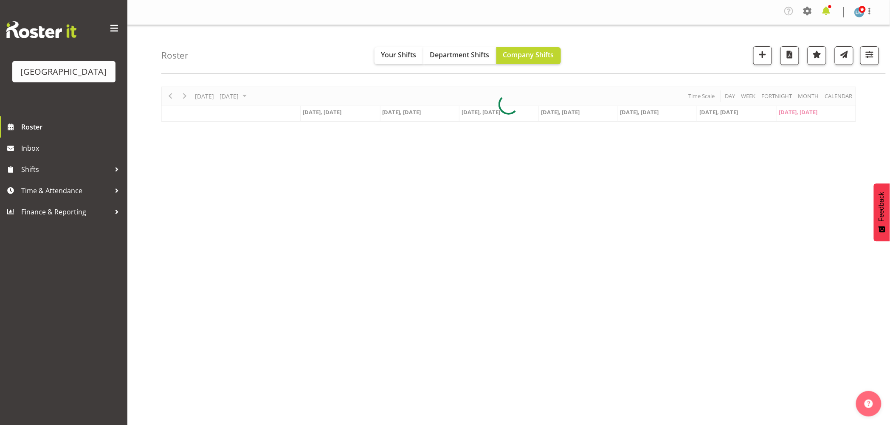
click at [824, 17] on span at bounding box center [826, 11] width 14 height 14
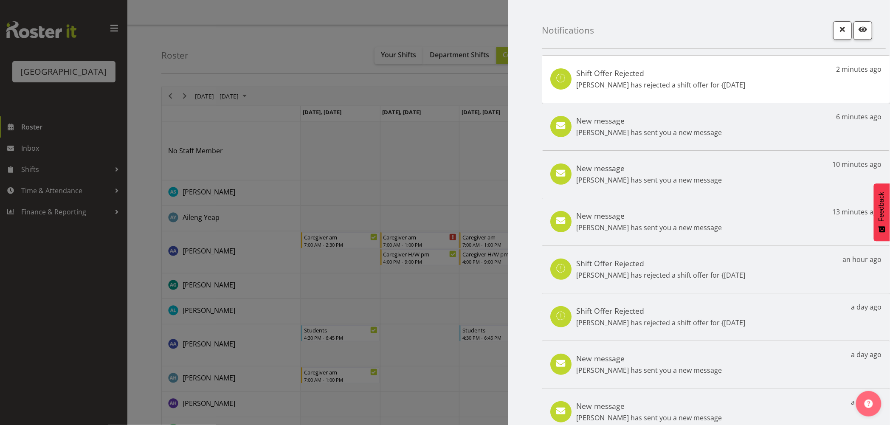
click at [182, 93] on div at bounding box center [445, 212] width 890 height 425
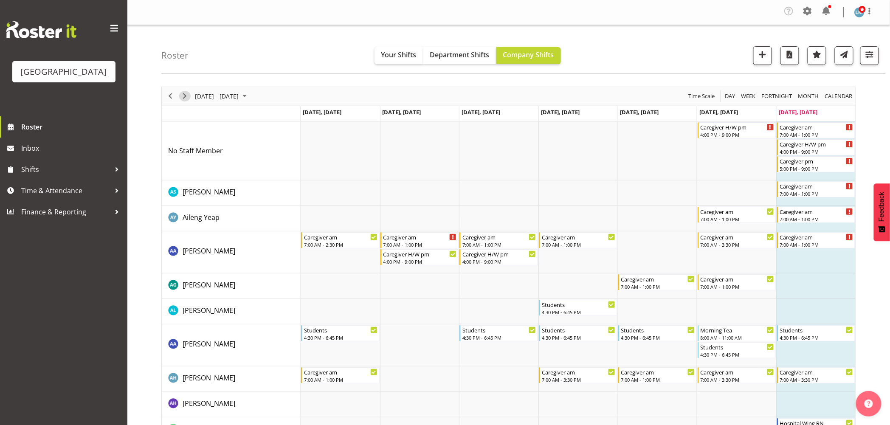
click at [182, 93] on span "Next" at bounding box center [185, 96] width 10 height 11
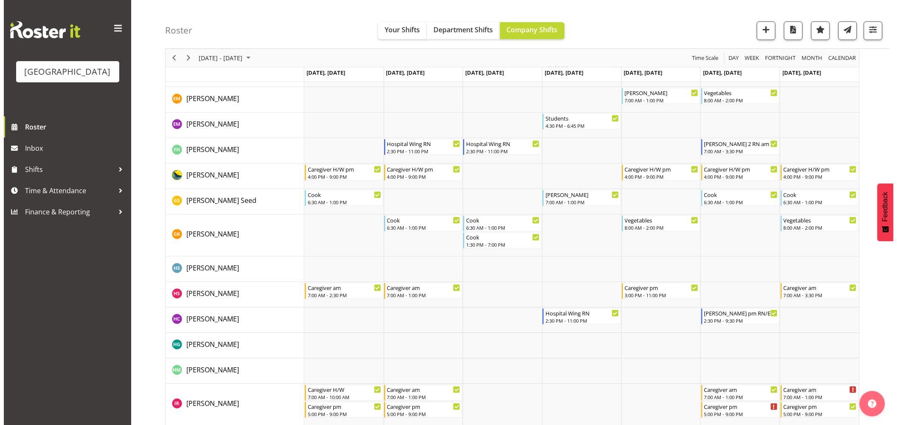
scroll to position [943, 0]
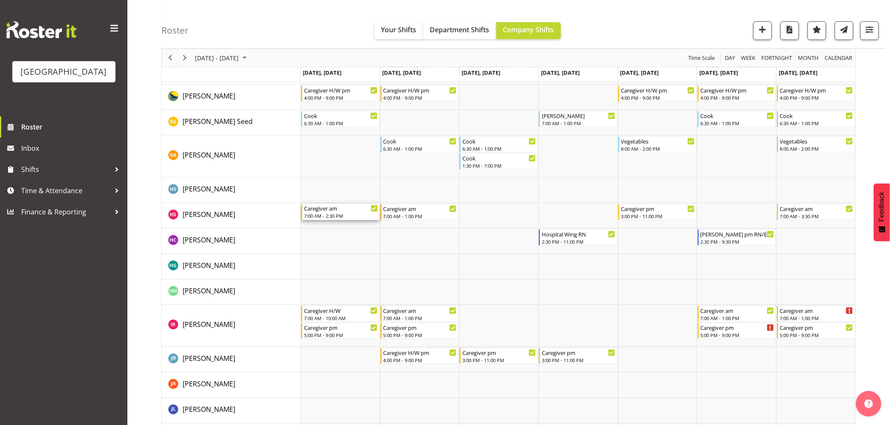
click at [317, 214] on div "7:00 AM - 2:30 PM" at bounding box center [341, 215] width 74 height 7
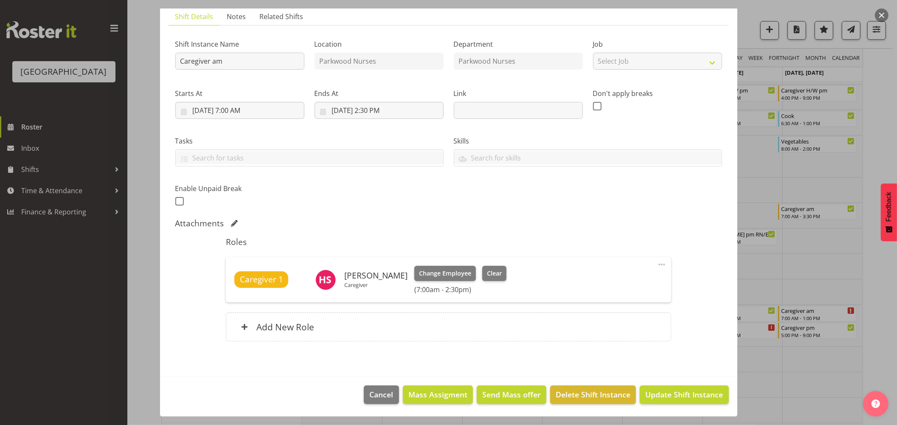
scroll to position [61, 0]
click at [494, 269] on span "Clear" at bounding box center [494, 272] width 15 height 9
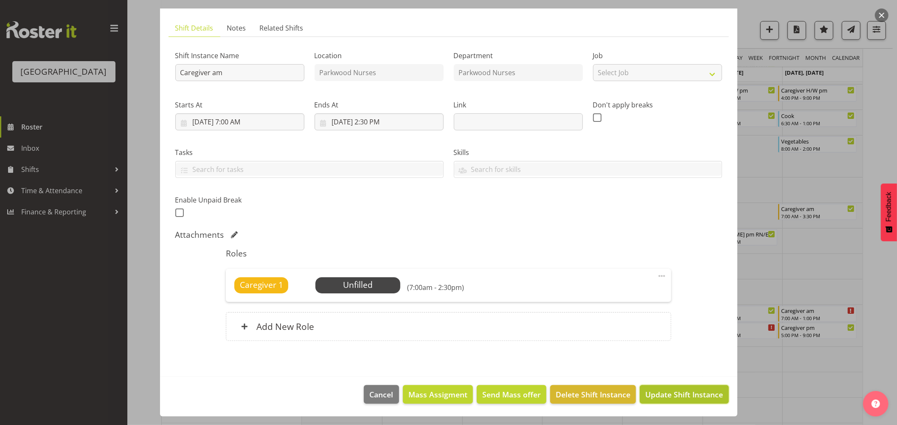
click at [672, 397] on span "Update Shift Instance" at bounding box center [684, 394] width 78 height 11
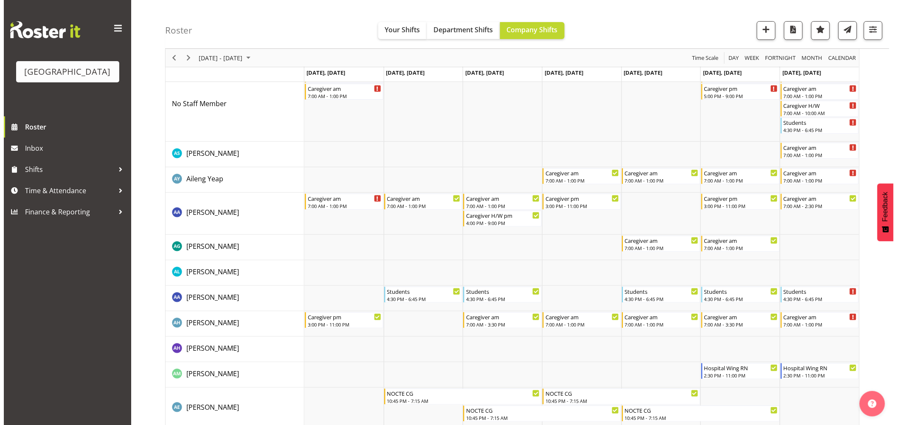
scroll to position [0, 0]
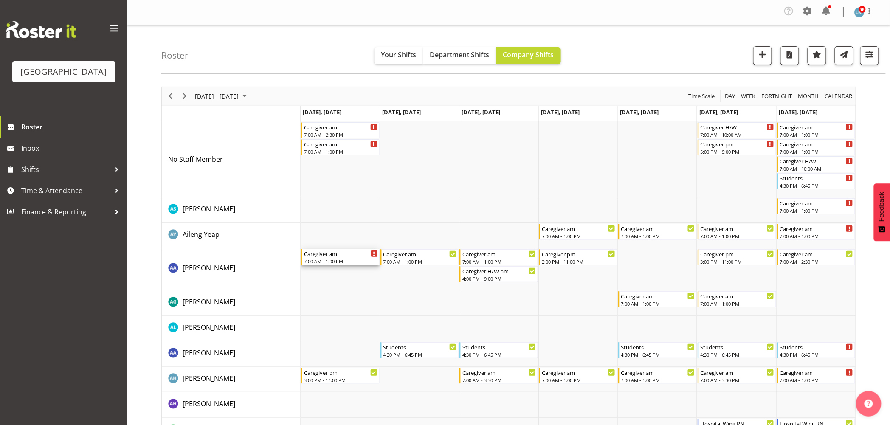
click at [338, 262] on div "7:00 AM - 1:00 PM" at bounding box center [341, 261] width 74 height 7
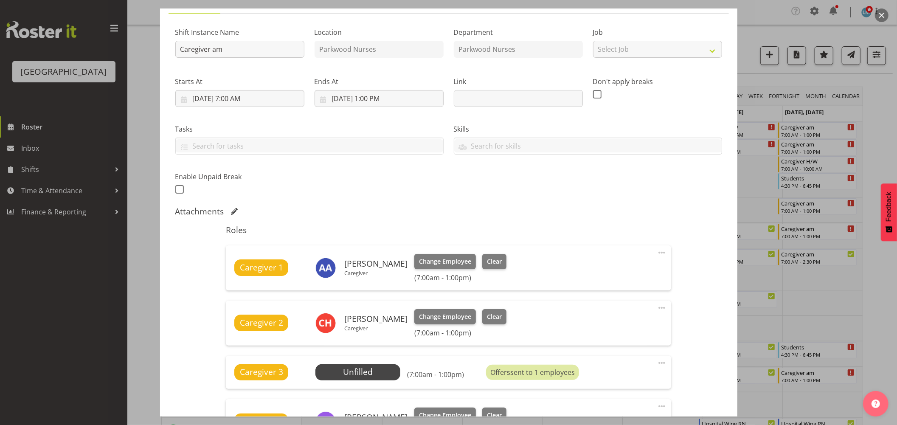
scroll to position [141, 0]
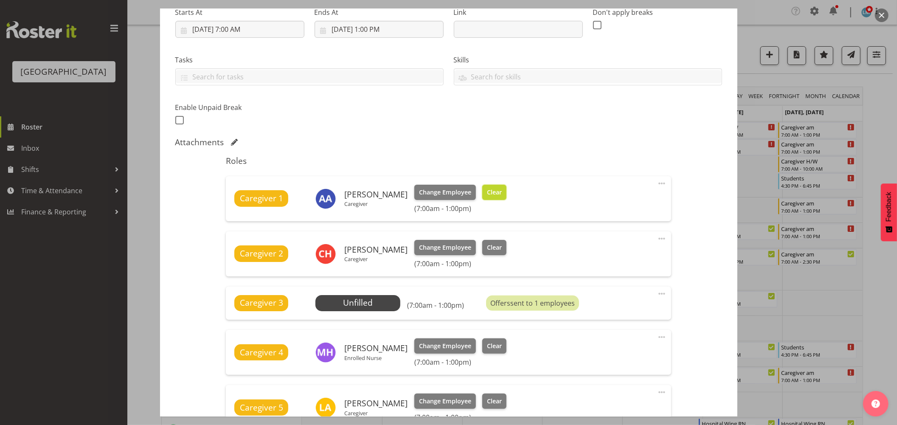
click at [487, 193] on span "Clear" at bounding box center [494, 192] width 15 height 9
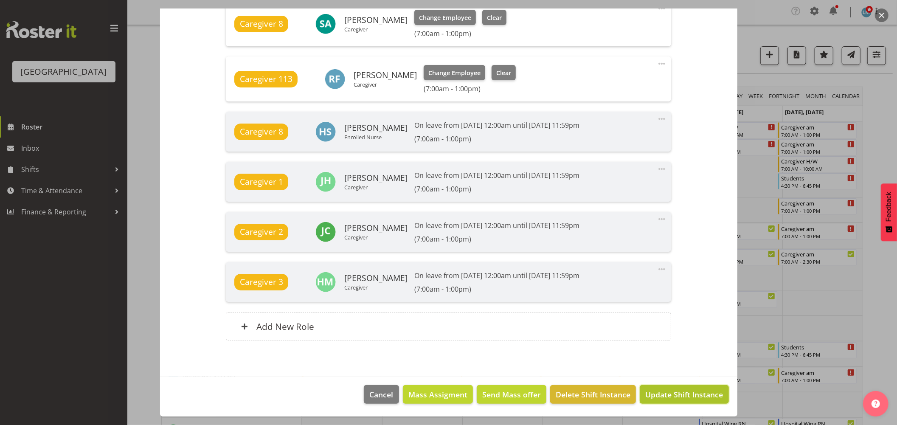
click at [704, 398] on span "Update Shift Instance" at bounding box center [684, 394] width 78 height 11
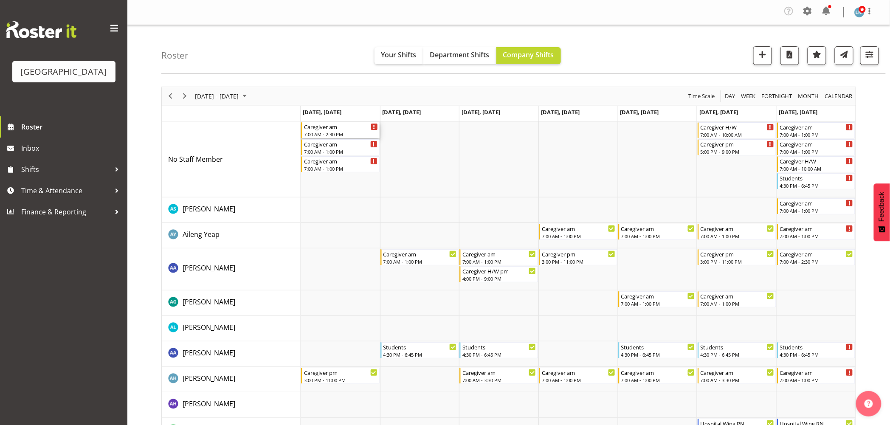
click at [333, 127] on div "Caregiver am" at bounding box center [341, 126] width 74 height 8
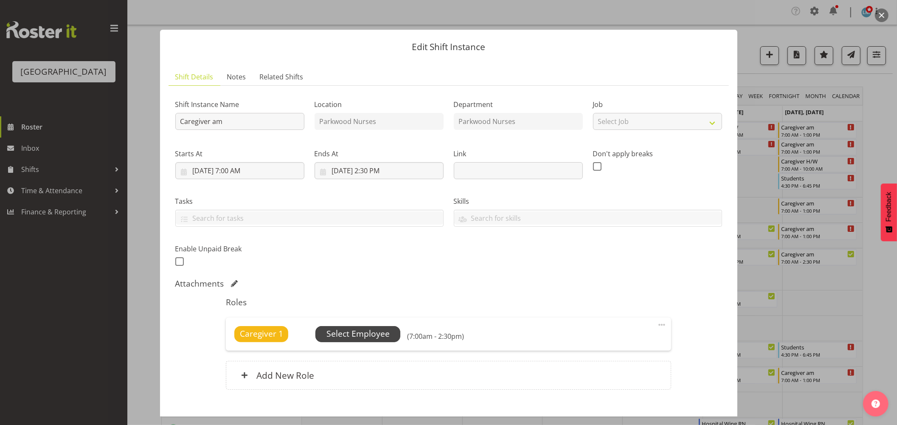
click at [391, 328] on span "Select Employee" at bounding box center [357, 334] width 85 height 16
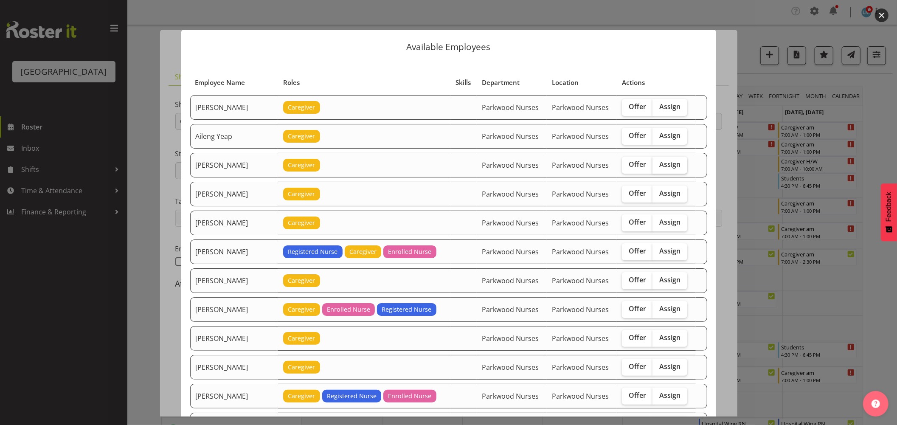
click at [663, 168] on span "Assign" at bounding box center [669, 164] width 21 height 8
click at [658, 167] on input "Assign" at bounding box center [656, 165] width 6 height 6
checkbox input "true"
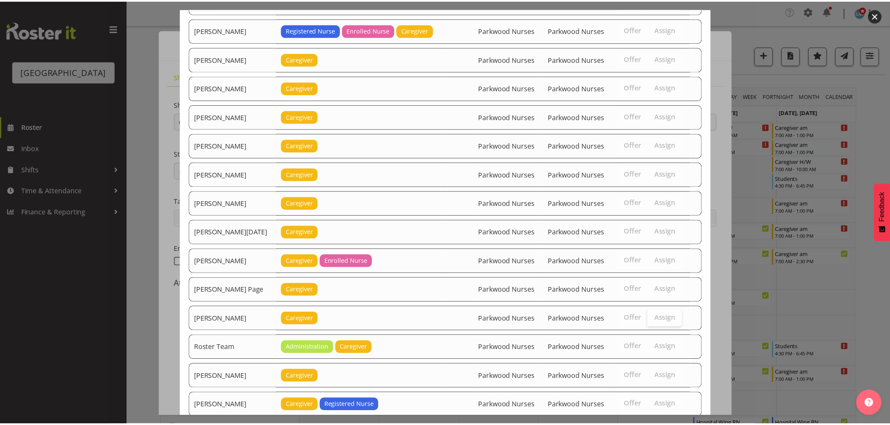
scroll to position [1011, 0]
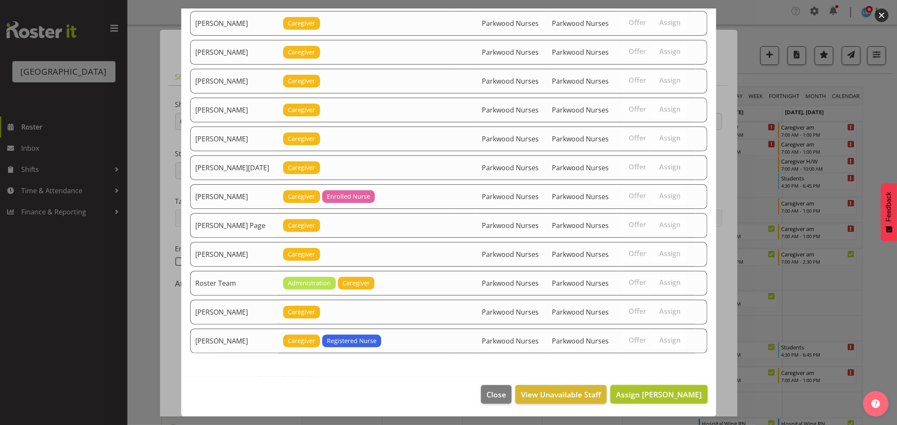
click at [668, 391] on span "Assign Alem Abreha" at bounding box center [659, 394] width 86 height 10
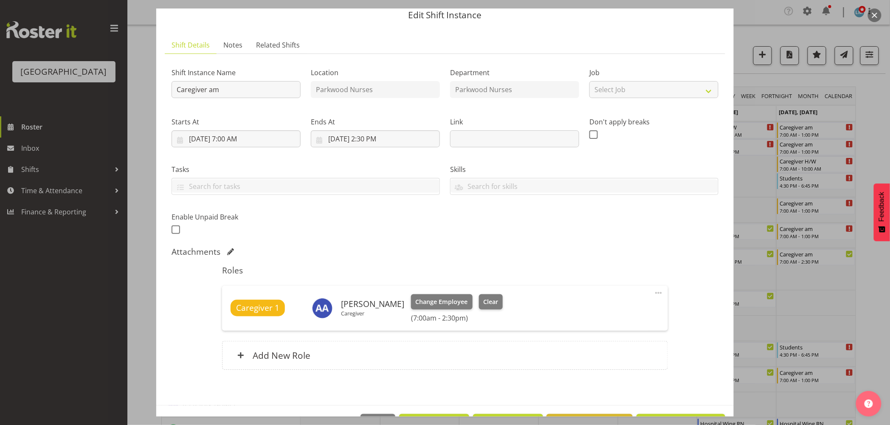
scroll to position [47, 0]
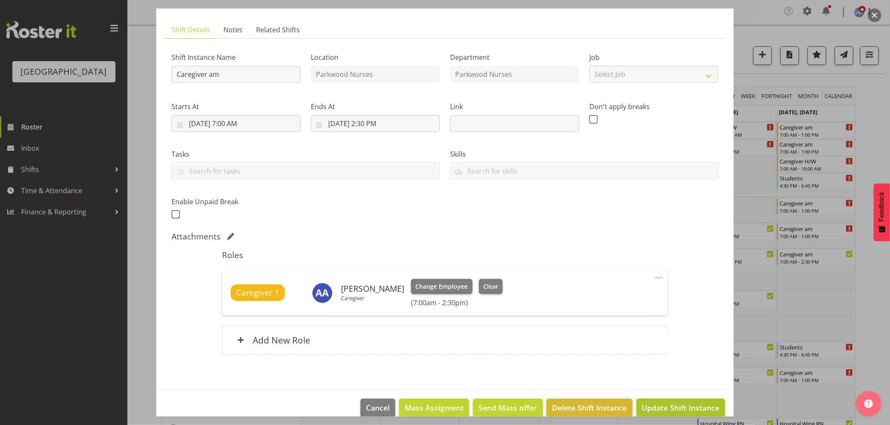
click at [685, 408] on span "Update Shift Instance" at bounding box center [681, 407] width 78 height 11
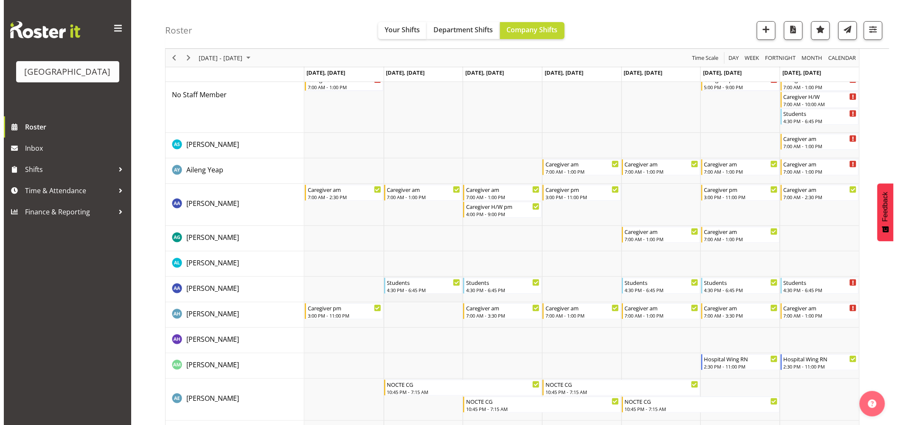
scroll to position [0, 0]
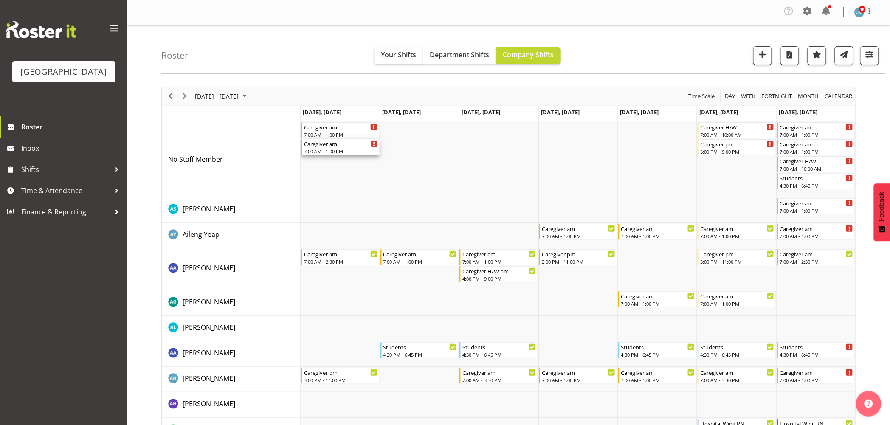
click at [332, 151] on div "7:00 AM - 1:00 PM" at bounding box center [341, 151] width 74 height 7
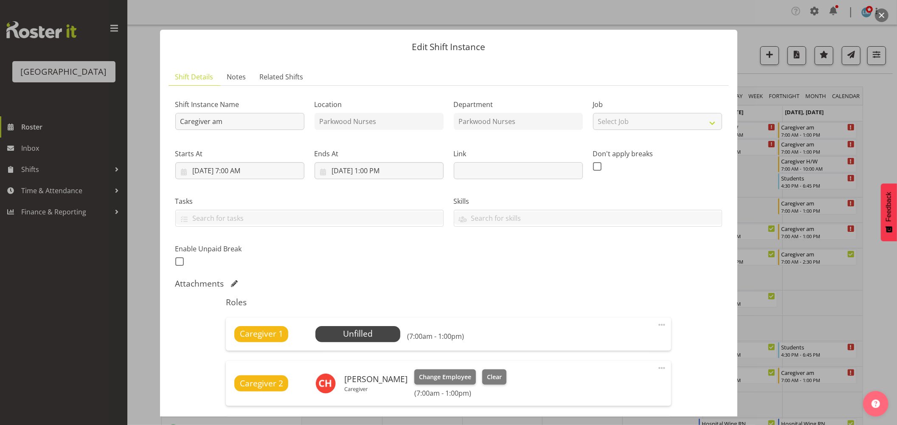
click at [836, 5] on div at bounding box center [448, 212] width 897 height 425
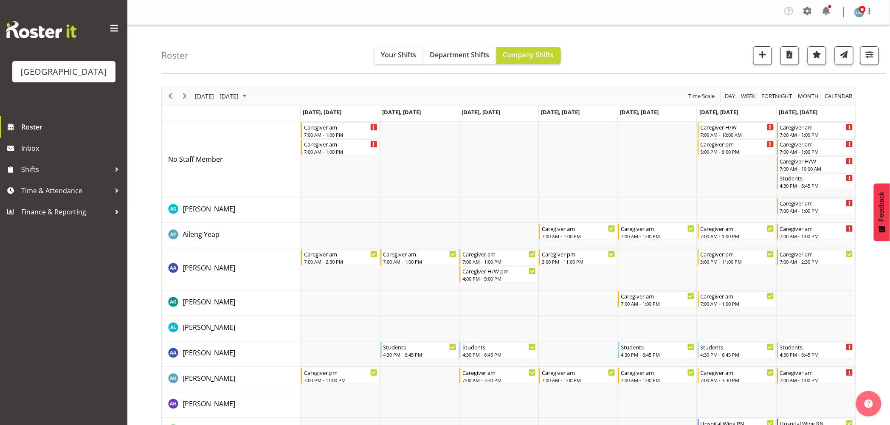
click at [835, 7] on div "Company Settings Roles & Skills Tasks Jobs Employees Locations & Departments Ac…" at bounding box center [831, 12] width 99 height 16
click at [831, 10] on span at bounding box center [826, 11] width 14 height 14
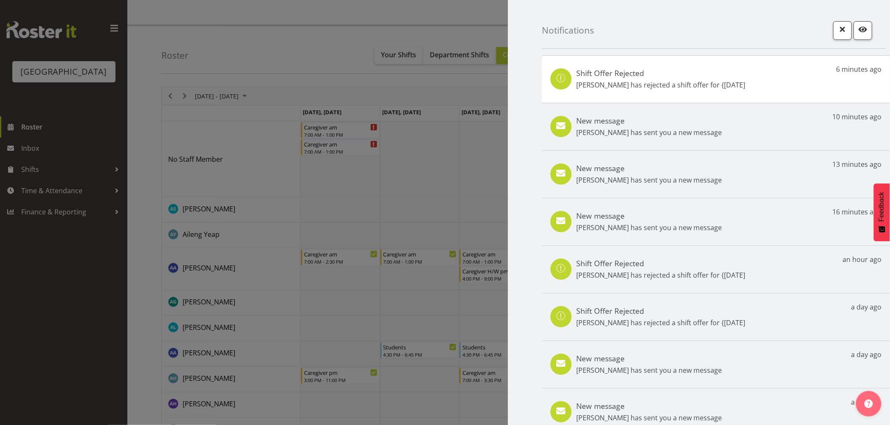
click at [45, 306] on div at bounding box center [445, 212] width 890 height 425
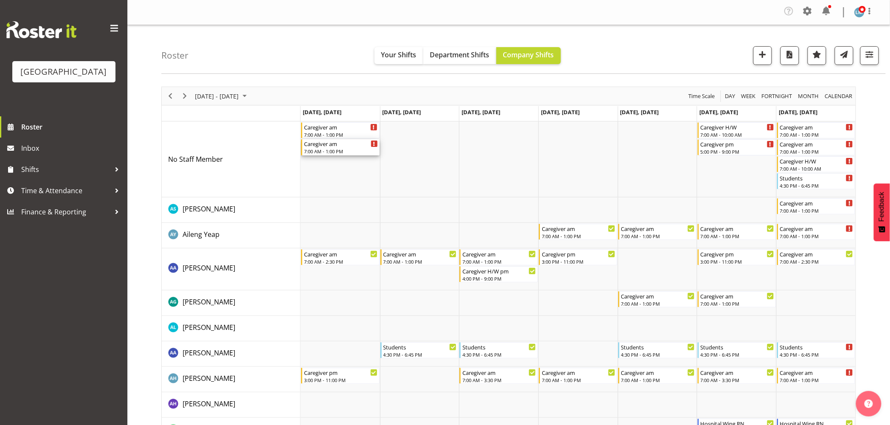
click at [332, 146] on div "Caregiver am" at bounding box center [341, 143] width 74 height 8
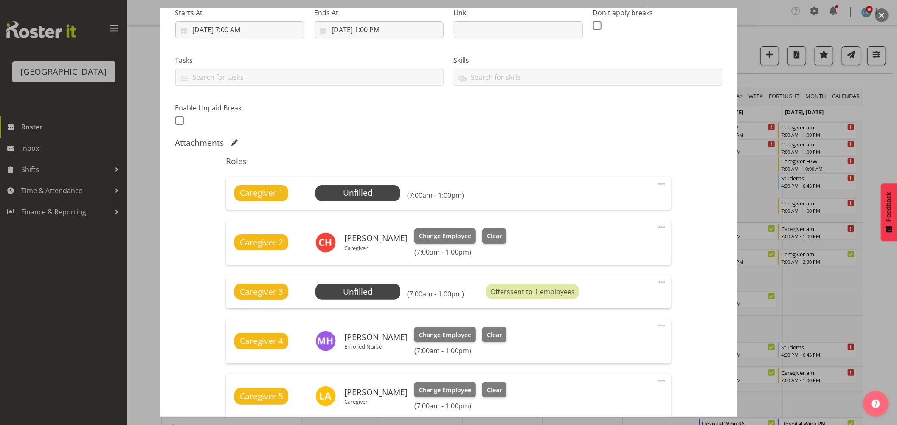
scroll to position [141, 0]
click at [363, 191] on span "Select Employee" at bounding box center [357, 192] width 63 height 12
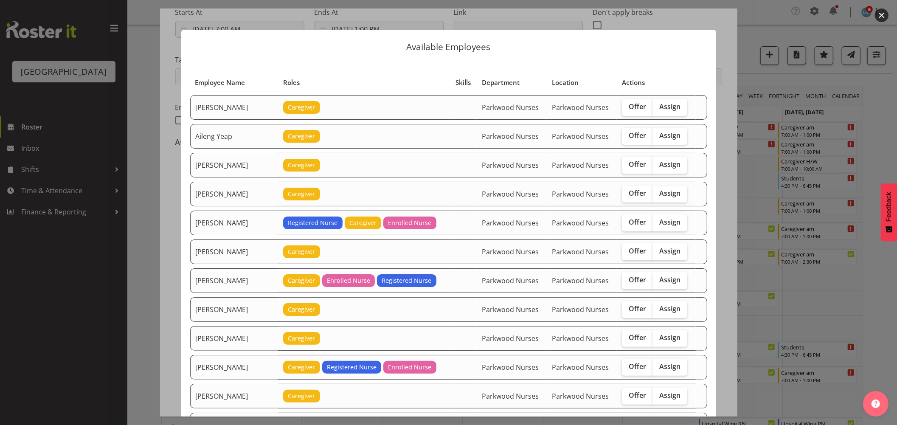
click at [876, 115] on div at bounding box center [448, 212] width 897 height 425
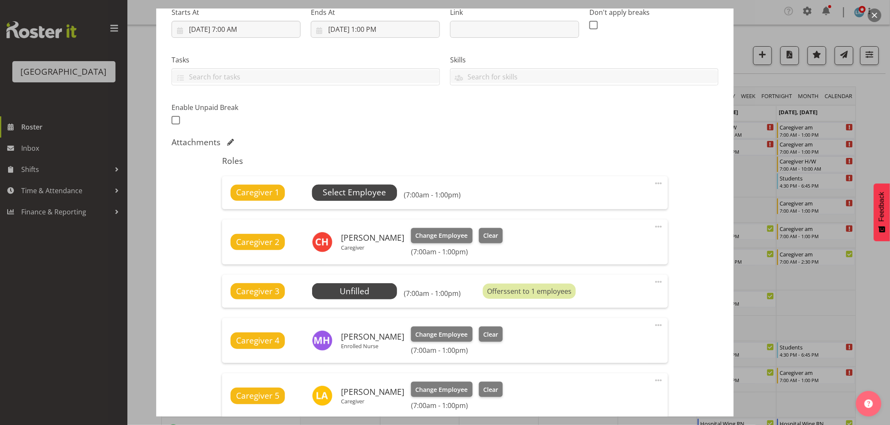
click at [350, 197] on span "Select Employee" at bounding box center [354, 192] width 63 height 12
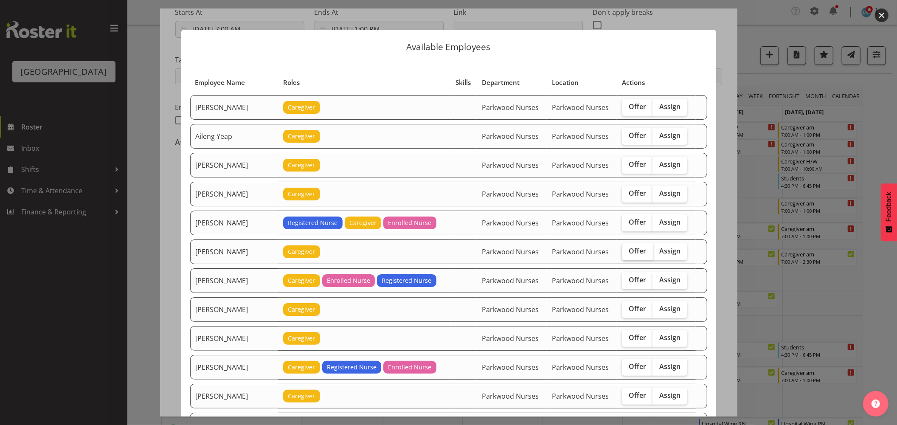
click at [635, 251] on span "Offer" at bounding box center [637, 251] width 17 height 8
click at [627, 251] on input "Offer" at bounding box center [625, 251] width 6 height 6
checkbox input "true"
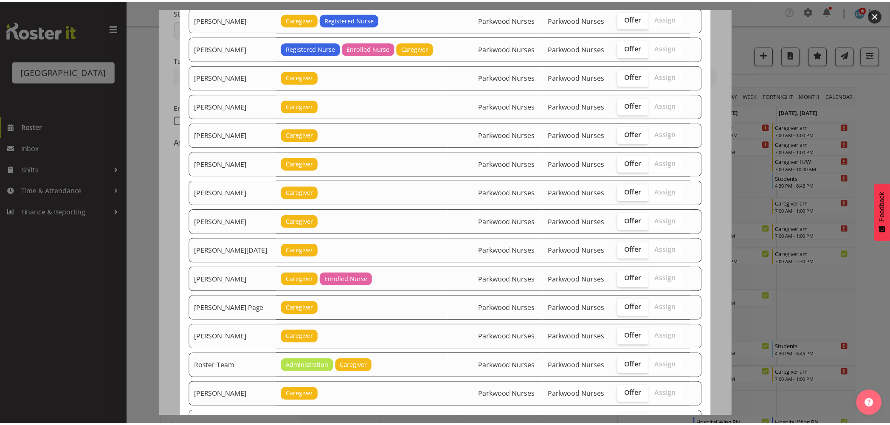
scroll to position [943, 0]
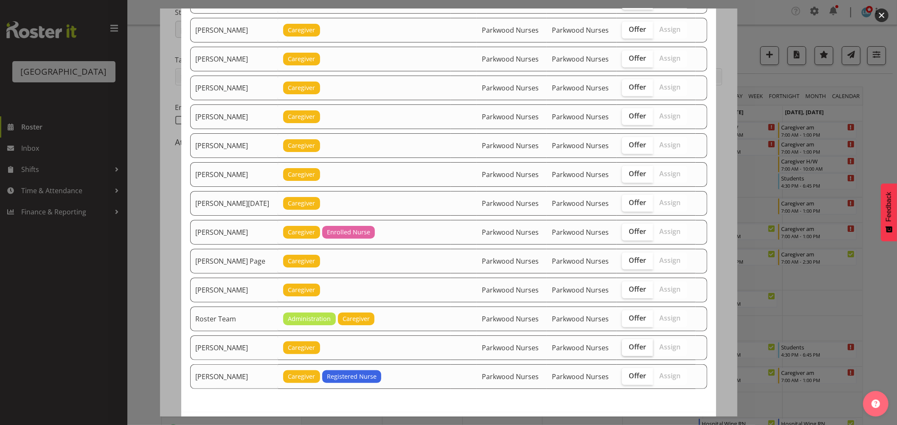
click at [627, 355] on label "Offer" at bounding box center [637, 347] width 31 height 17
click at [627, 350] on input "Offer" at bounding box center [625, 347] width 6 height 6
checkbox input "true"
click at [79, 338] on div at bounding box center [448, 212] width 897 height 425
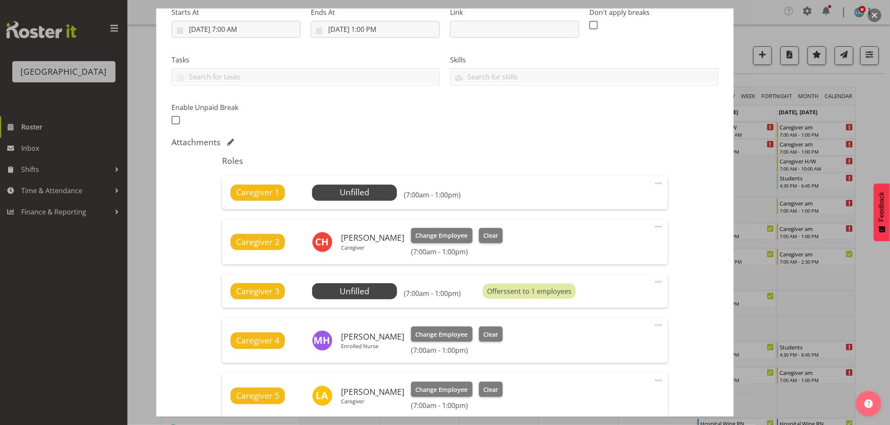
click at [873, 128] on div at bounding box center [445, 212] width 890 height 425
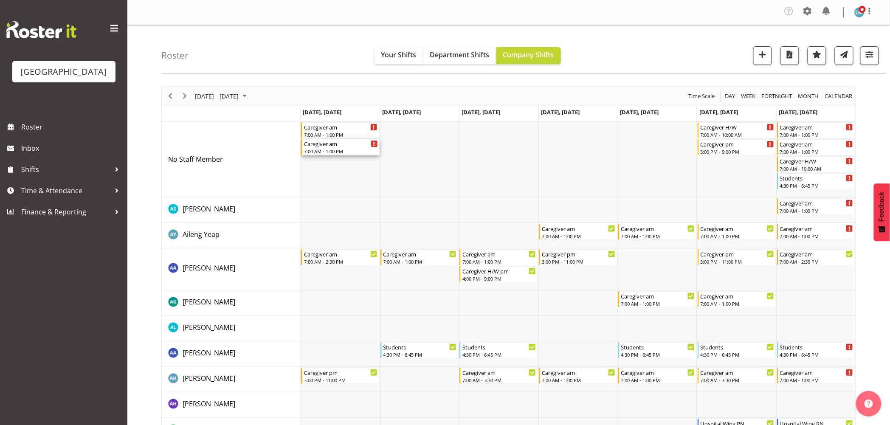
click at [332, 149] on div "7:00 AM - 1:00 PM" at bounding box center [341, 151] width 74 height 7
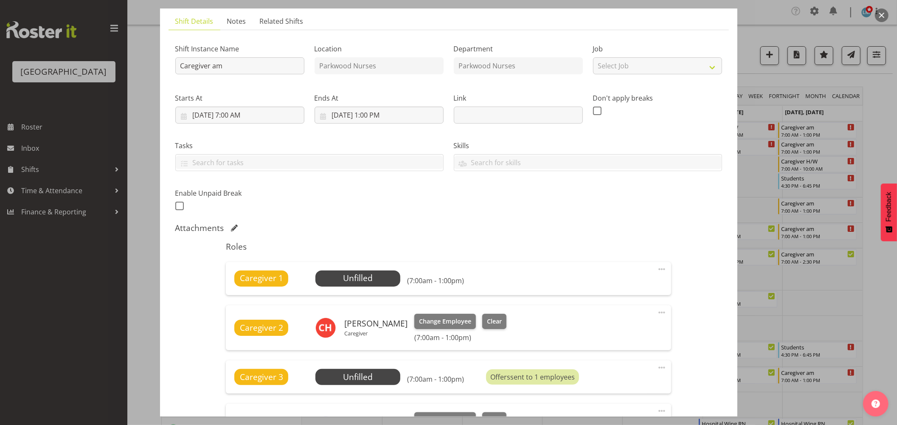
scroll to position [94, 0]
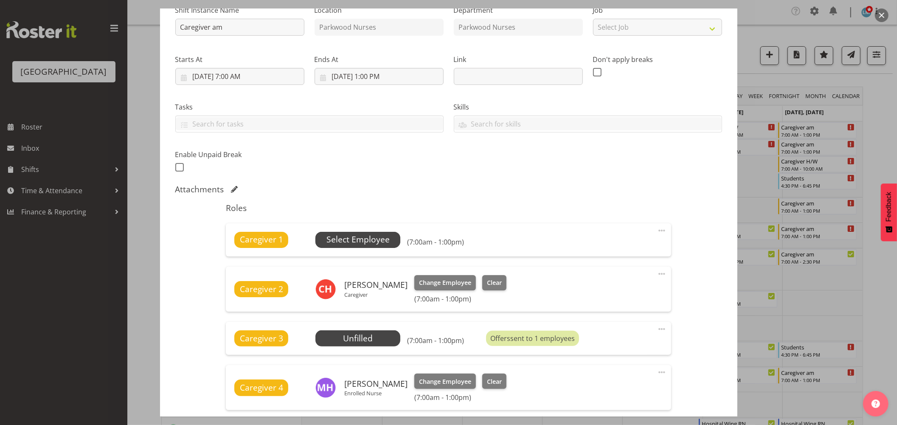
click at [360, 241] on span "Select Employee" at bounding box center [357, 240] width 63 height 12
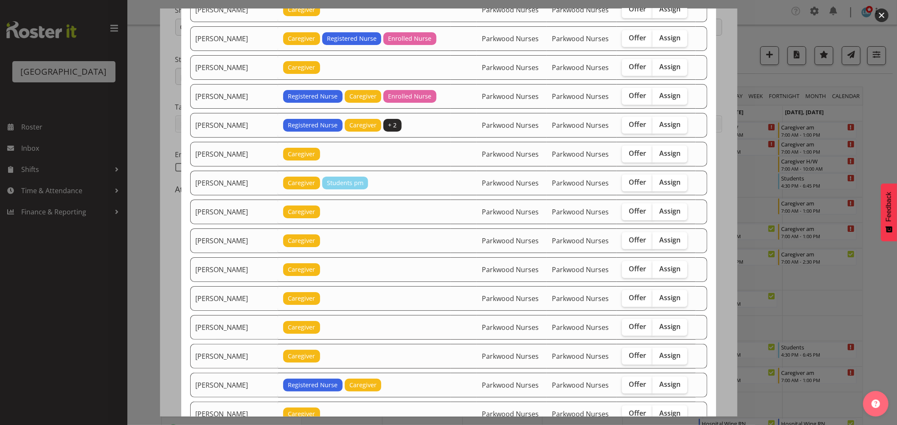
scroll to position [425, 0]
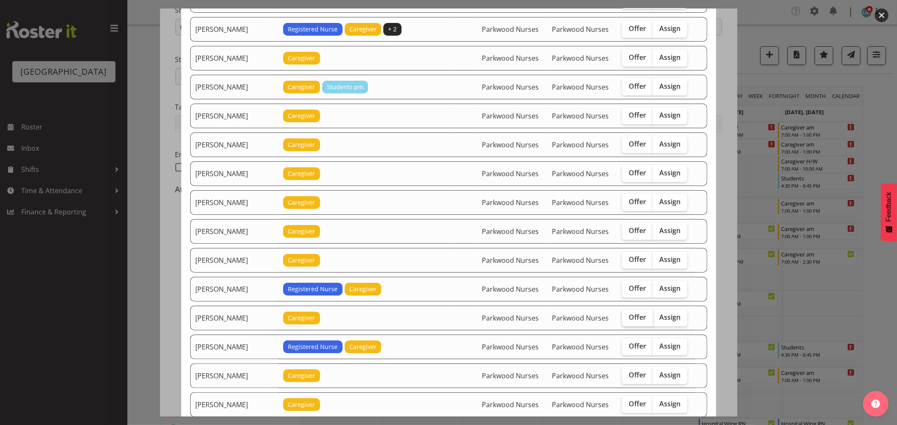
click at [626, 324] on label "Offer" at bounding box center [637, 318] width 31 height 17
click at [626, 320] on input "Offer" at bounding box center [625, 318] width 6 height 6
checkbox input "true"
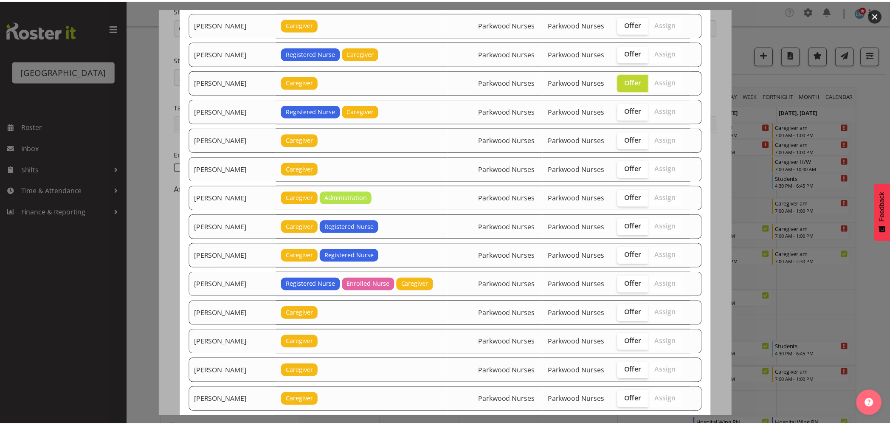
scroll to position [982, 0]
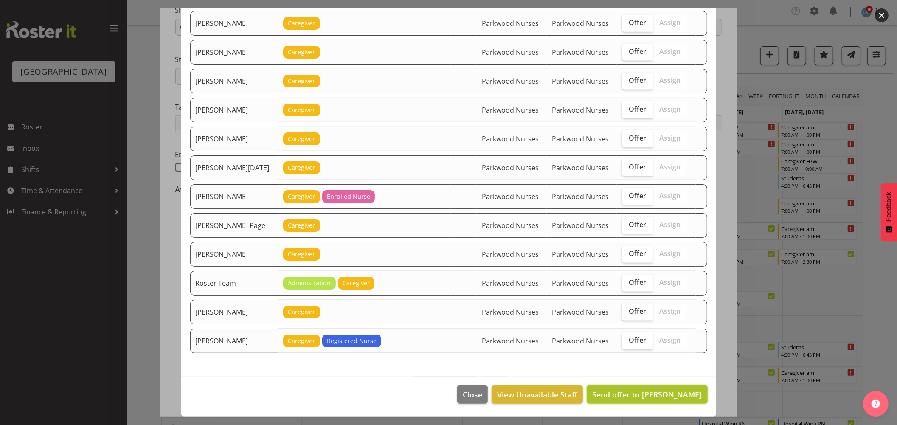
click at [685, 399] on span "Send offer to Jessa Catapang" at bounding box center [647, 394] width 110 height 10
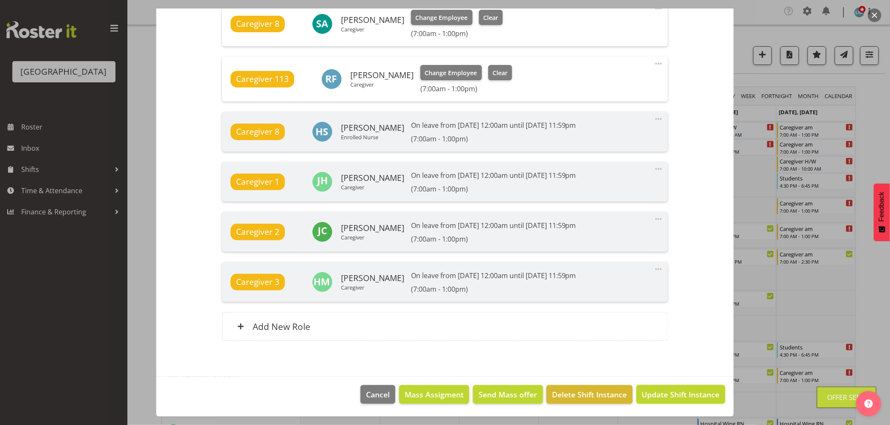
click at [685, 399] on span "Update Shift Instance" at bounding box center [681, 394] width 78 height 11
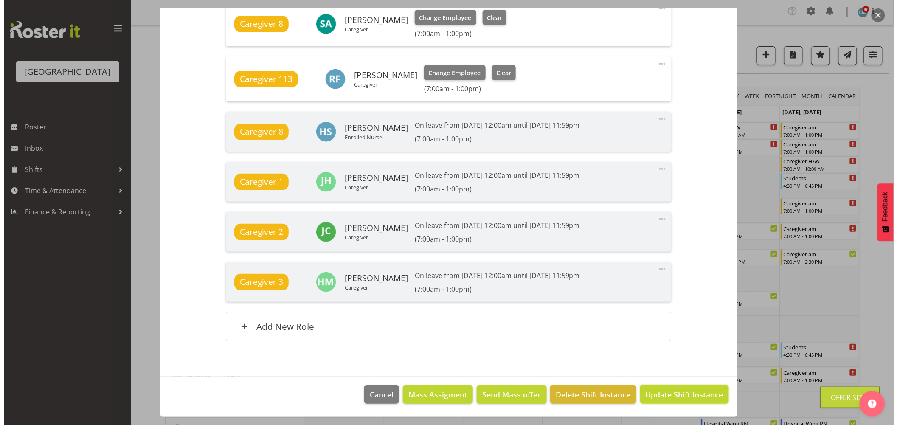
scroll to position [645, 0]
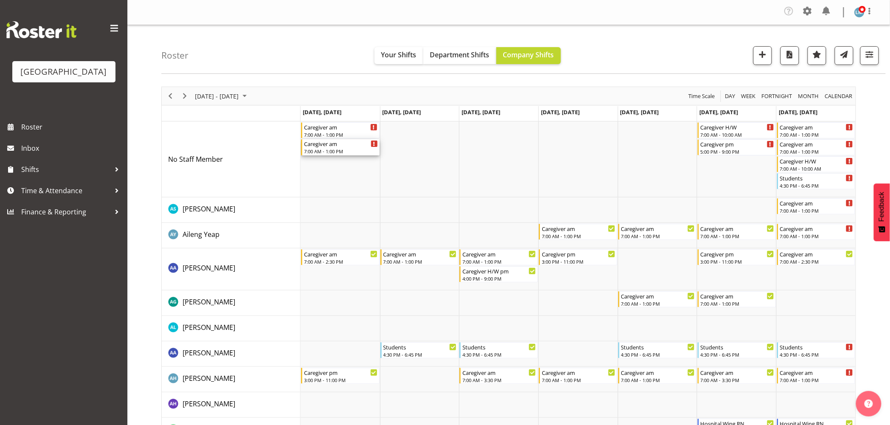
click at [347, 143] on div "Caregiver am" at bounding box center [341, 143] width 74 height 8
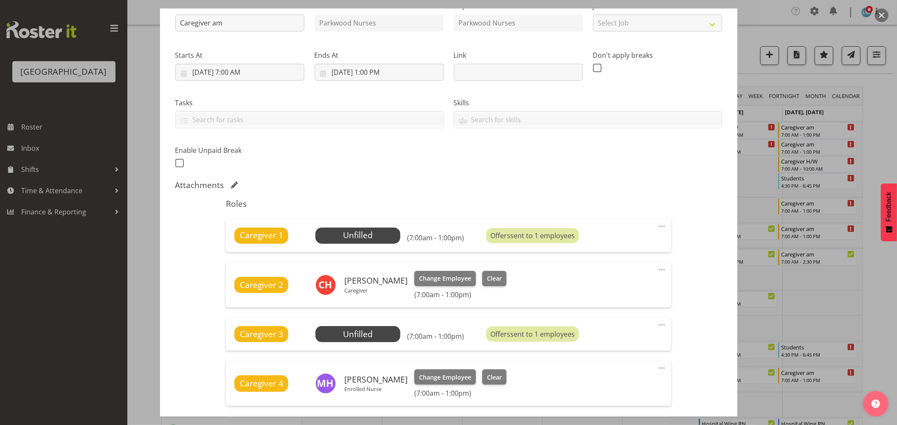
scroll to position [141, 0]
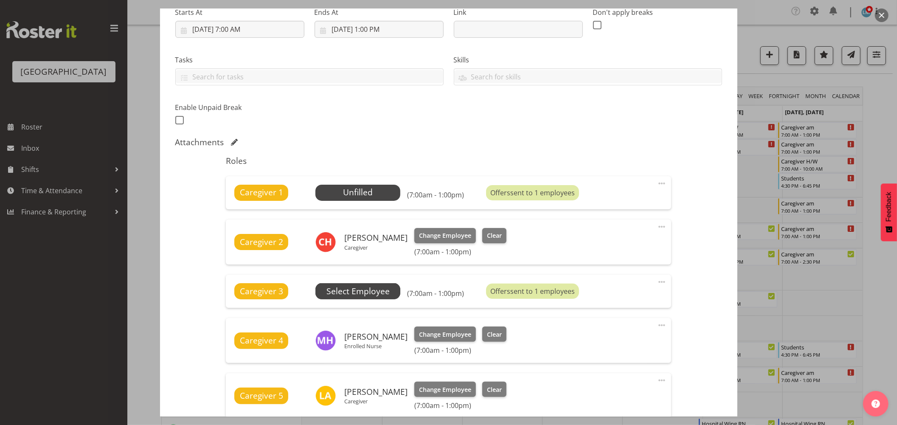
click at [0, 0] on span "Select Employee" at bounding box center [0, 0] width 0 height 0
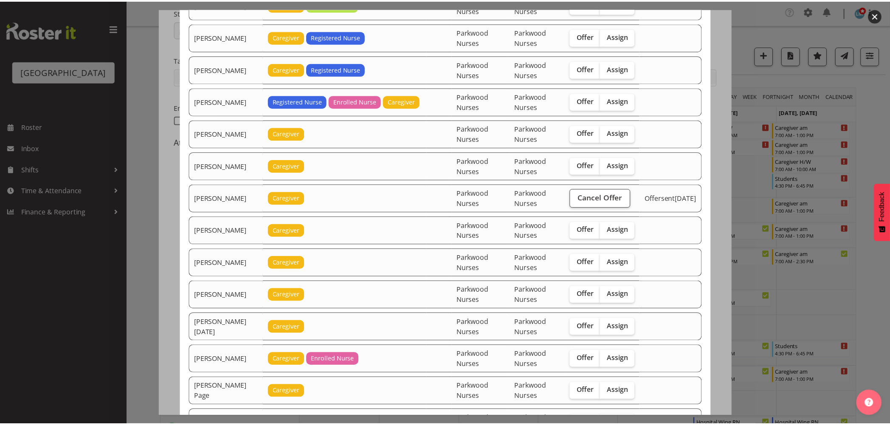
scroll to position [1128, 0]
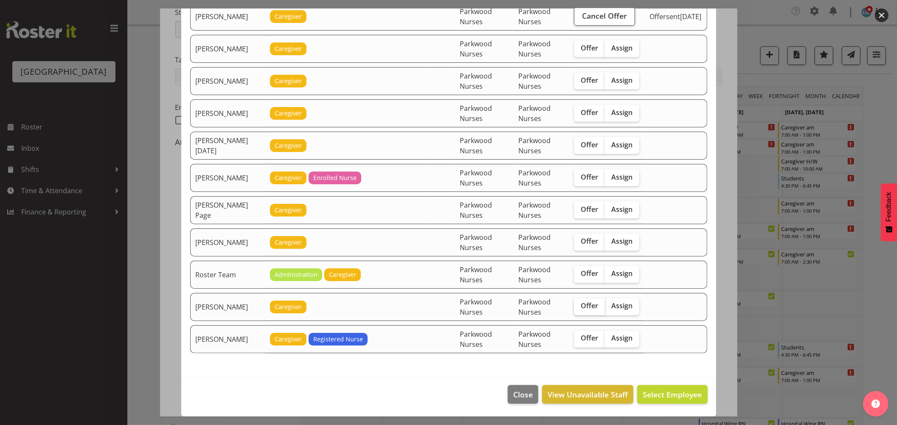
click at [581, 302] on span "Offer" at bounding box center [589, 306] width 17 height 8
click at [579, 304] on input "Offer" at bounding box center [577, 307] width 6 height 6
checkbox input "true"
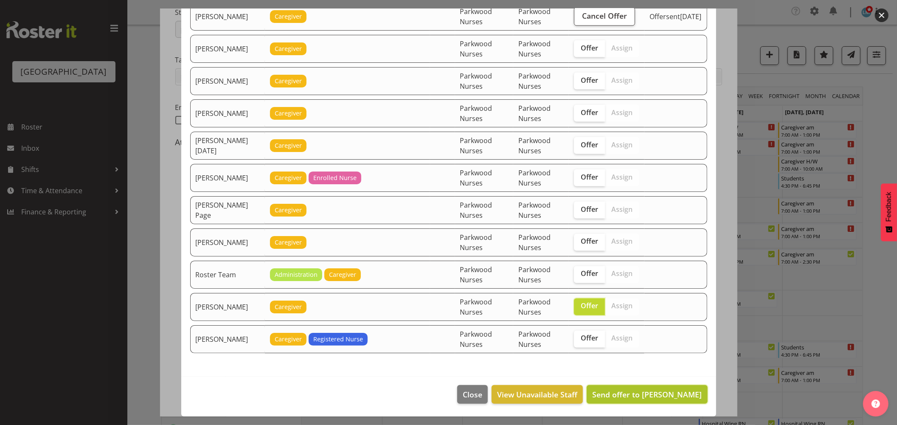
click at [676, 394] on span "Send offer to Shania Ali" at bounding box center [647, 394] width 110 height 10
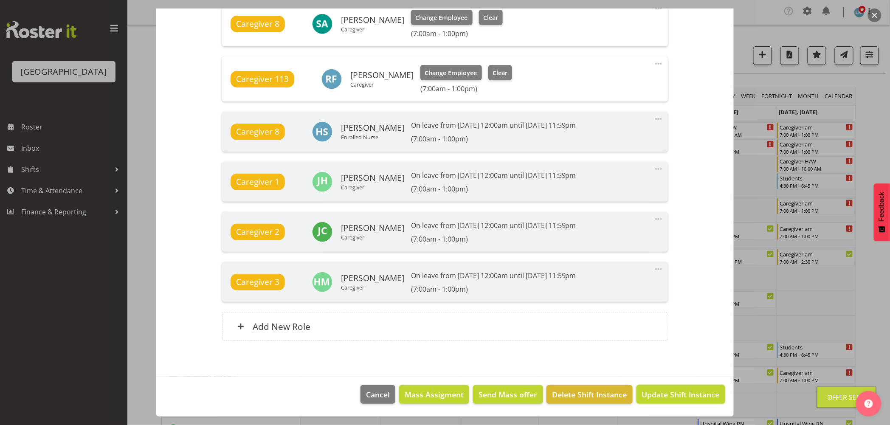
click at [677, 394] on span "Update Shift Instance" at bounding box center [681, 394] width 78 height 11
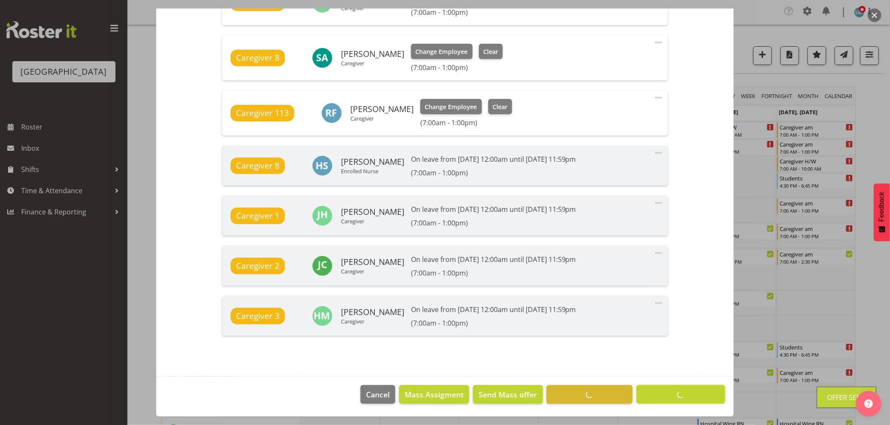
scroll to position [645, 0]
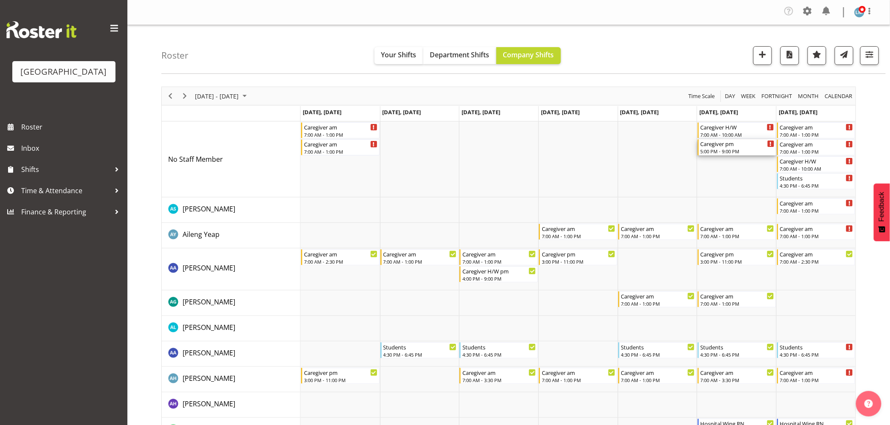
click at [747, 150] on div "5:00 PM - 9:00 PM" at bounding box center [738, 151] width 74 height 7
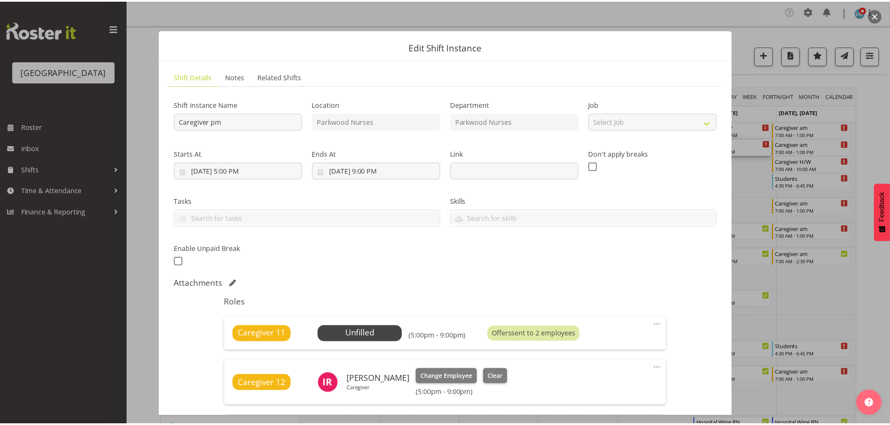
scroll to position [104, 0]
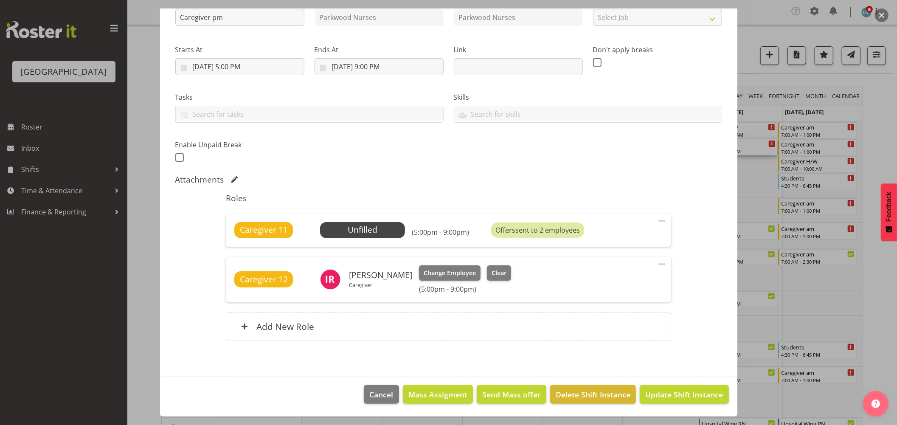
click at [889, 137] on div at bounding box center [448, 212] width 897 height 425
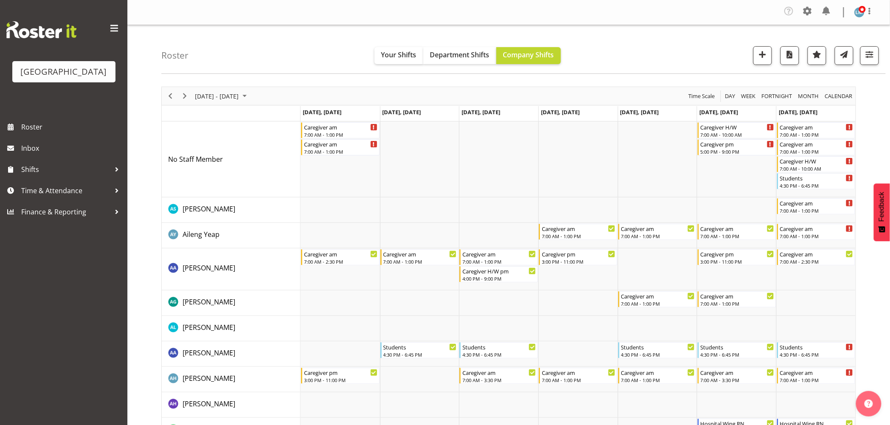
drag, startPoint x: 236, startPoint y: 71, endPoint x: 191, endPoint y: 419, distance: 351.4
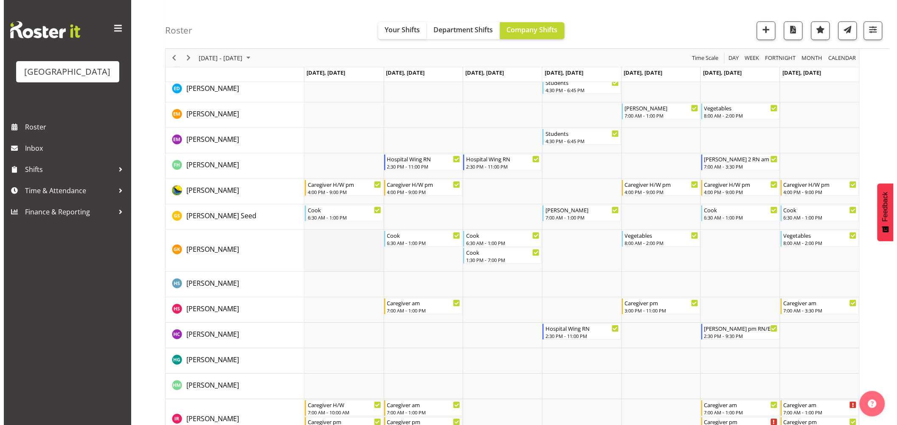
scroll to position [943, 0]
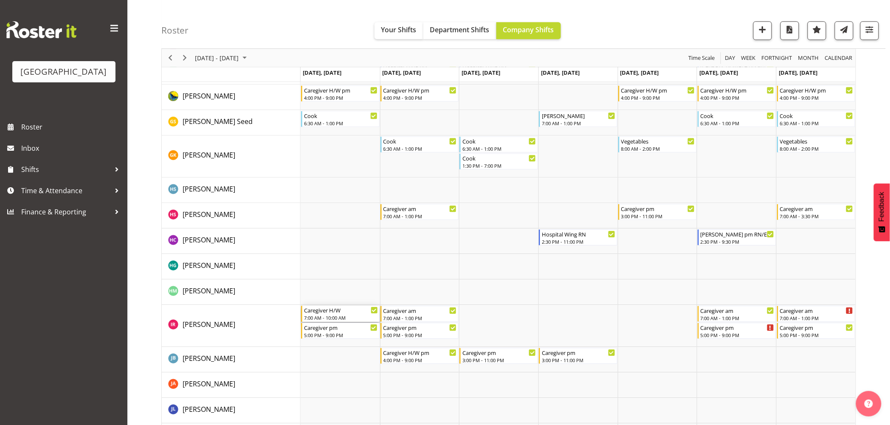
click at [333, 312] on div "Caregiver H/W" at bounding box center [341, 310] width 74 height 8
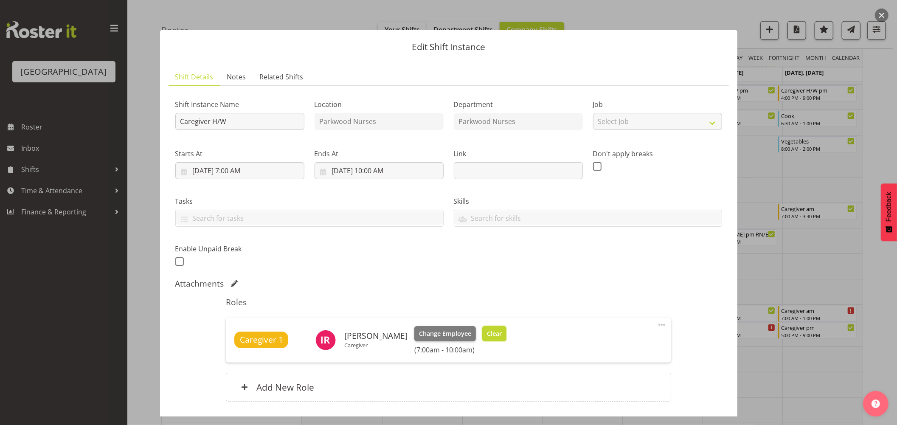
click at [487, 335] on span "Clear" at bounding box center [494, 333] width 15 height 9
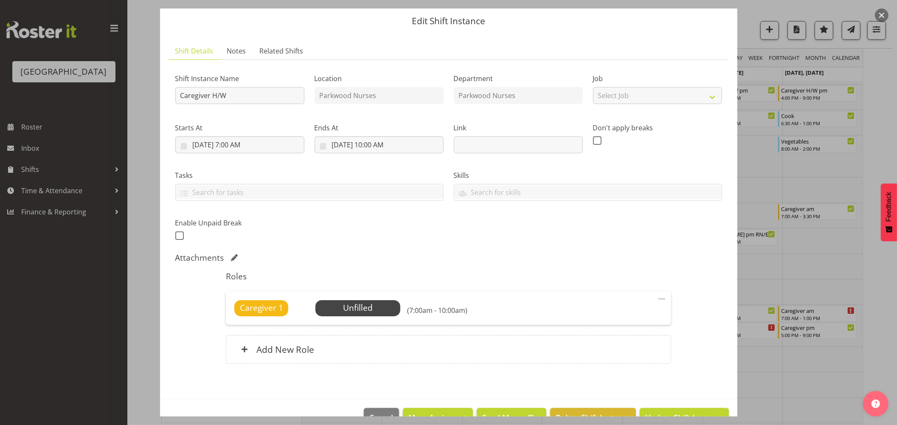
scroll to position [49, 0]
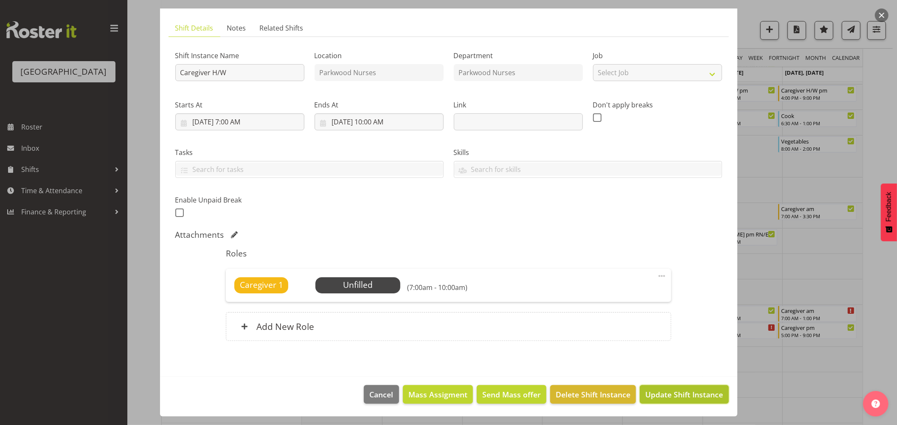
click at [701, 388] on button "Update Shift Instance" at bounding box center [684, 394] width 89 height 19
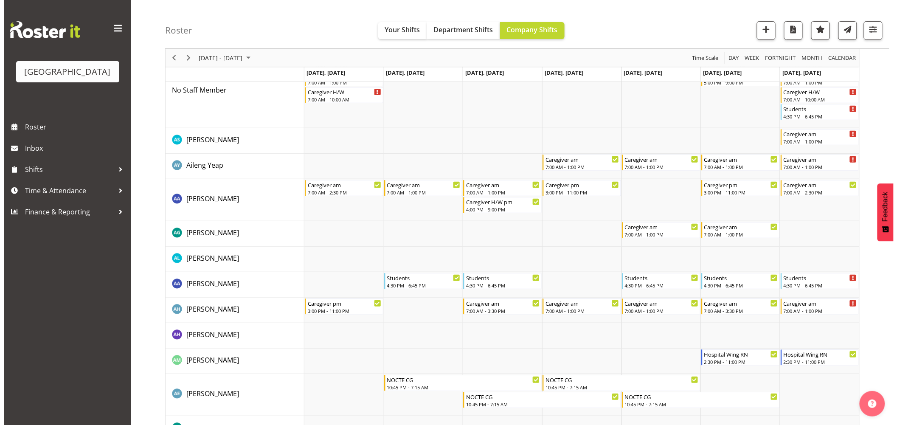
scroll to position [0, 0]
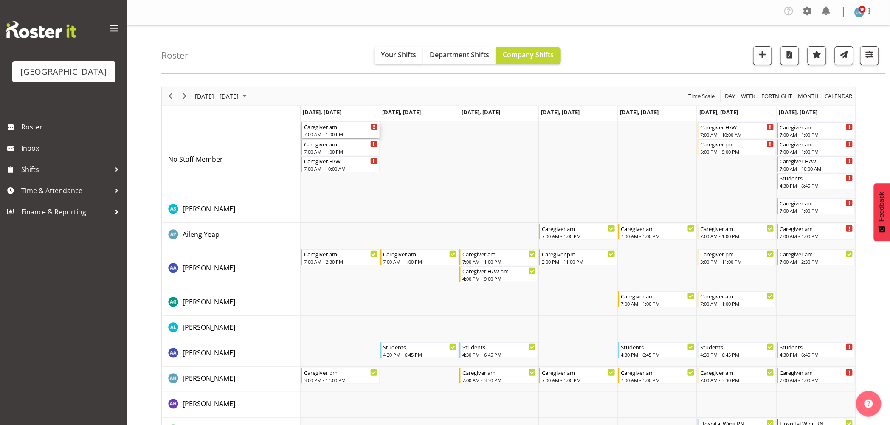
click at [325, 133] on div "7:00 AM - 1:00 PM" at bounding box center [341, 134] width 74 height 7
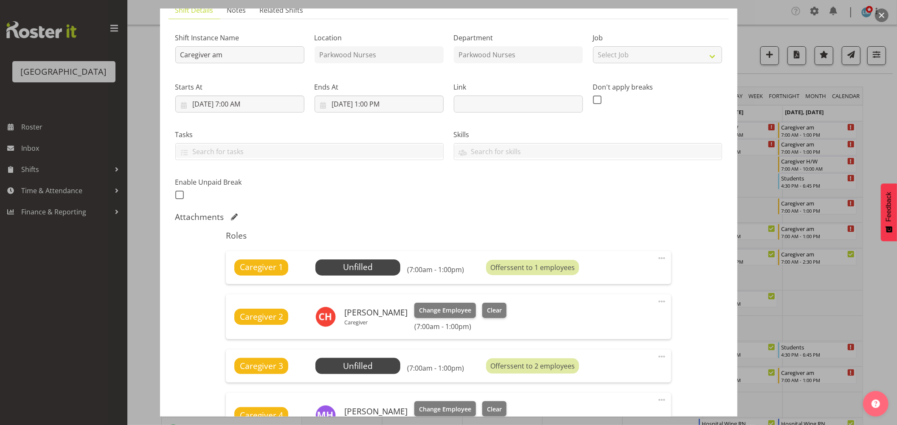
scroll to position [141, 0]
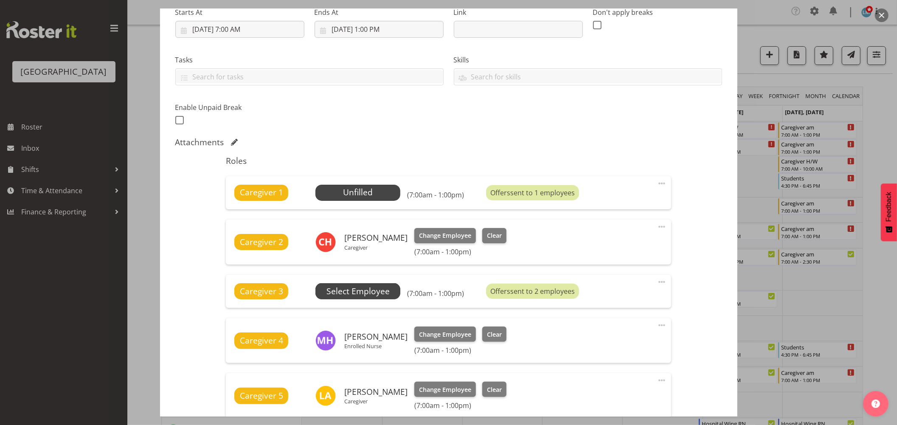
click at [0, 0] on span "Select Employee" at bounding box center [0, 0] width 0 height 0
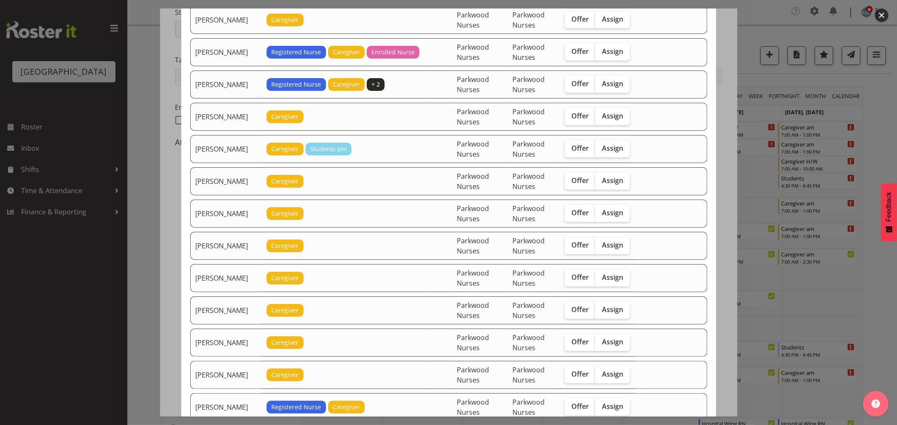
scroll to position [425, 0]
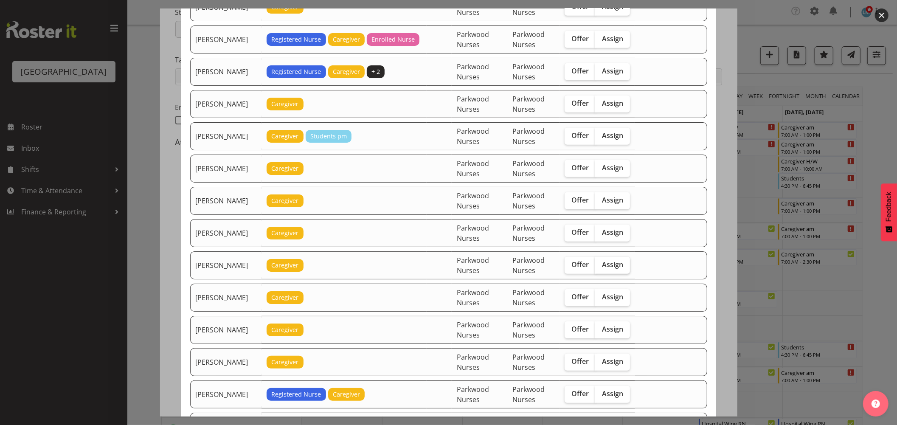
click at [613, 263] on span "Assign" at bounding box center [612, 264] width 21 height 8
click at [601, 263] on input "Assign" at bounding box center [598, 265] width 6 height 6
checkbox input "true"
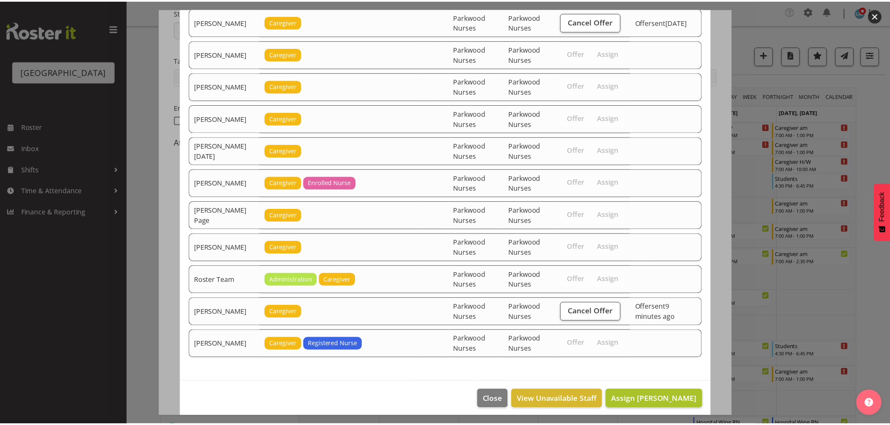
scroll to position [1161, 0]
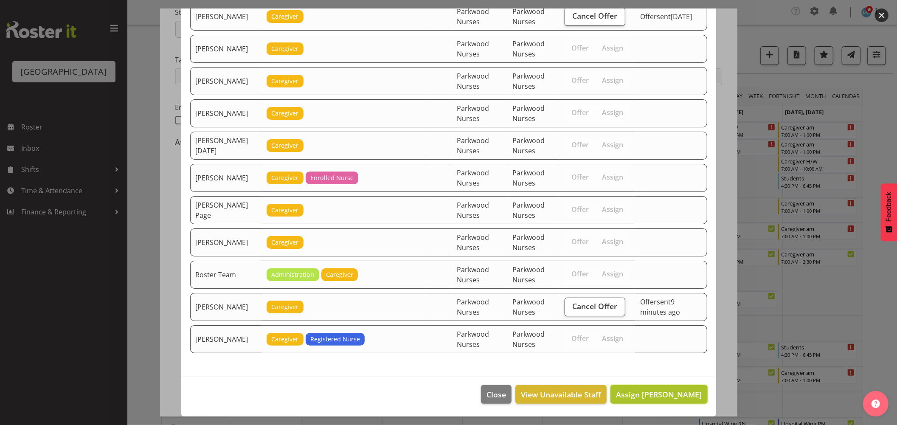
click at [653, 398] on span "Assign Ian Ramos" at bounding box center [659, 394] width 86 height 10
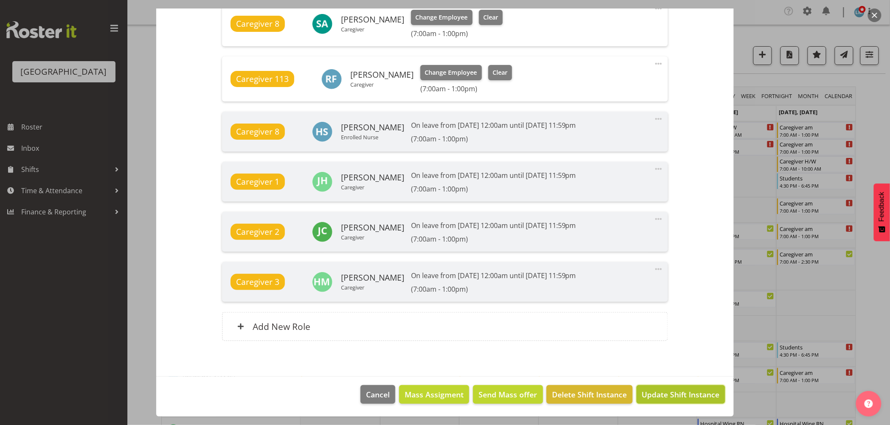
click at [675, 396] on span "Update Shift Instance" at bounding box center [681, 394] width 78 height 11
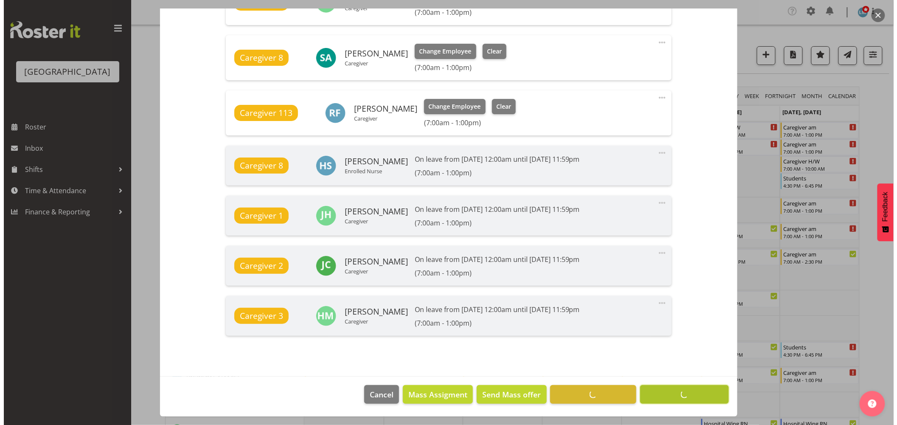
scroll to position [656, 0]
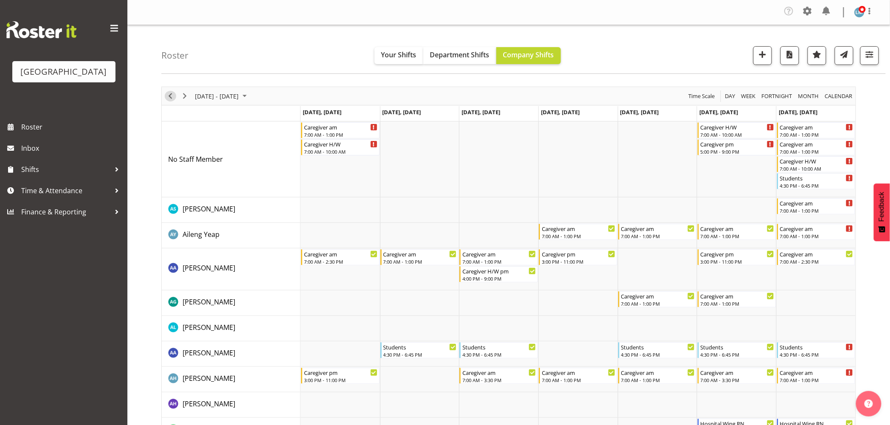
click at [167, 92] on span "Previous" at bounding box center [170, 96] width 10 height 11
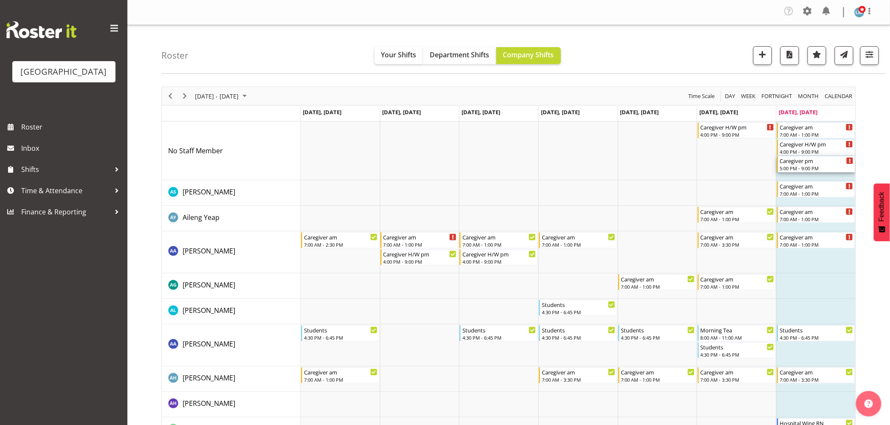
click at [807, 169] on div "5:00 PM - 9:00 PM" at bounding box center [817, 168] width 74 height 7
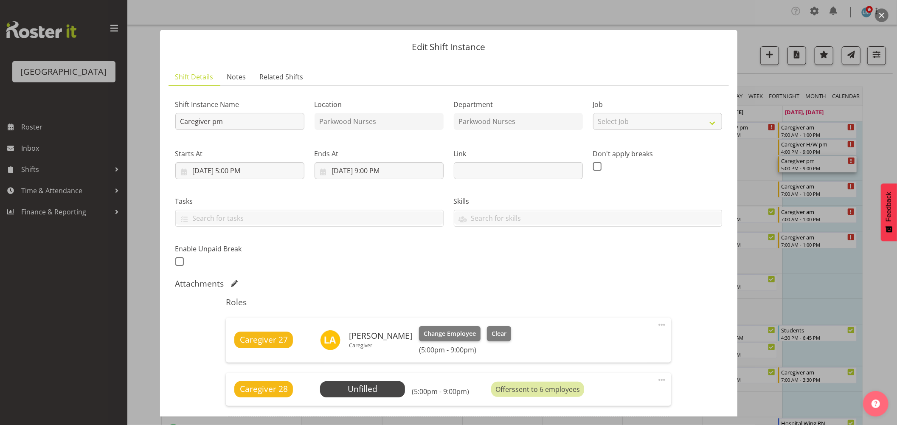
scroll to position [104, 0]
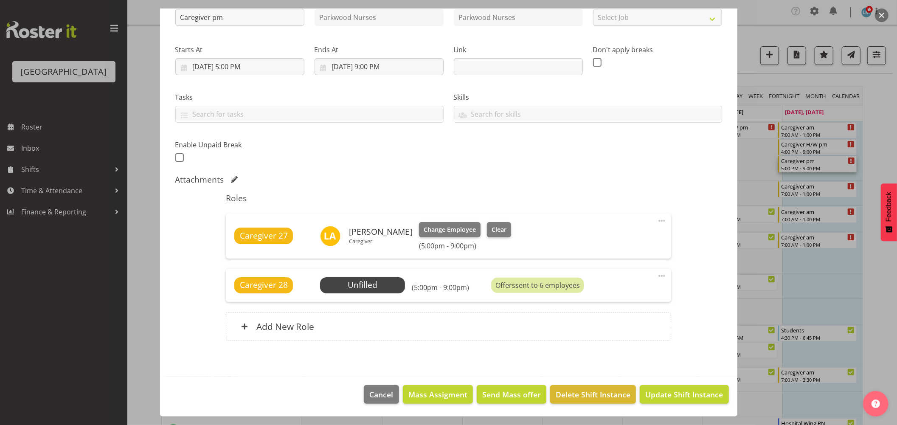
click at [884, 132] on div at bounding box center [448, 212] width 897 height 425
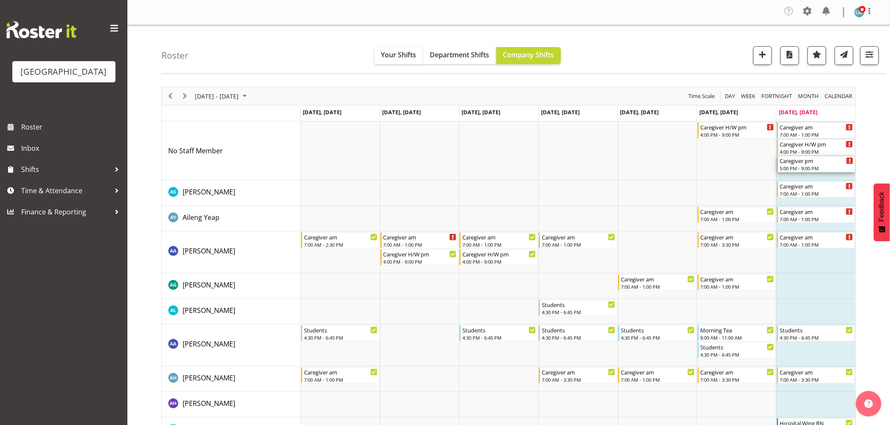
click at [802, 172] on div "5:00 PM - 9:00 PM" at bounding box center [817, 168] width 74 height 7
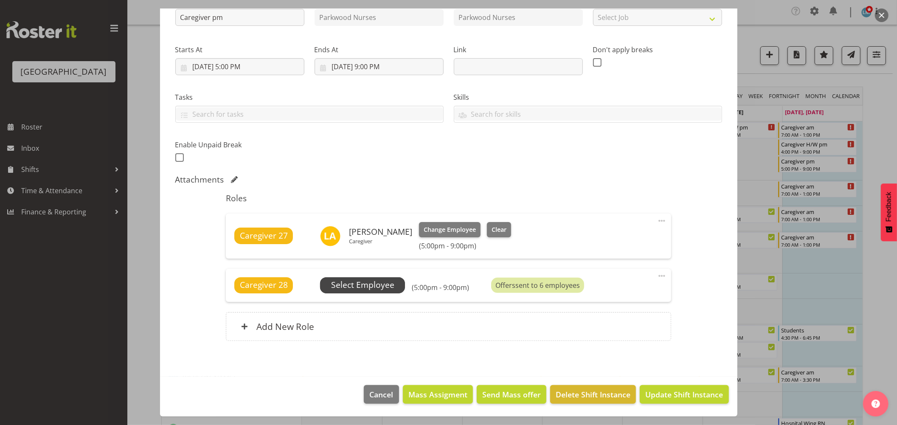
click at [371, 284] on span "Select Employee" at bounding box center [362, 285] width 63 height 12
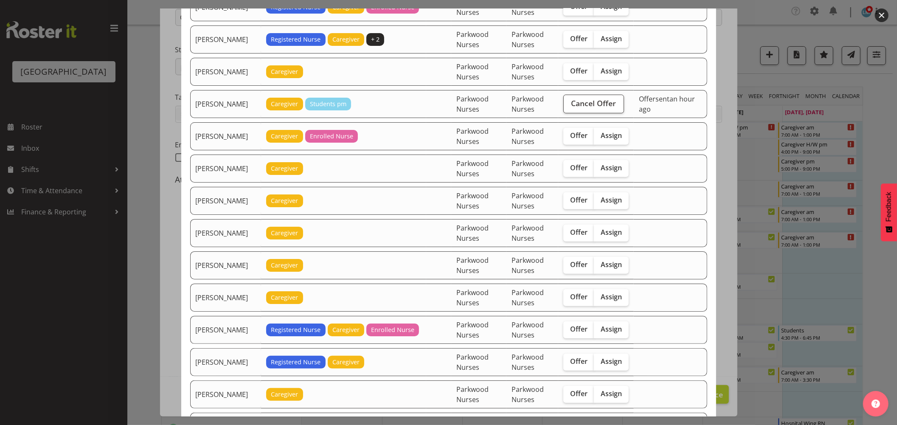
scroll to position [519, 0]
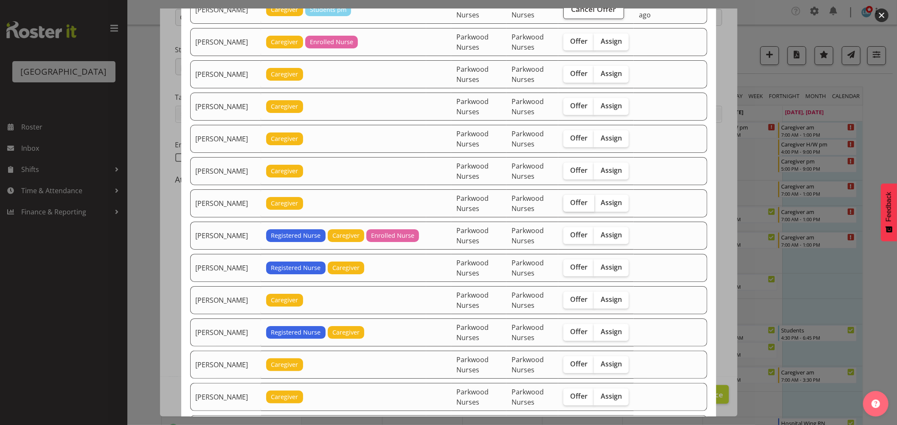
click at [576, 200] on span "Offer" at bounding box center [578, 202] width 17 height 8
click at [569, 200] on input "Offer" at bounding box center [566, 203] width 6 height 6
checkbox input "true"
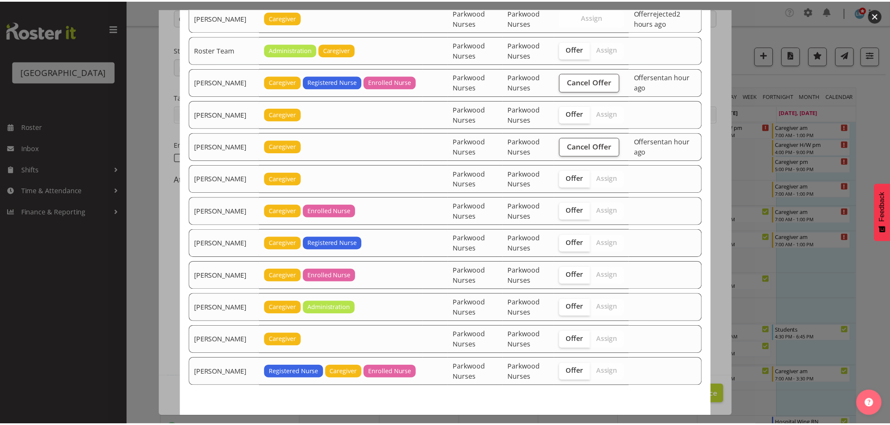
scroll to position [1420, 0]
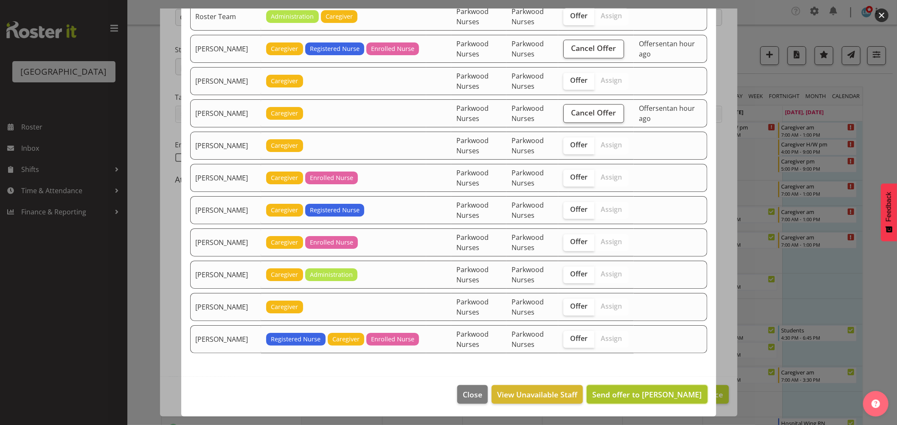
click at [678, 391] on span "Send offer to Jamilla Lockyer" at bounding box center [647, 394] width 110 height 10
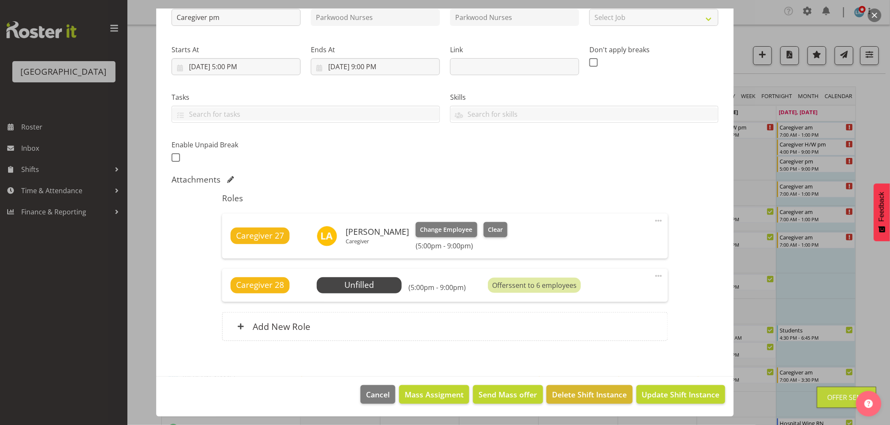
scroll to position [283, 0]
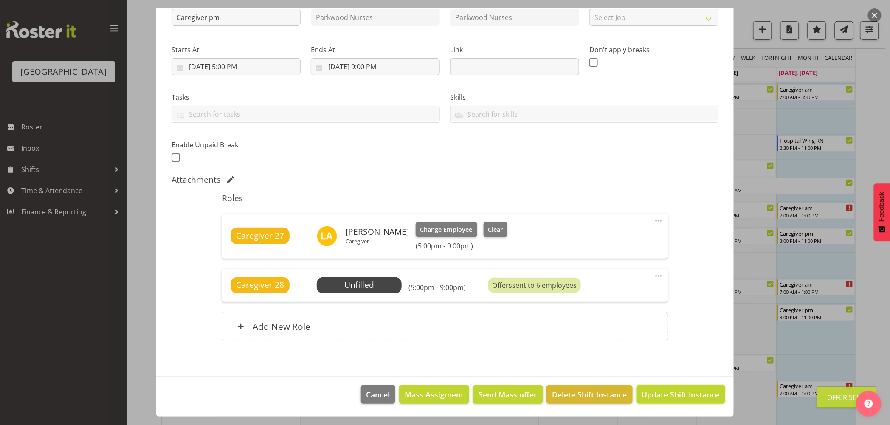
click at [678, 391] on span "Update Shift Instance" at bounding box center [681, 394] width 78 height 11
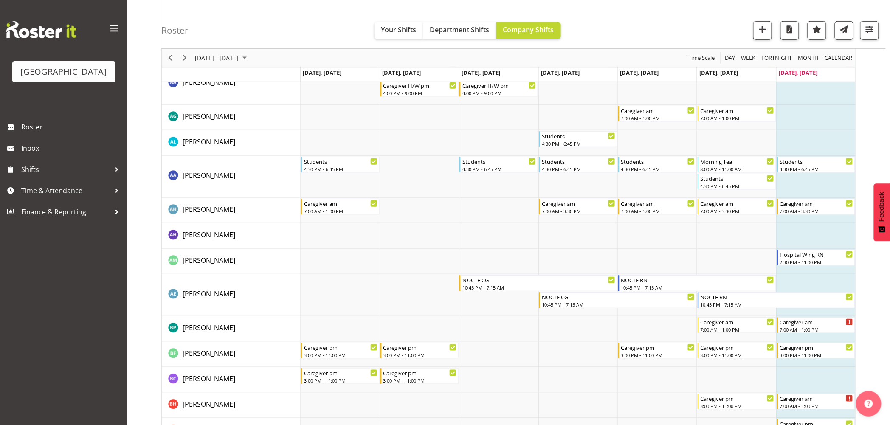
scroll to position [0, 0]
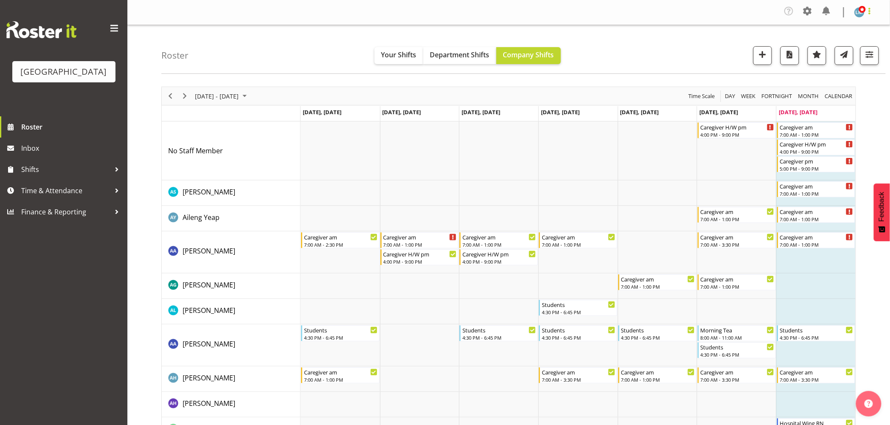
click at [873, 10] on span at bounding box center [869, 11] width 10 height 10
click at [873, 45] on link "Log Out" at bounding box center [834, 46] width 82 height 15
